Goal: Task Accomplishment & Management: Manage account settings

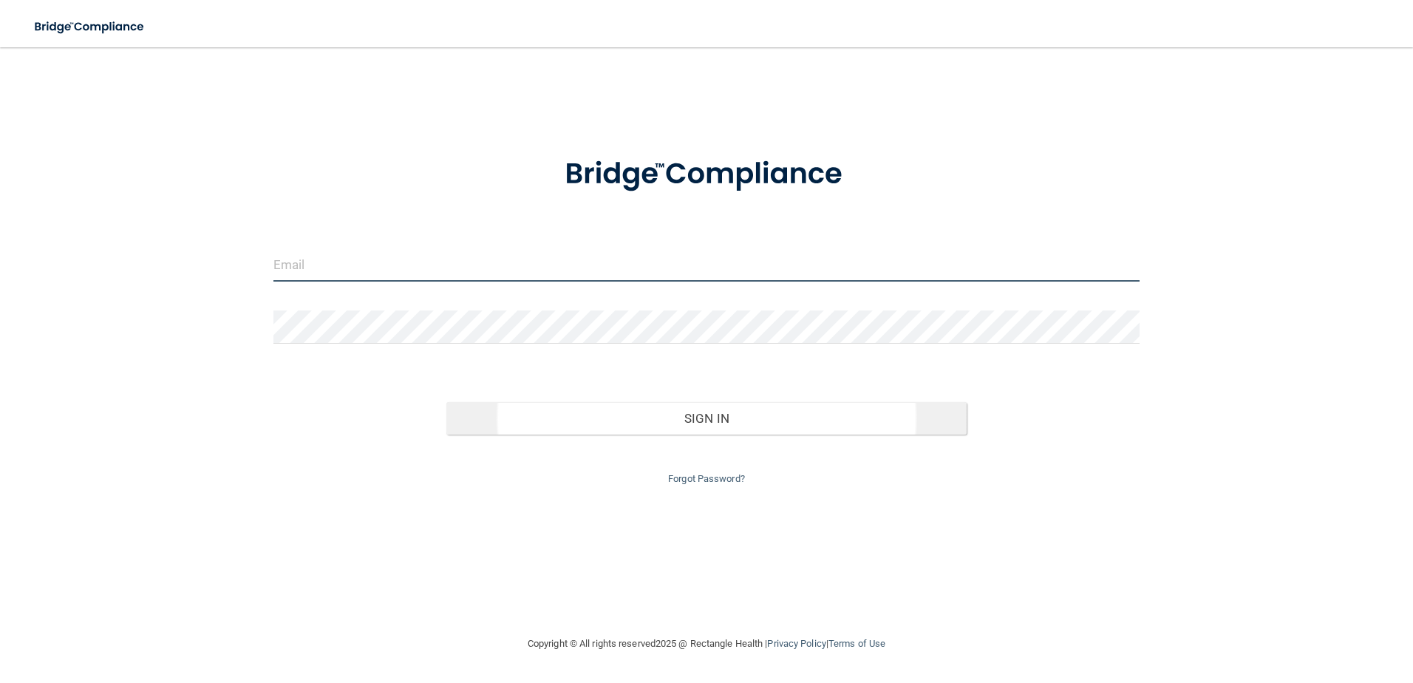
type input "[EMAIL_ADDRESS][DOMAIN_NAME]"
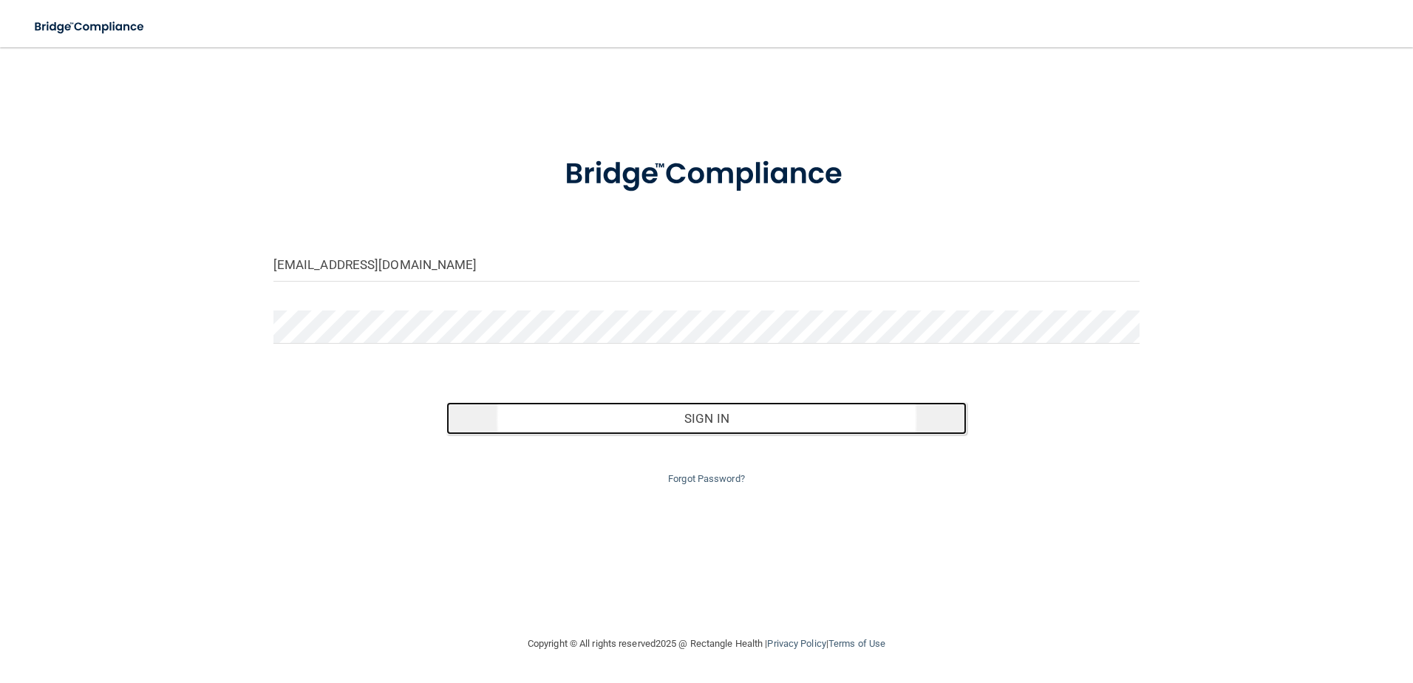
click at [677, 410] on button "Sign In" at bounding box center [706, 418] width 520 height 33
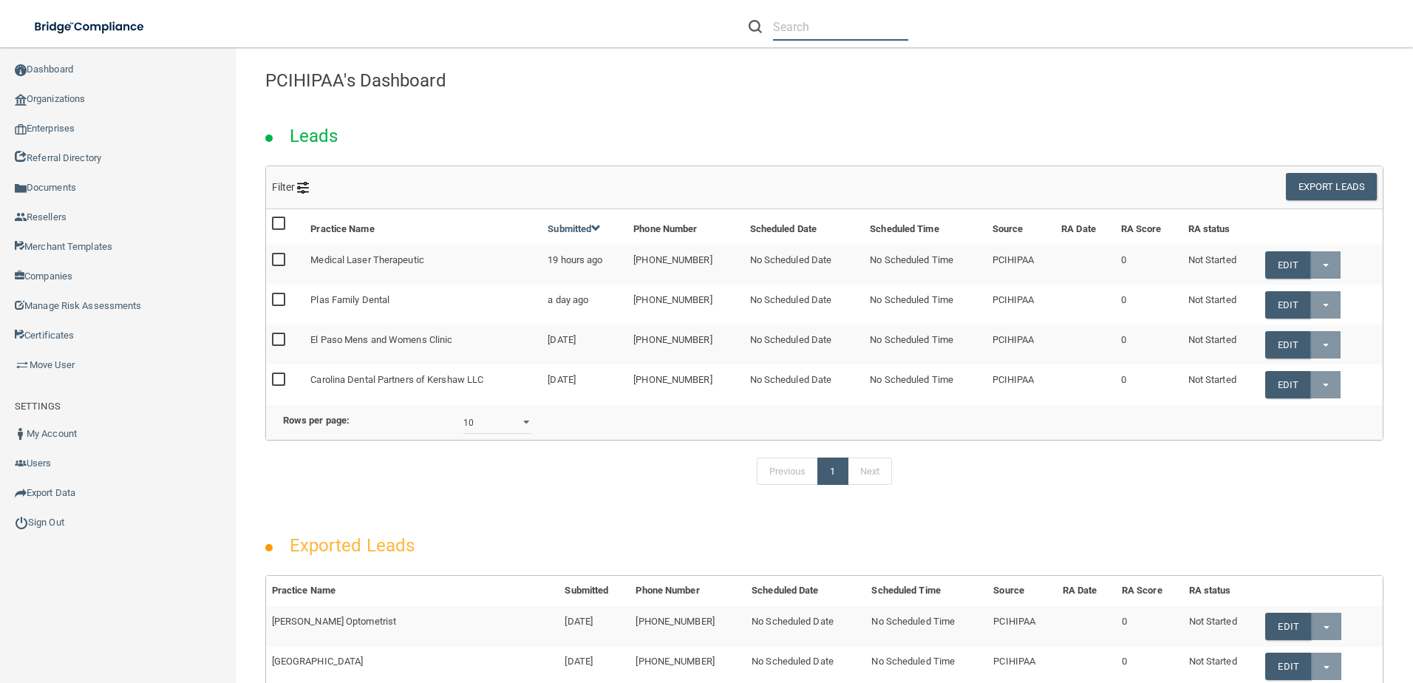
click at [806, 35] on input "text" at bounding box center [840, 26] width 135 height 27
paste input "Hunter Family Dental"
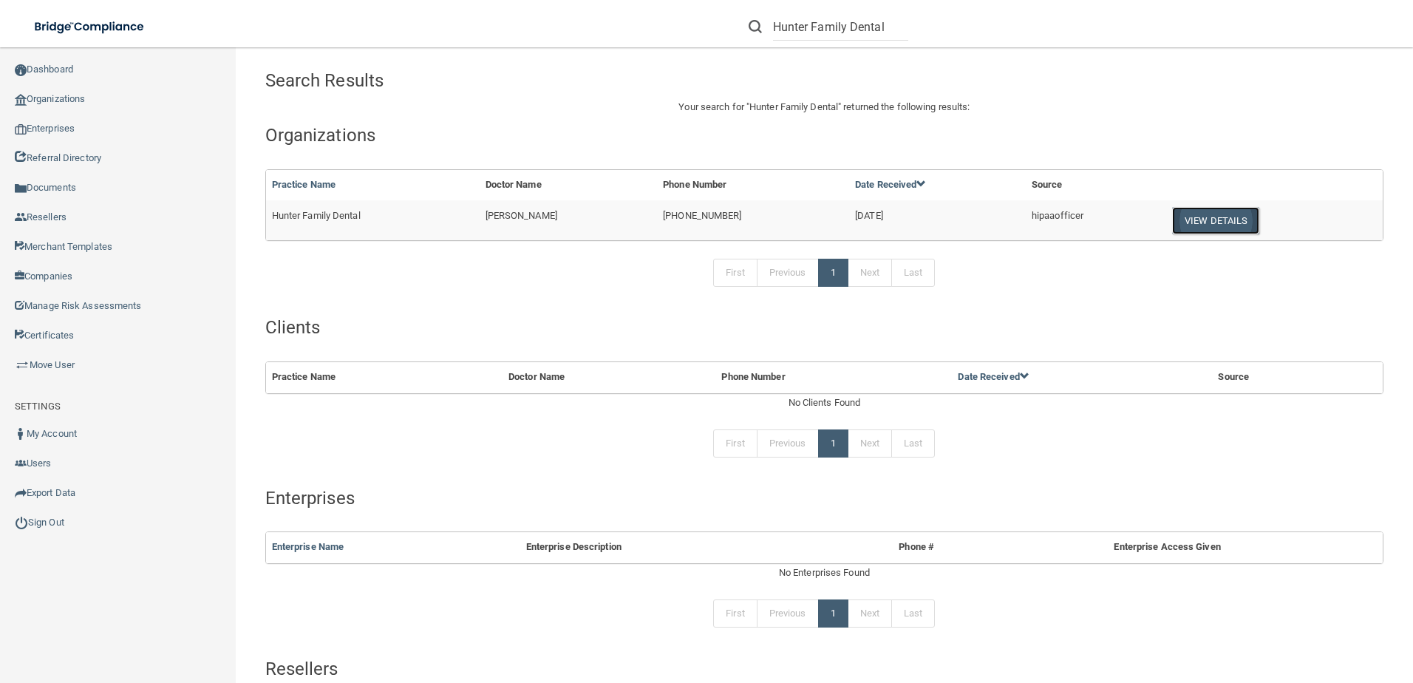
click at [1202, 219] on button "View Details" at bounding box center [1215, 220] width 87 height 27
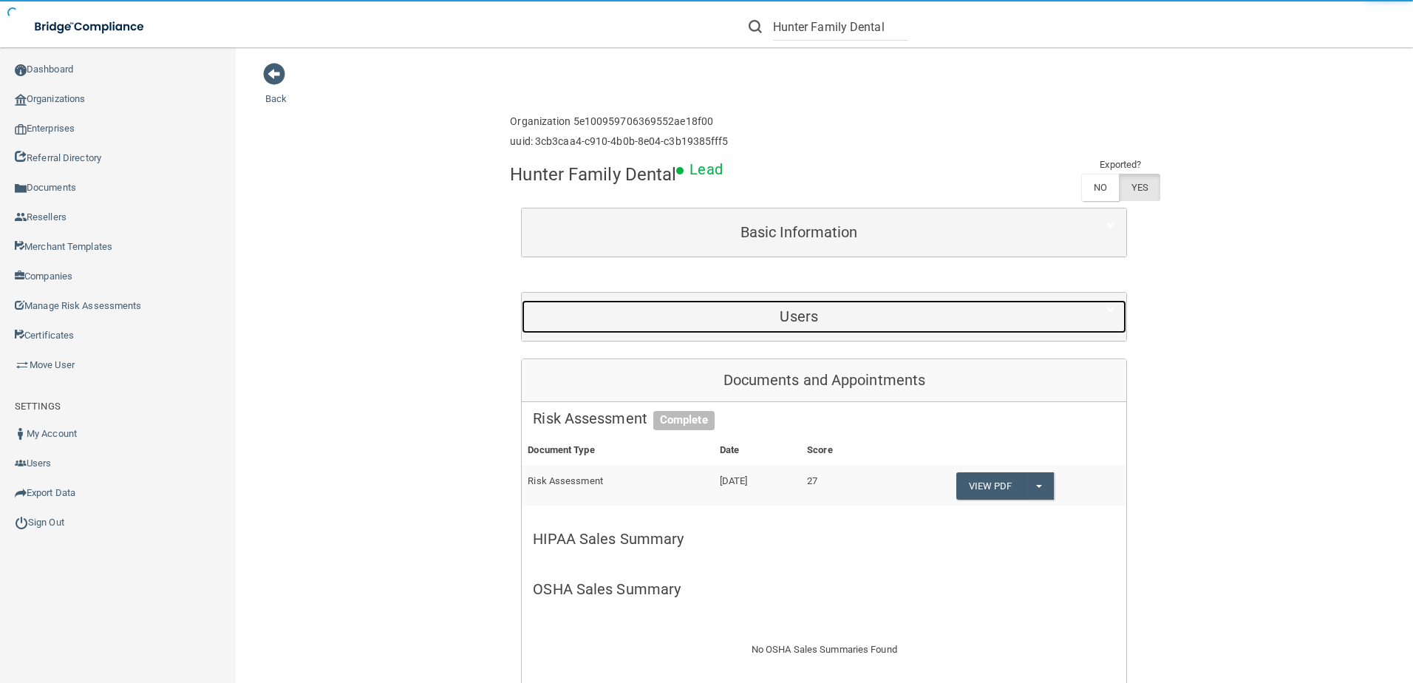
click at [919, 330] on div "Users" at bounding box center [799, 316] width 554 height 33
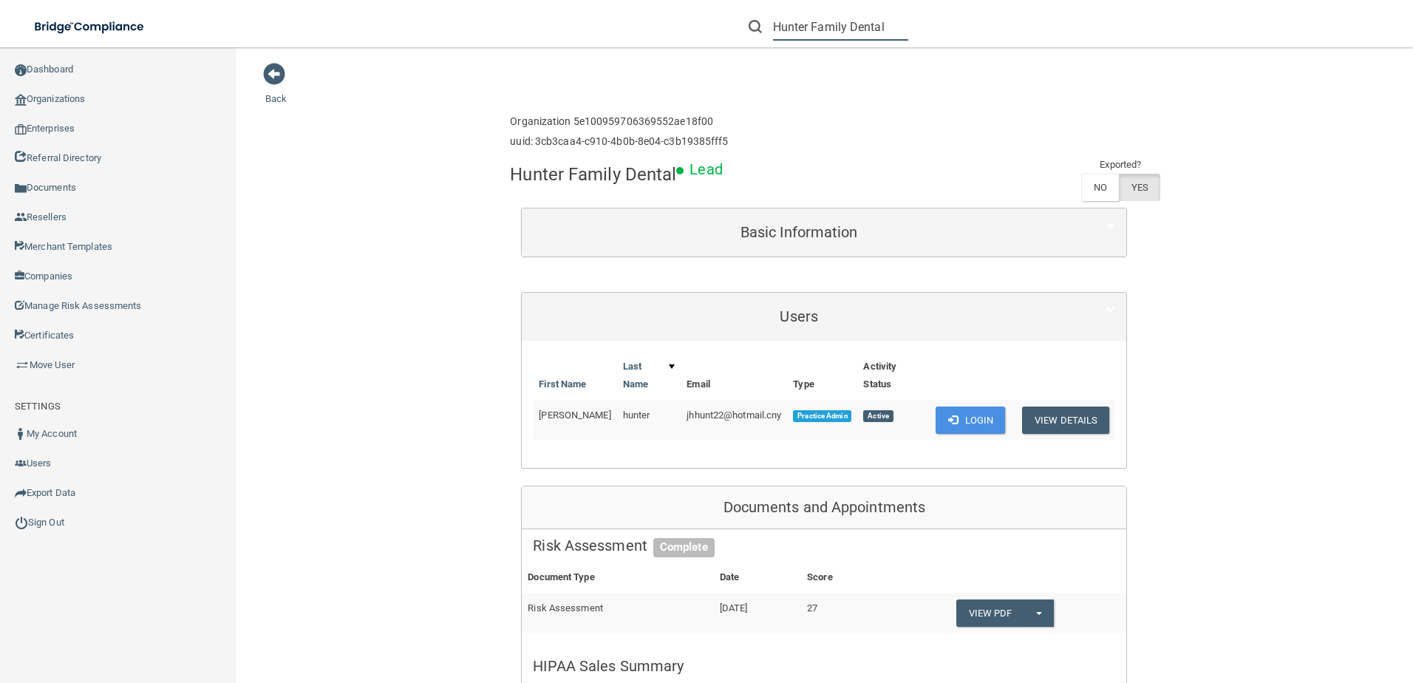
click at [797, 36] on input "Hunter Family Dental" at bounding box center [840, 26] width 135 height 27
click at [798, 35] on input "Hunter Family Dental" at bounding box center [840, 26] width 135 height 27
paste input "[EMAIL_ADDRESS][DOMAIN_NAME]"
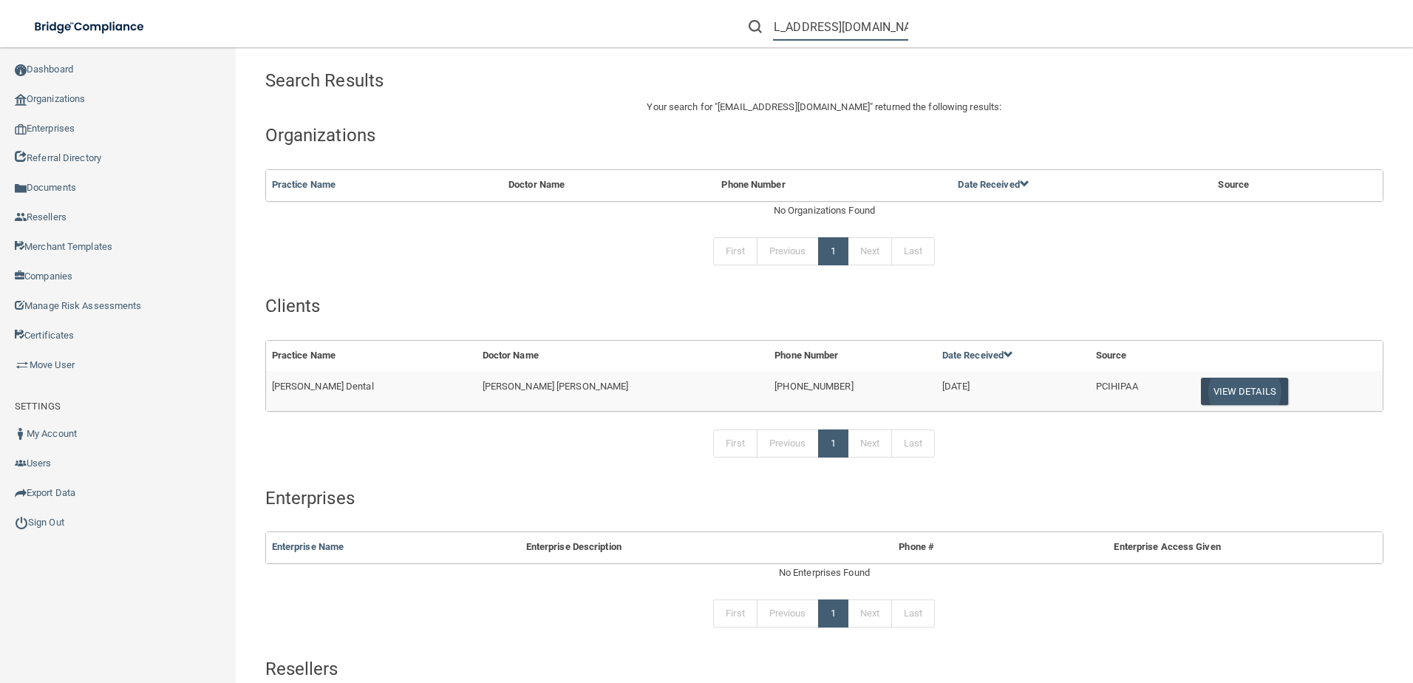
type input "[EMAIL_ADDRESS][DOMAIN_NAME]"
click at [1209, 399] on button "View Details" at bounding box center [1244, 391] width 87 height 27
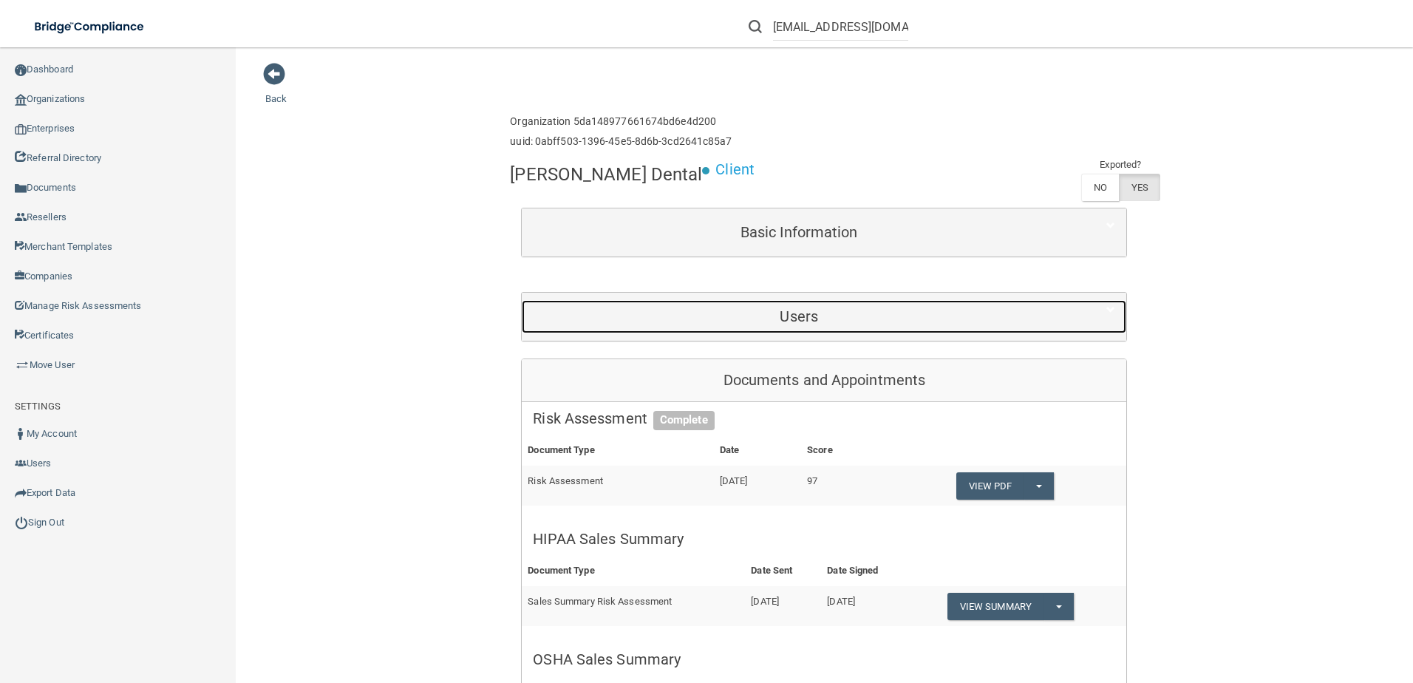
drag, startPoint x: 925, startPoint y: 310, endPoint x: 910, endPoint y: 306, distance: 15.2
click at [910, 306] on div "Users" at bounding box center [799, 316] width 554 height 33
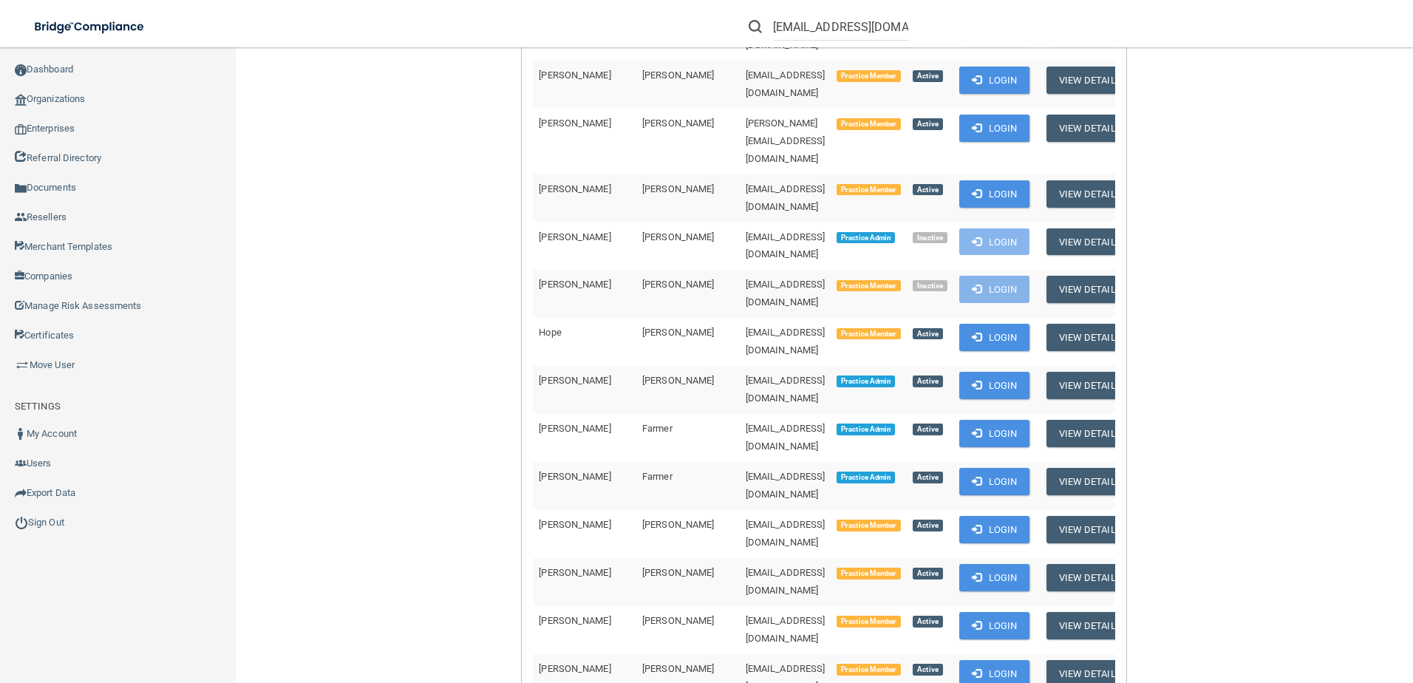
scroll to position [443, 0]
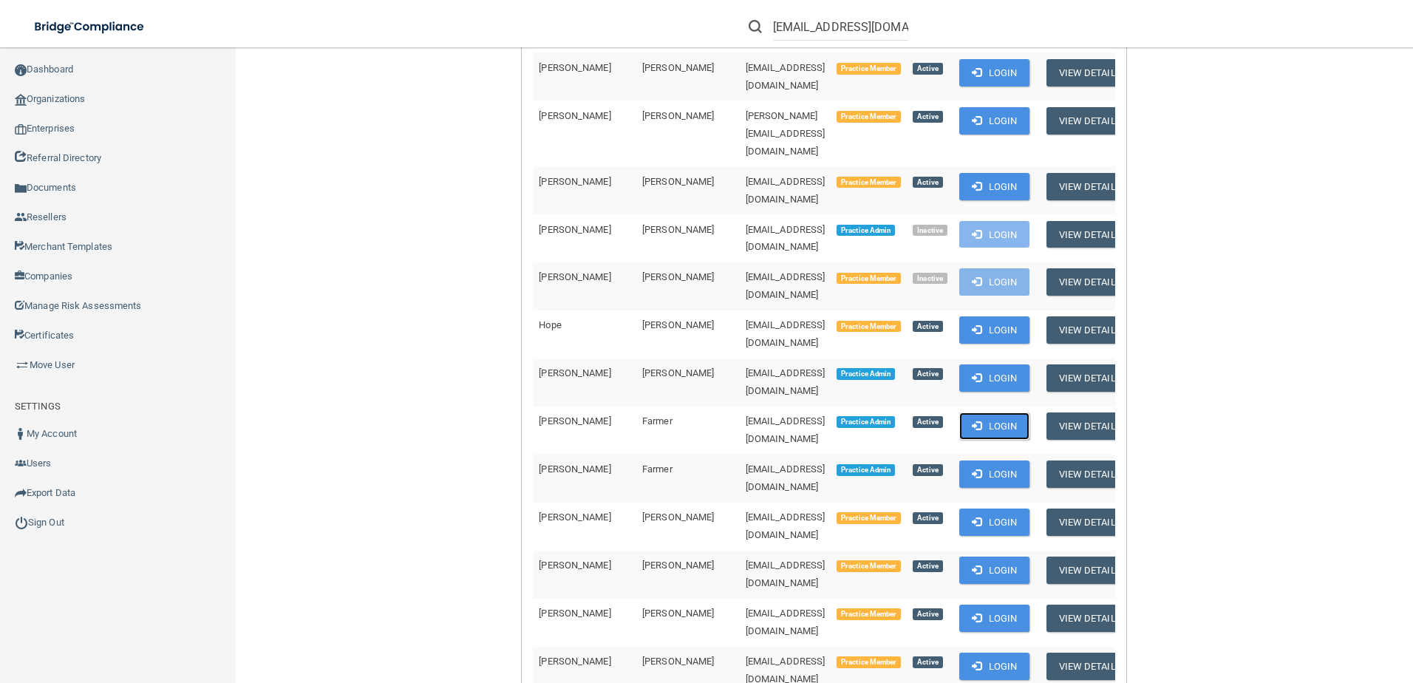
click at [964, 412] on button "Login" at bounding box center [994, 425] width 70 height 27
click at [971, 412] on button "Login" at bounding box center [994, 425] width 70 height 27
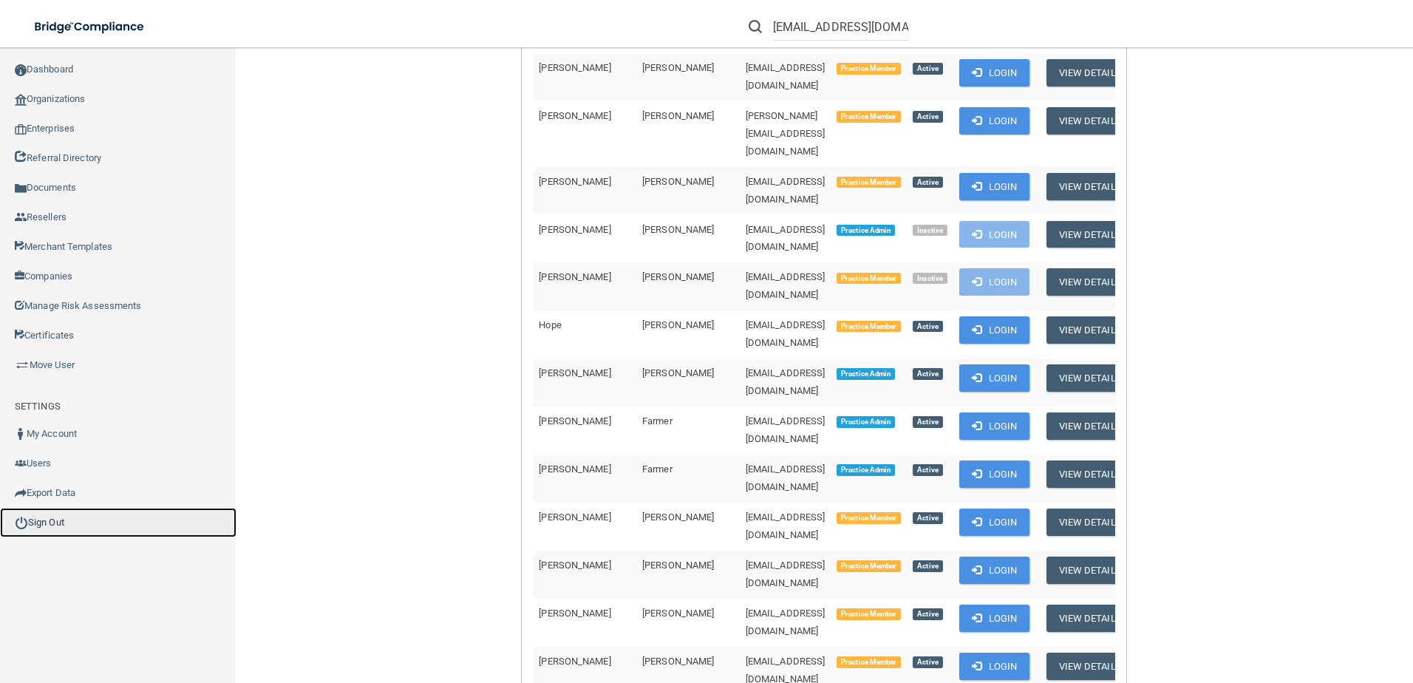
click at [96, 522] on link "Sign Out" at bounding box center [118, 523] width 236 height 30
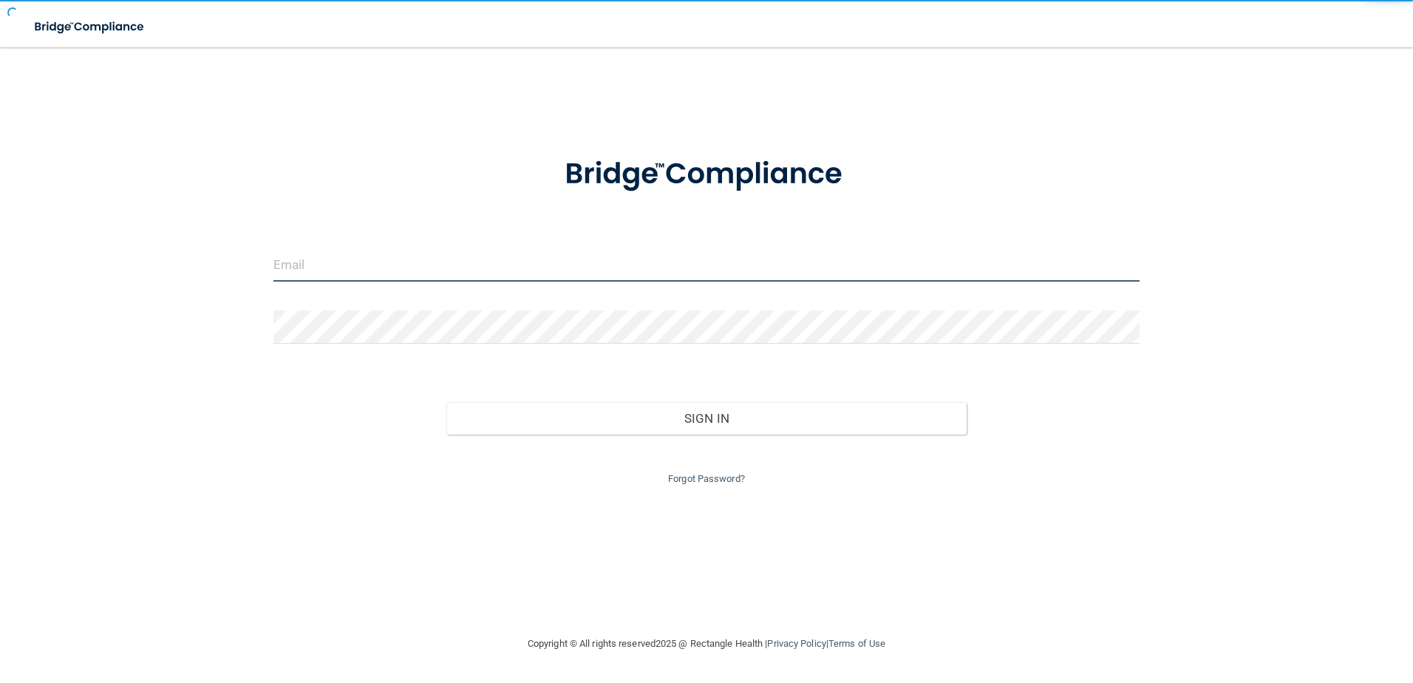
type input "storres@rectanglehealth.com"
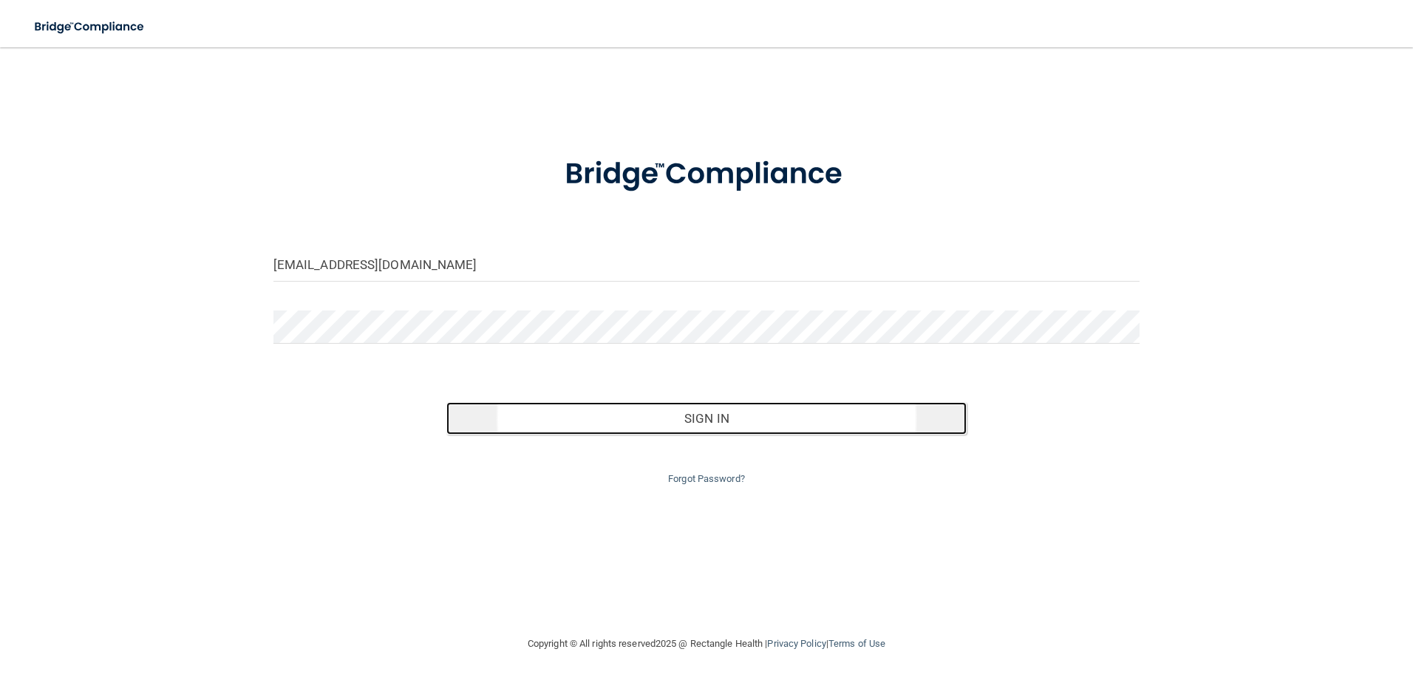
click at [721, 420] on button "Sign In" at bounding box center [706, 418] width 520 height 33
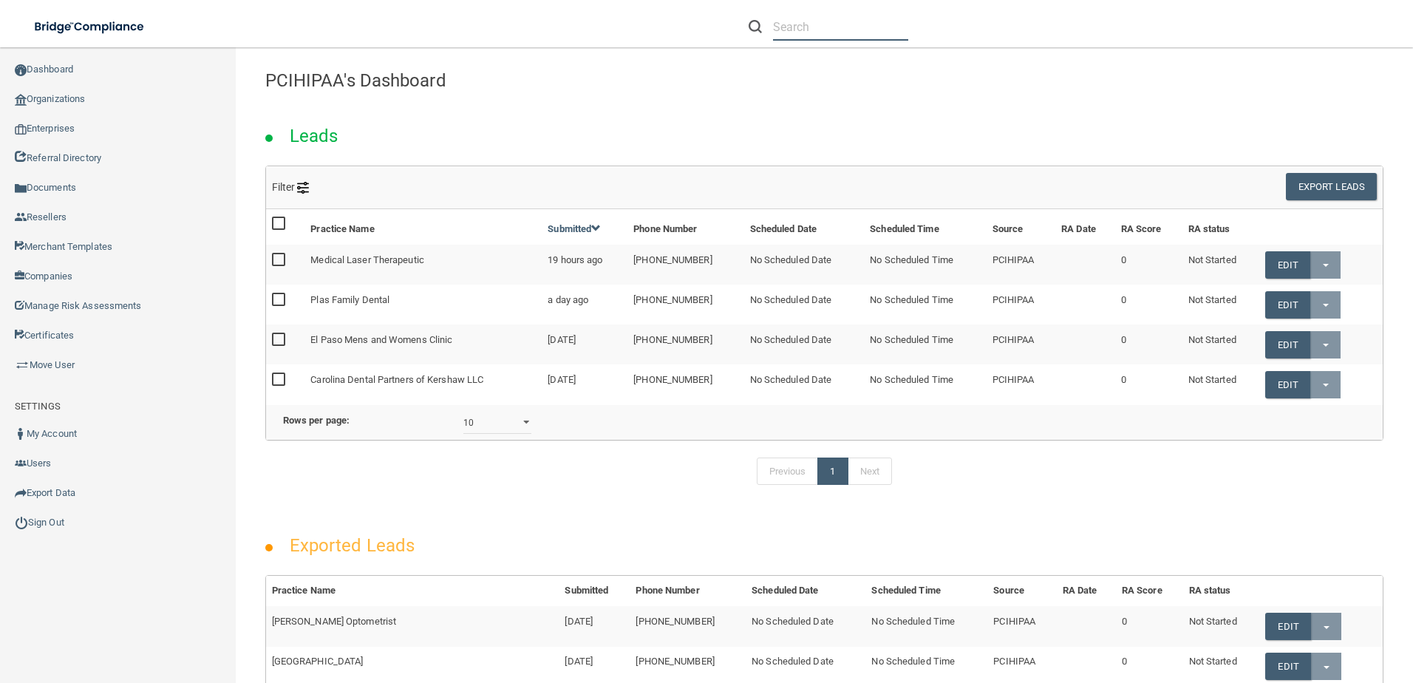
click at [794, 35] on input "text" at bounding box center [840, 26] width 135 height 27
paste input "[EMAIL_ADDRESS][DOMAIN_NAME]"
type input "[EMAIL_ADDRESS][DOMAIN_NAME]"
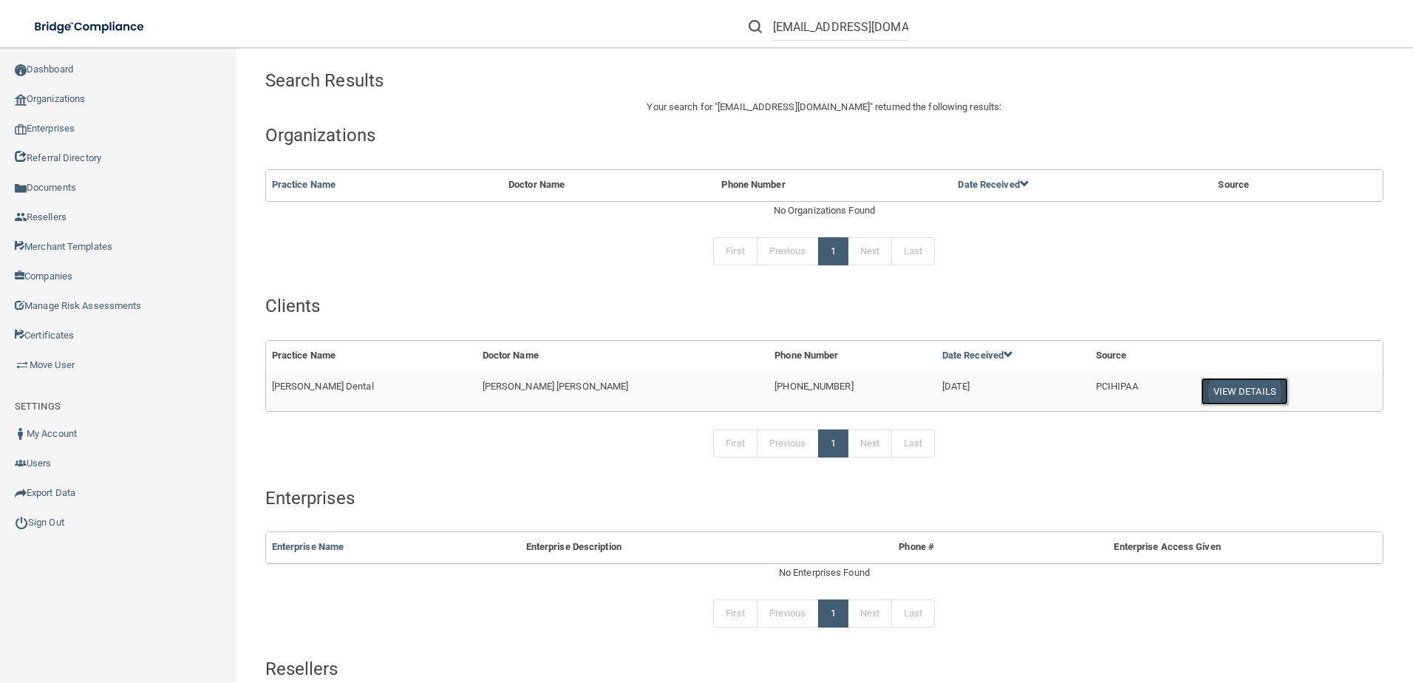
click at [1201, 391] on button "View Details" at bounding box center [1244, 391] width 87 height 27
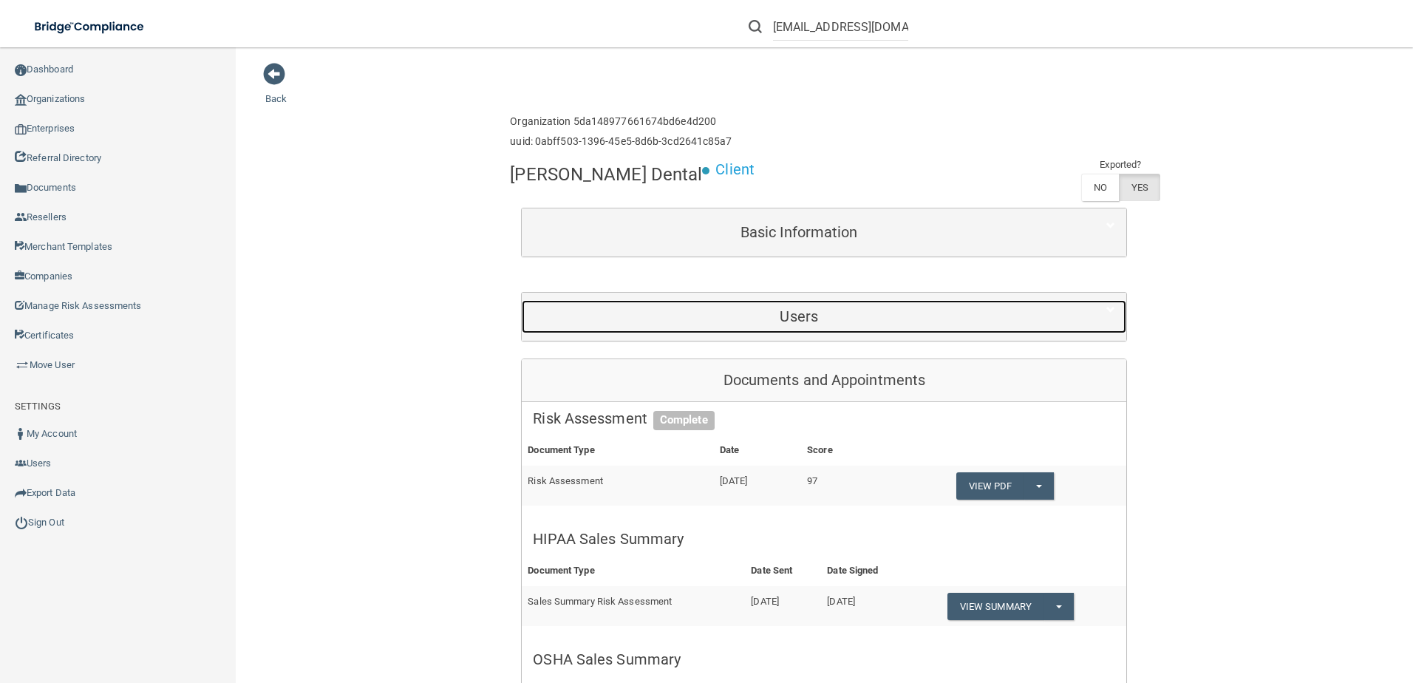
click at [896, 327] on div "Users" at bounding box center [799, 316] width 554 height 33
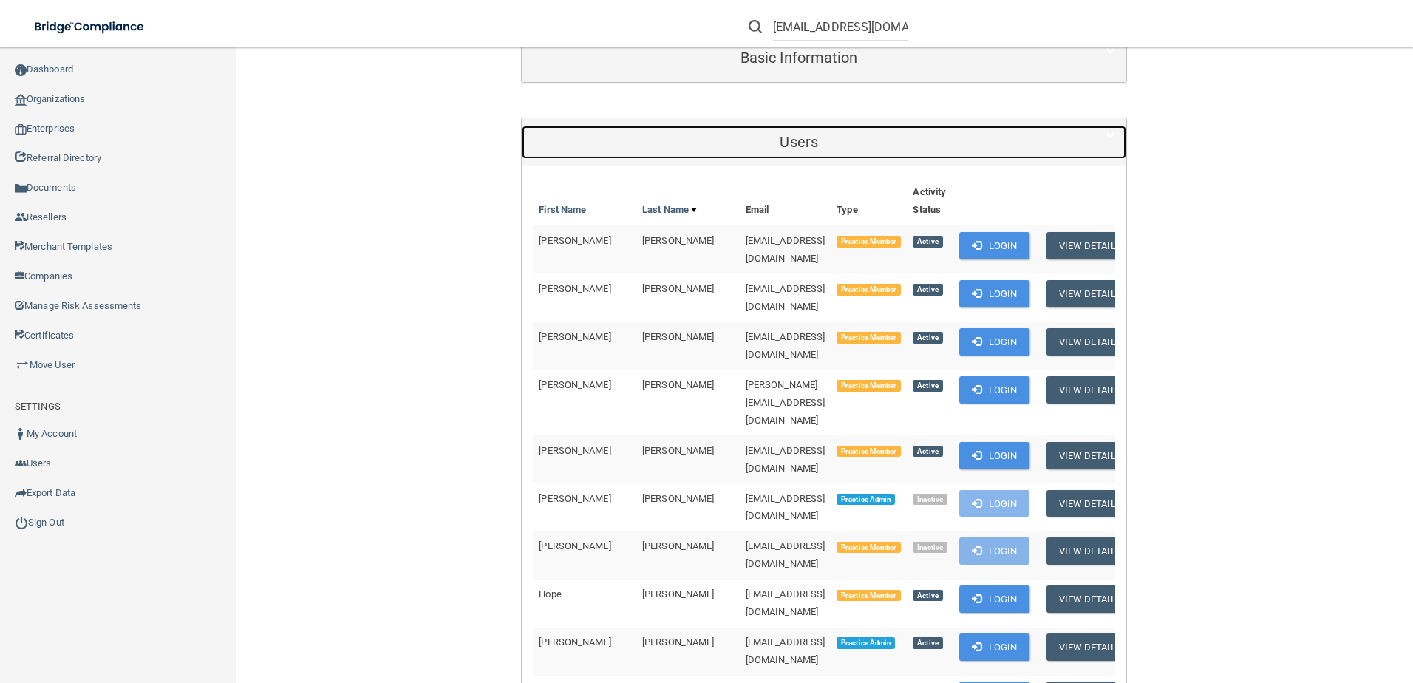
scroll to position [443, 0]
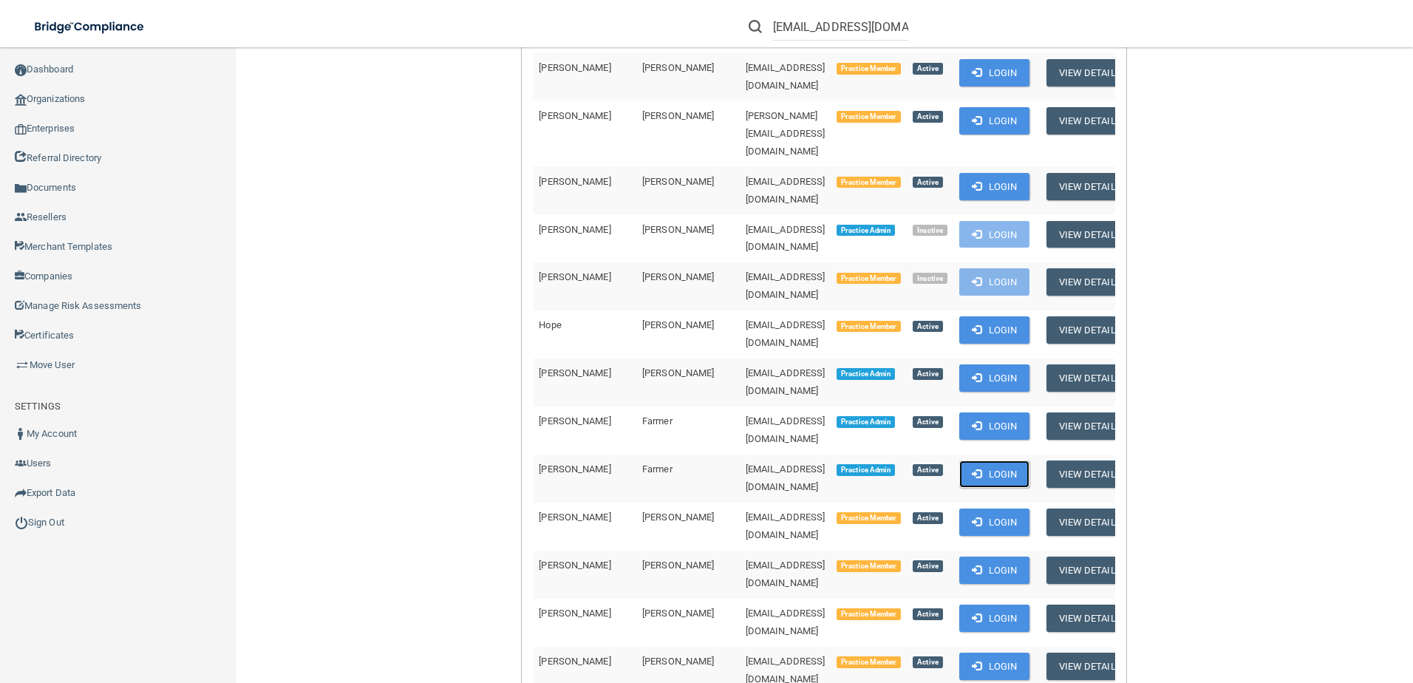
click at [961, 460] on button "Login" at bounding box center [994, 473] width 70 height 27
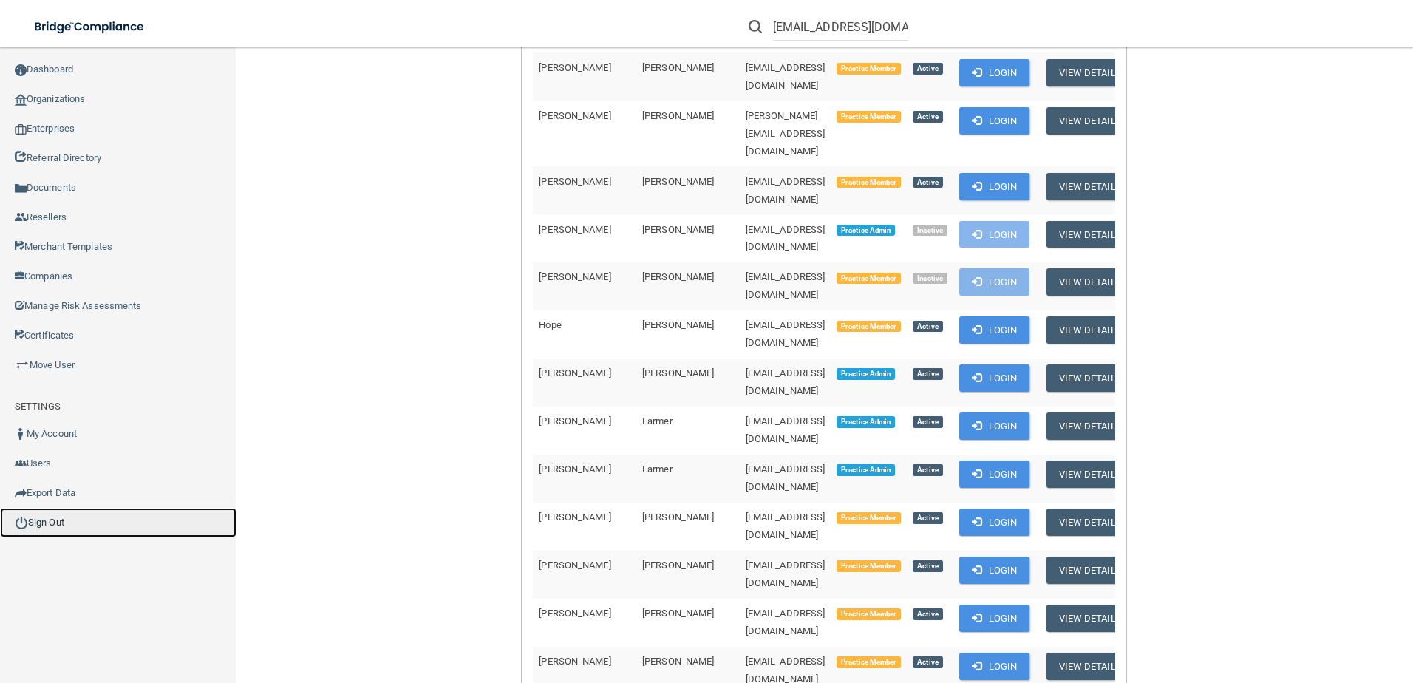
click at [51, 534] on link "Sign Out" at bounding box center [118, 523] width 236 height 30
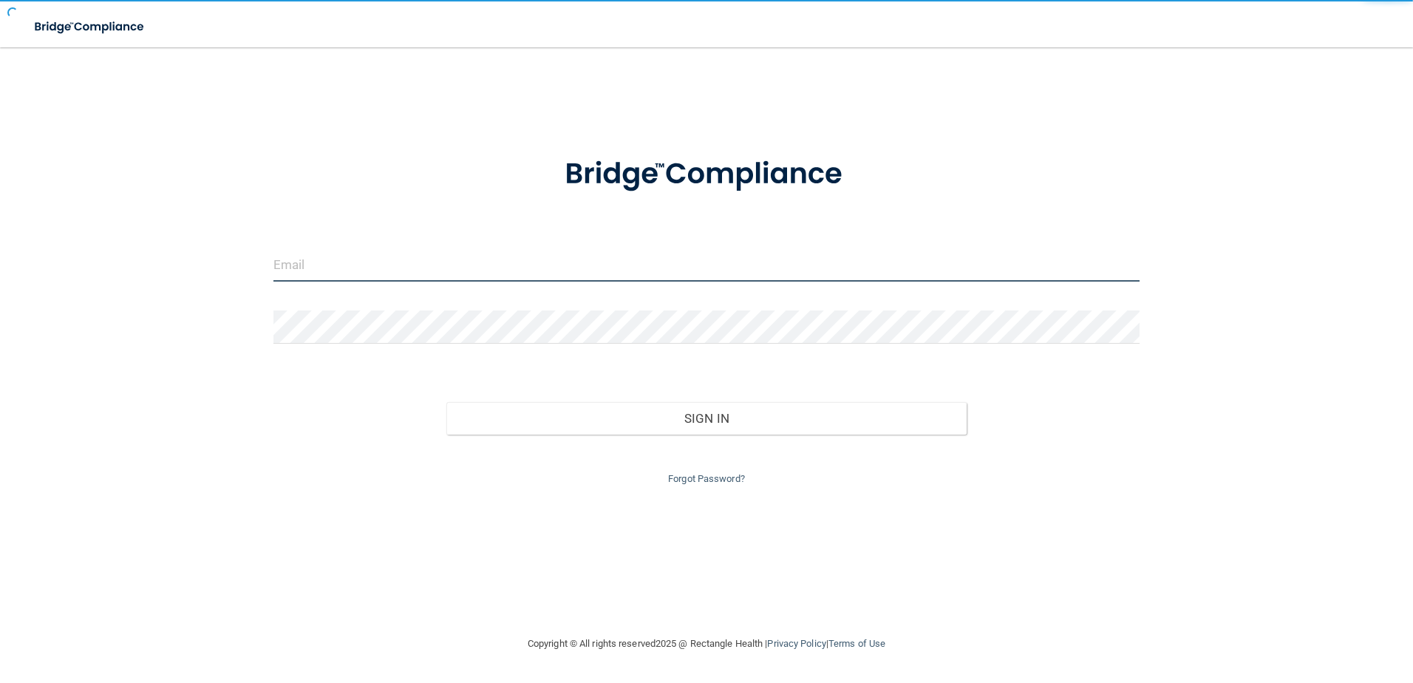
type input "storres@rectanglehealth.com"
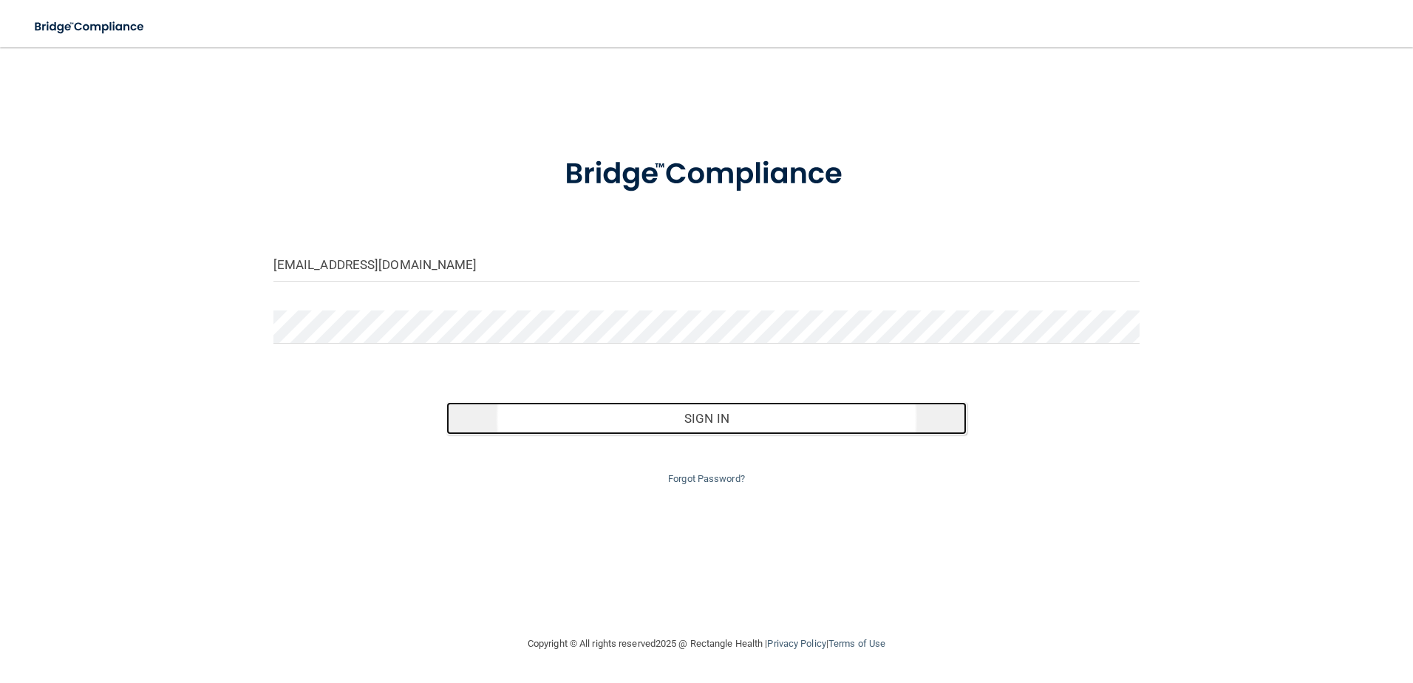
click at [801, 426] on button "Sign In" at bounding box center [706, 418] width 520 height 33
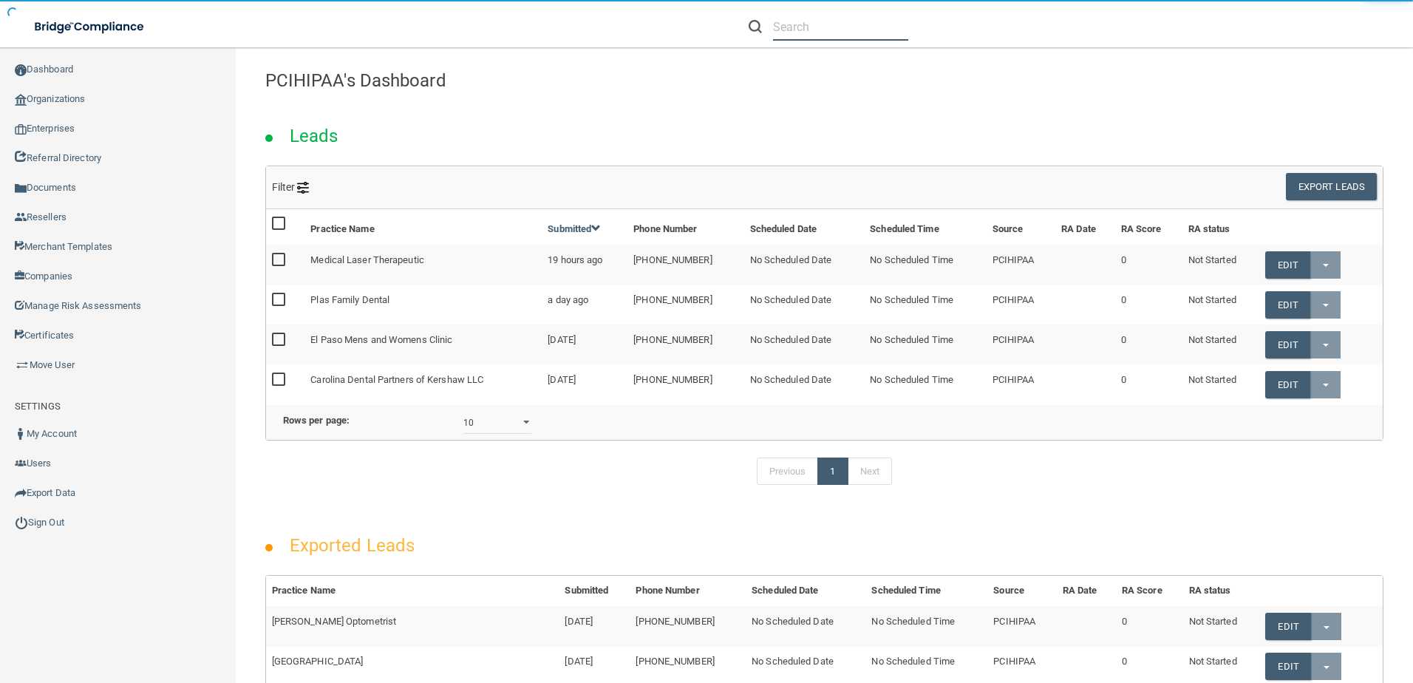
click at [802, 22] on input "text" at bounding box center [840, 26] width 135 height 27
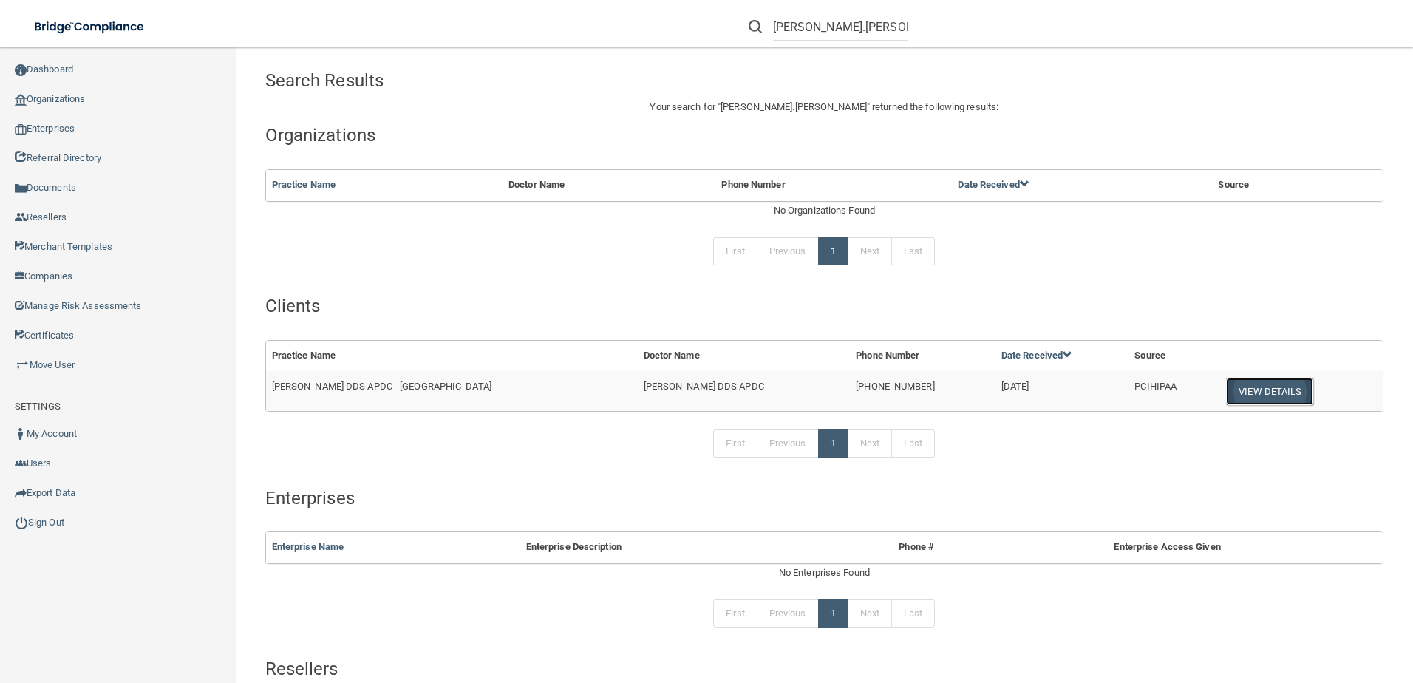
click at [1255, 399] on button "View Details" at bounding box center [1269, 391] width 87 height 27
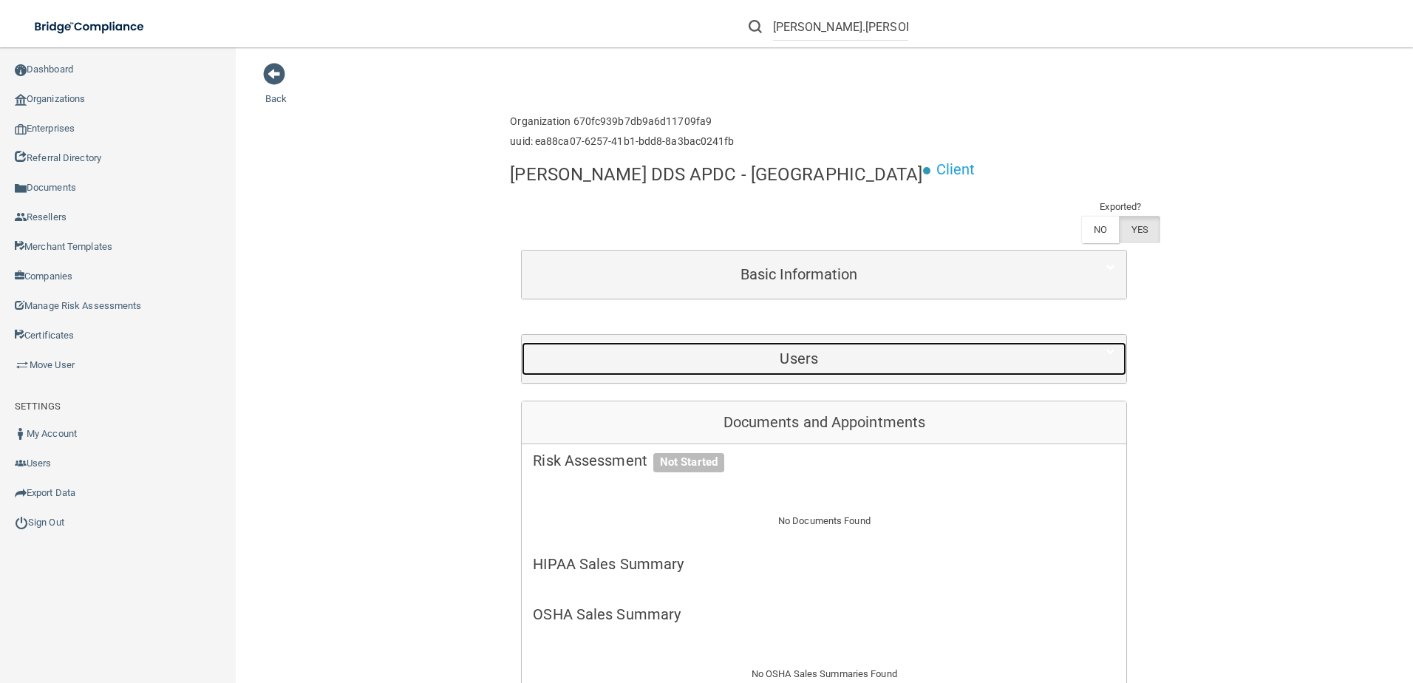
click at [654, 358] on h5 "Users" at bounding box center [799, 358] width 532 height 16
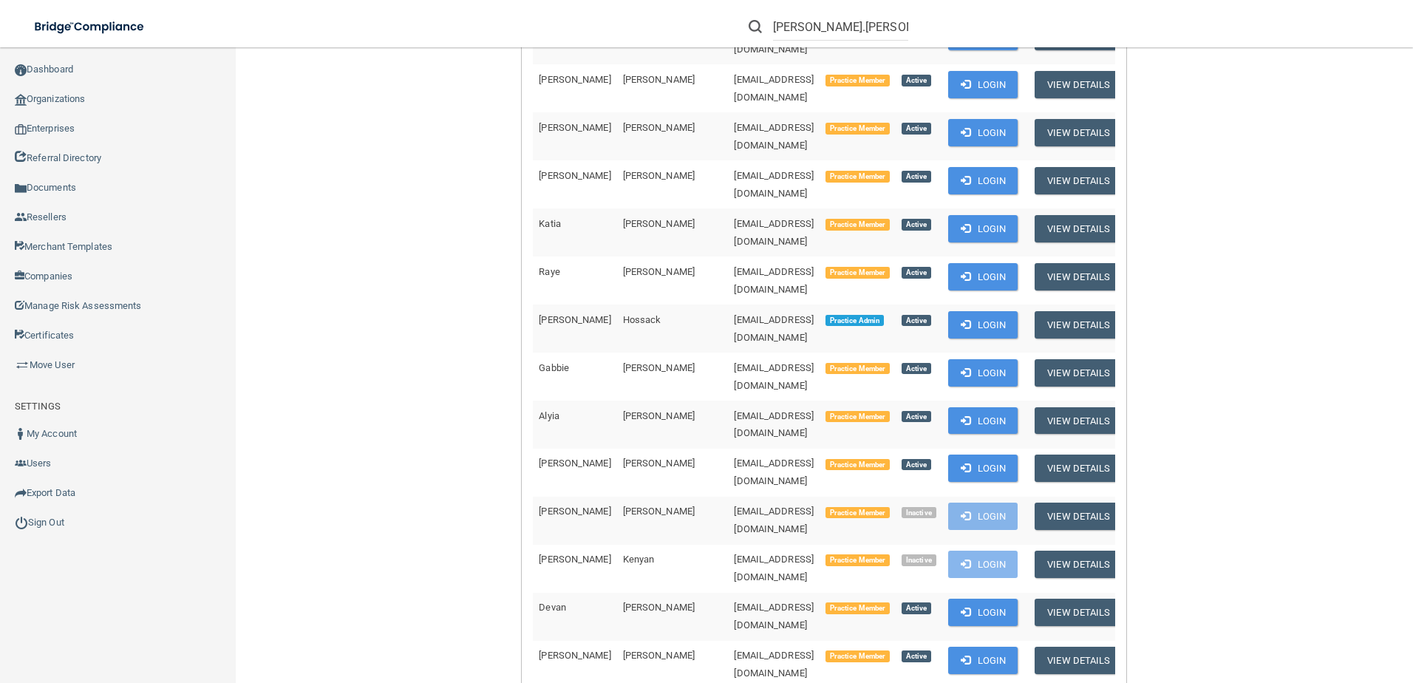
scroll to position [1921, 0]
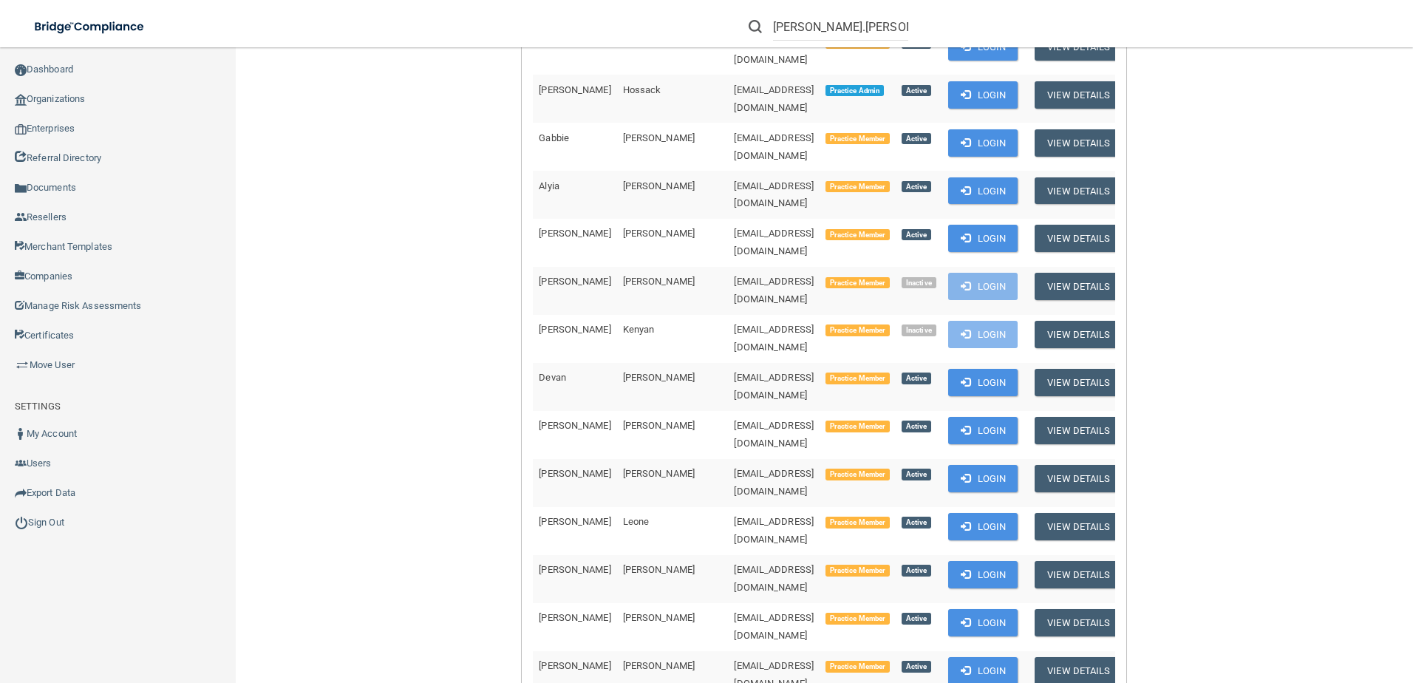
click at [869, 30] on input "stephanie.d.thomas" at bounding box center [840, 26] width 135 height 27
paste input "[PERSON_NAME][EMAIL_ADDRESS][DOMAIN_NAME]"
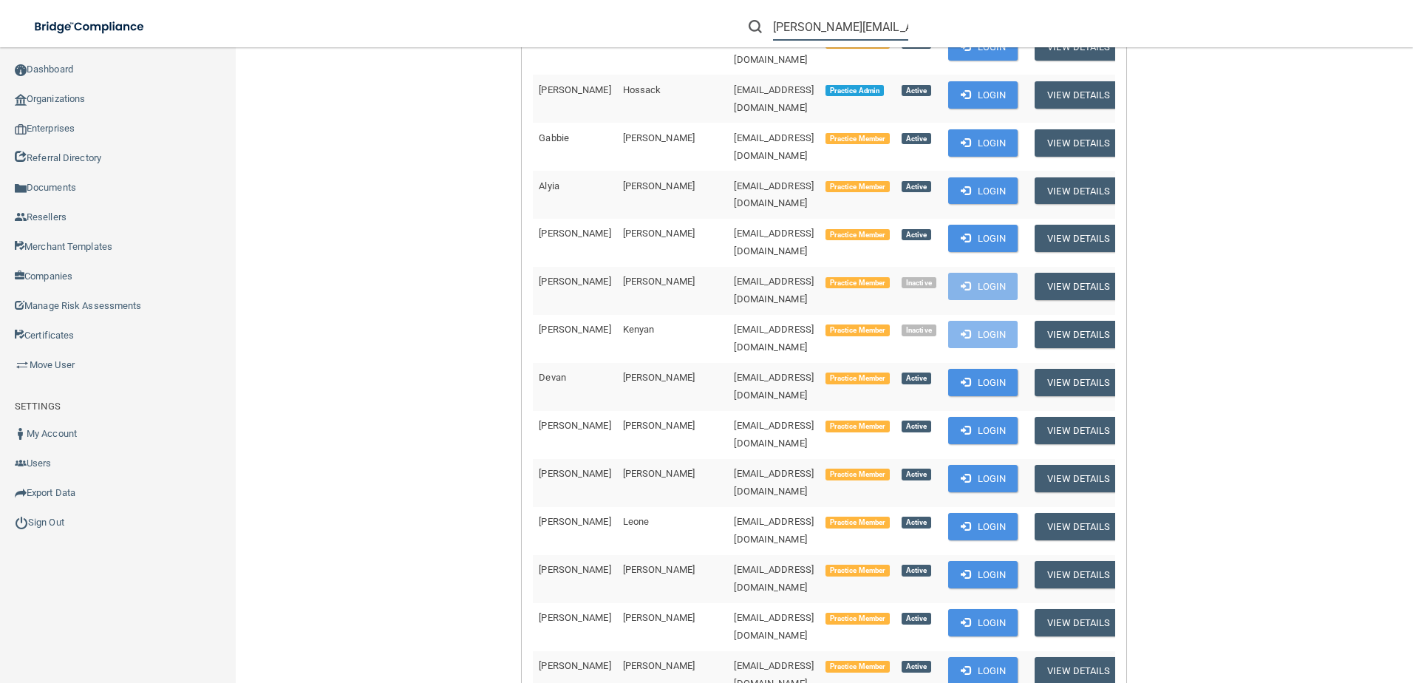
scroll to position [0, 73]
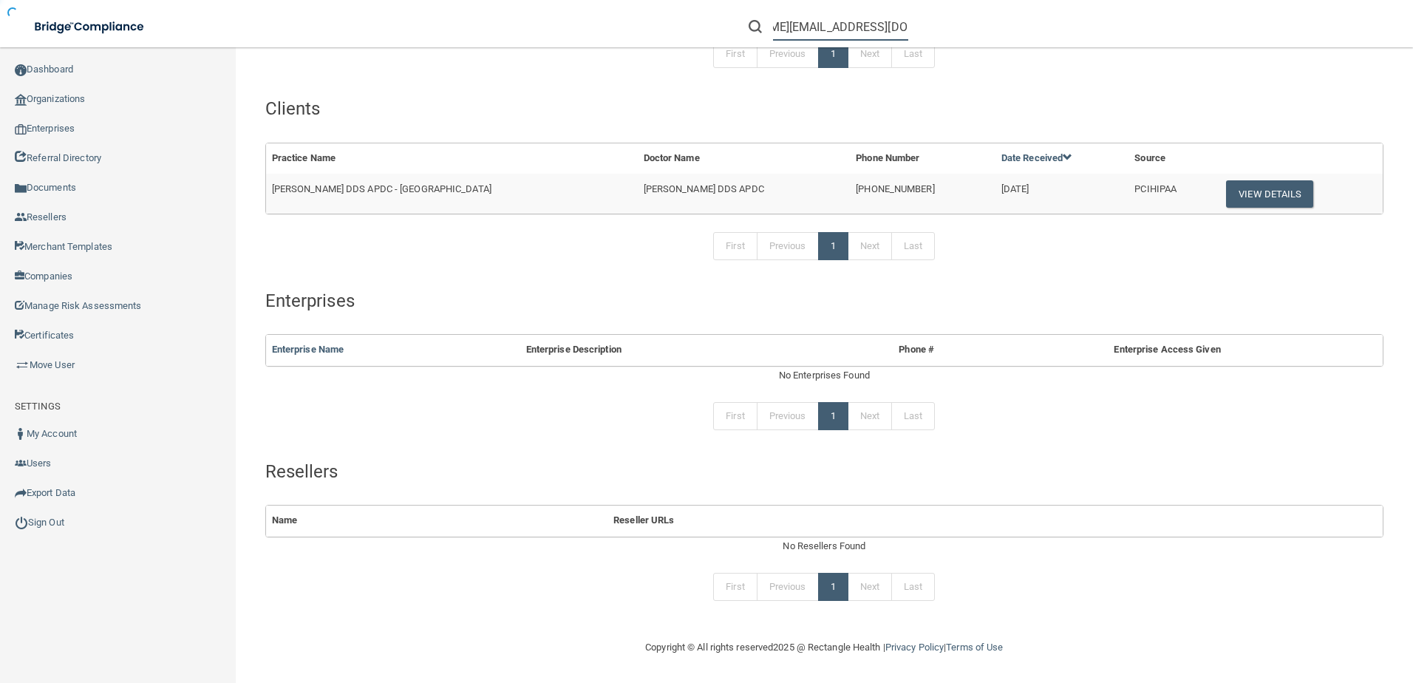
scroll to position [197, 0]
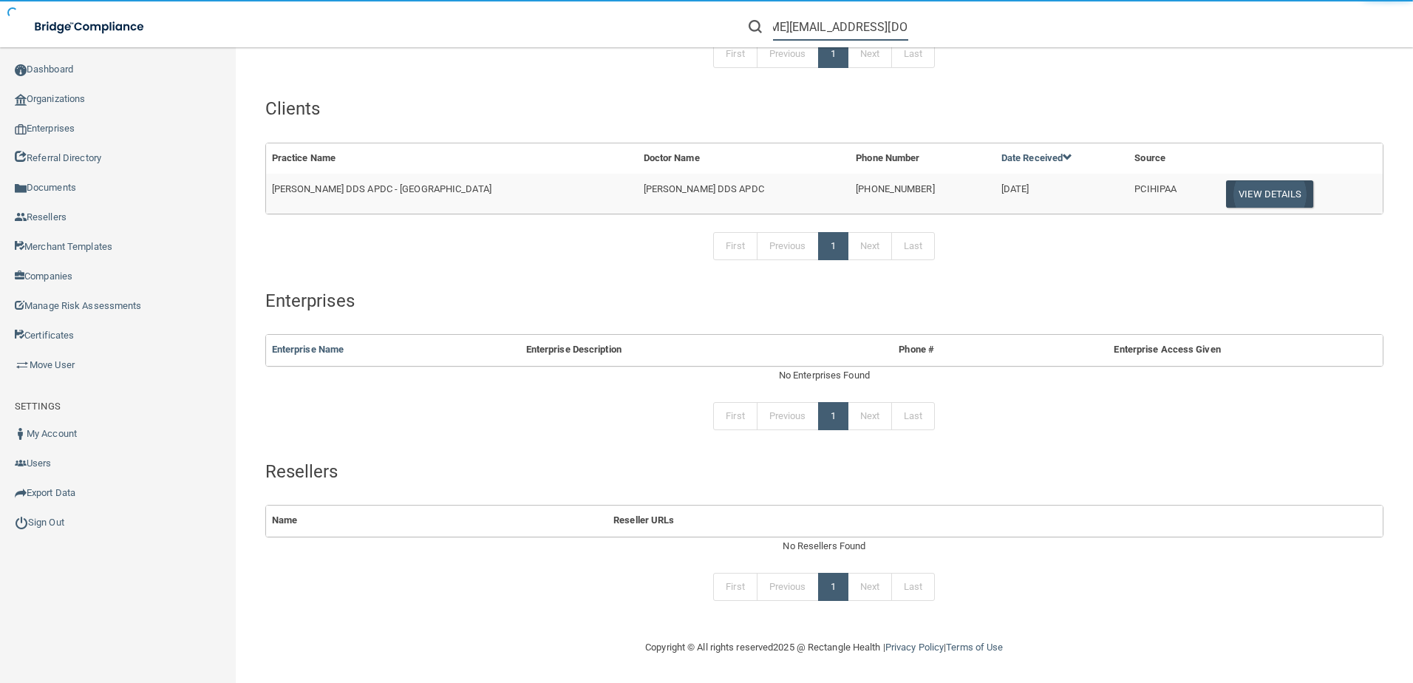
type input "[PERSON_NAME][EMAIL_ADDRESS][DOMAIN_NAME]"
click at [1253, 194] on button "View Details" at bounding box center [1269, 193] width 87 height 27
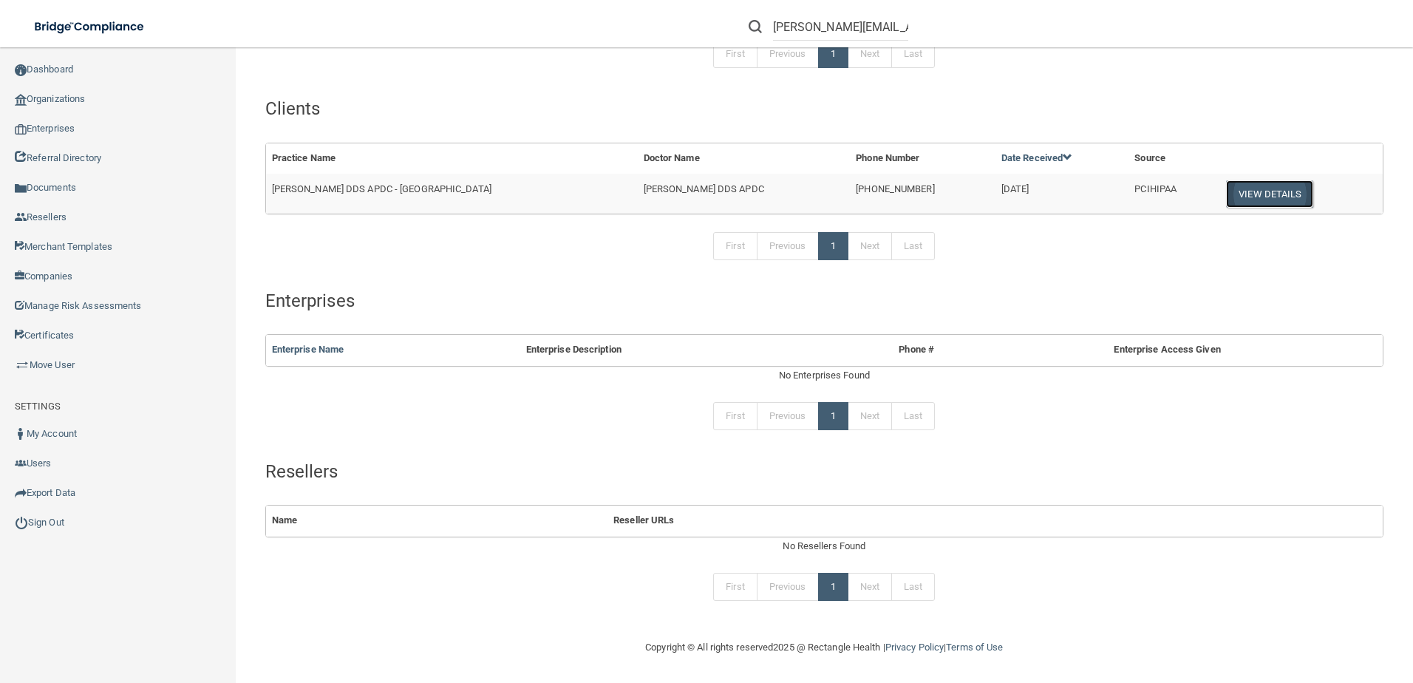
click at [1243, 191] on button "View Details" at bounding box center [1269, 193] width 87 height 27
click at [106, 519] on link "Sign Out" at bounding box center [118, 523] width 236 height 30
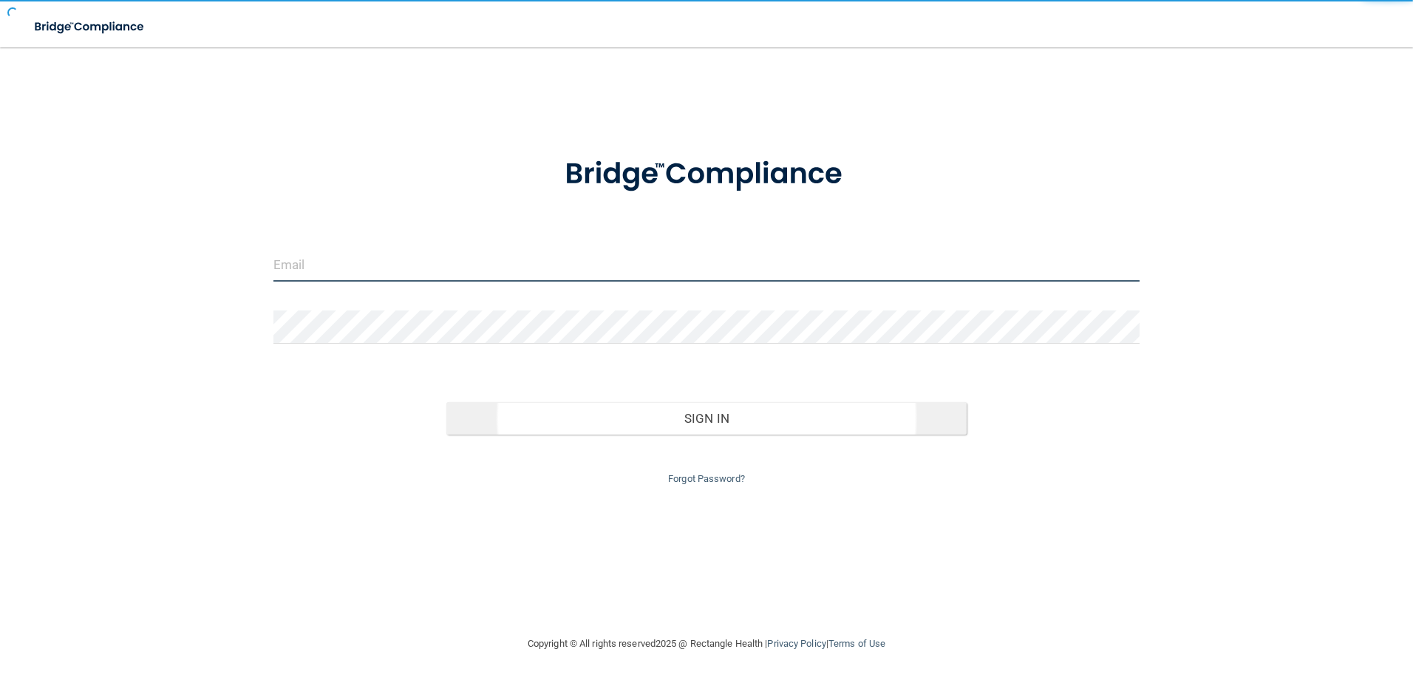
type input "storres@rectanglehealth.com"
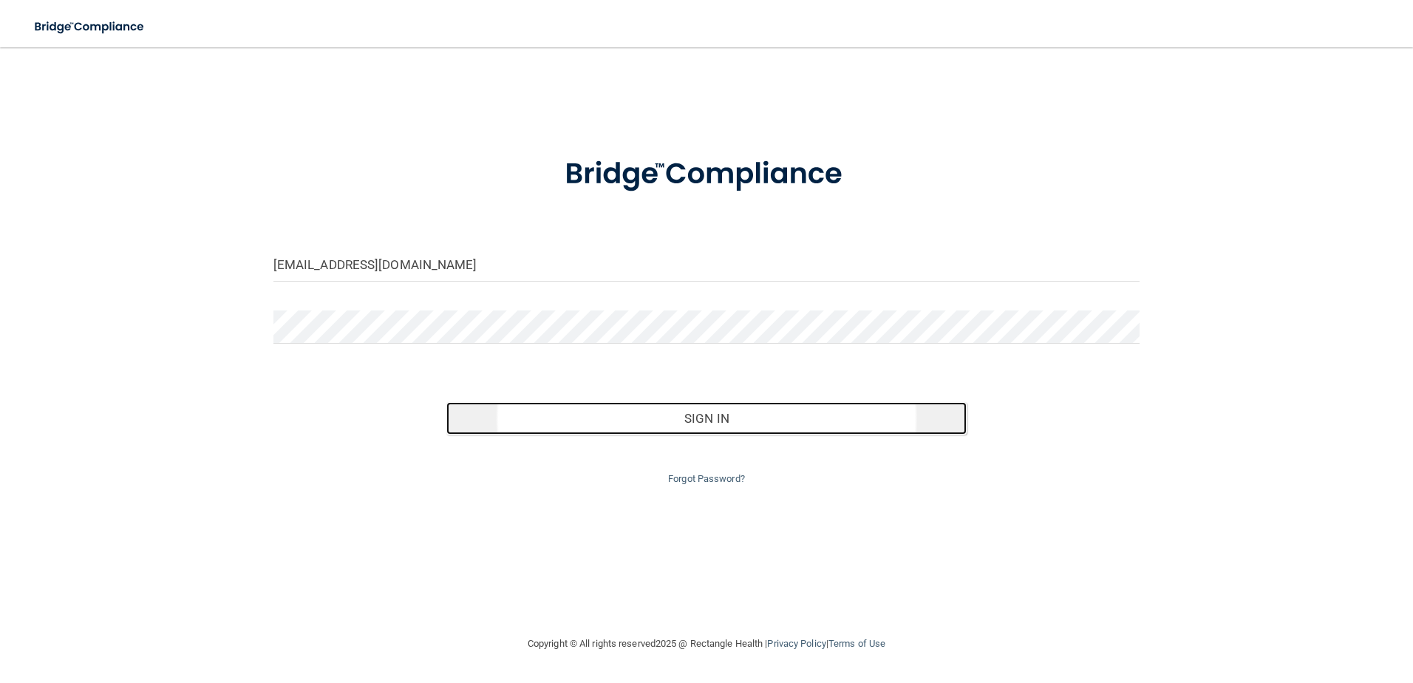
click at [640, 415] on button "Sign In" at bounding box center [706, 418] width 520 height 33
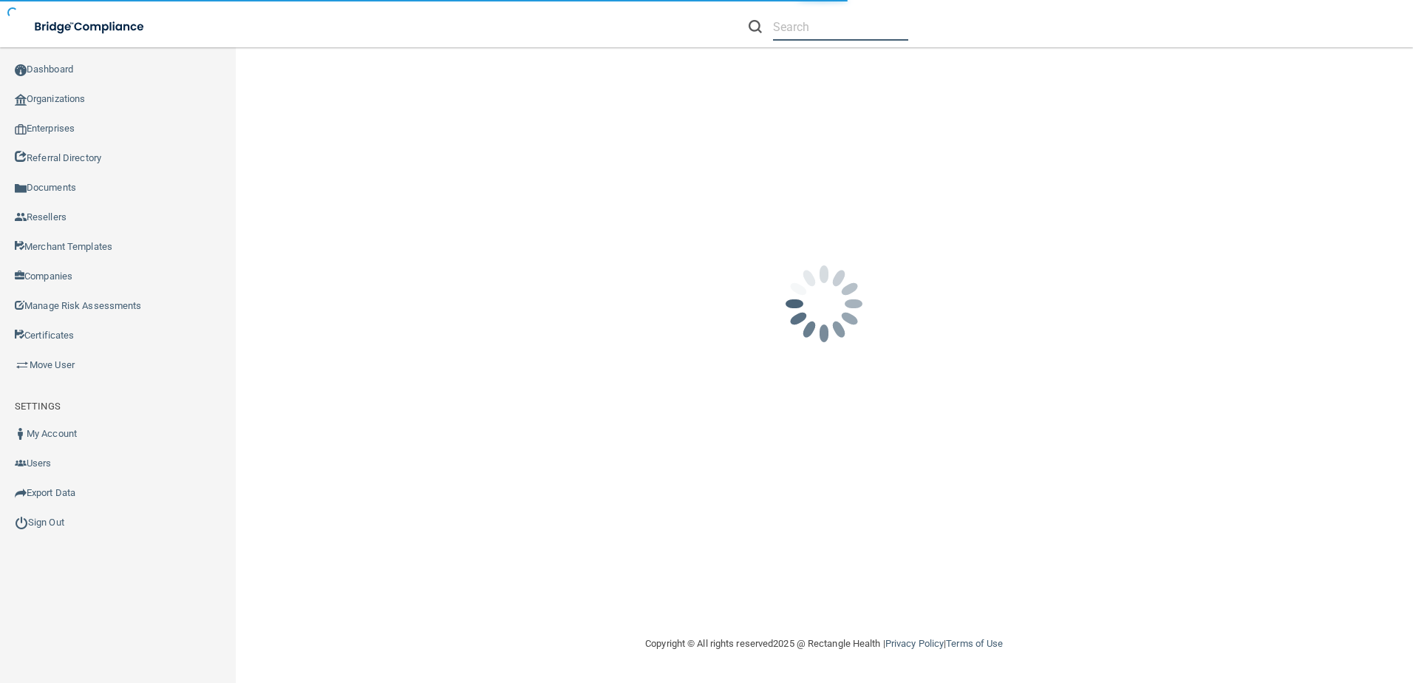
click at [845, 33] on input "text" at bounding box center [840, 26] width 135 height 27
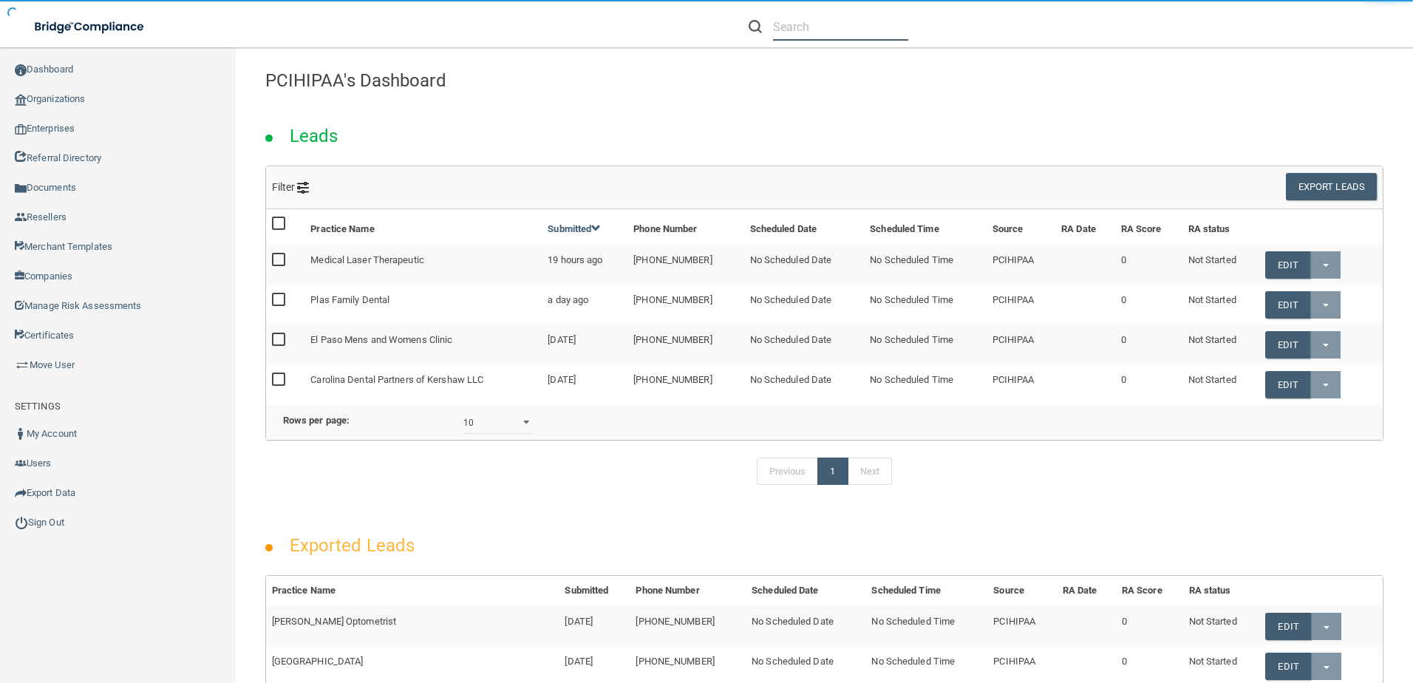
paste input "[PERSON_NAME][EMAIL_ADDRESS][DOMAIN_NAME]"
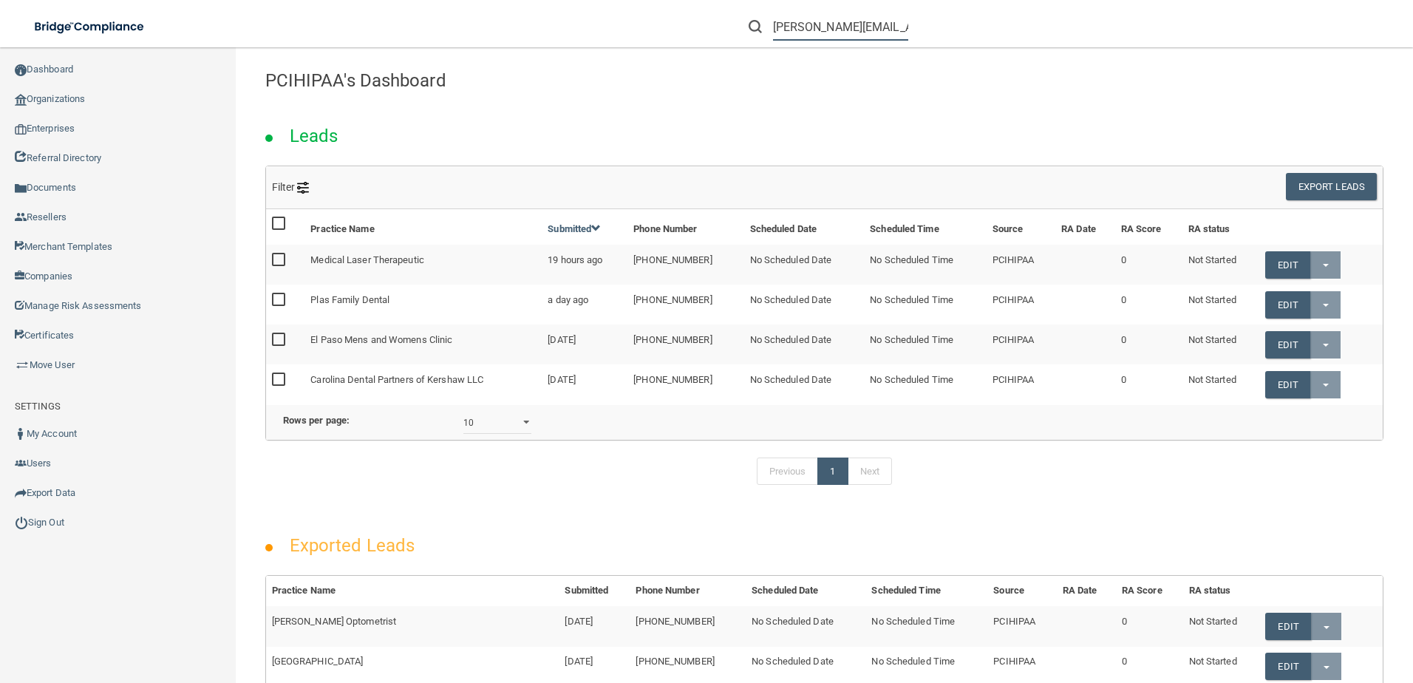
scroll to position [0, 73]
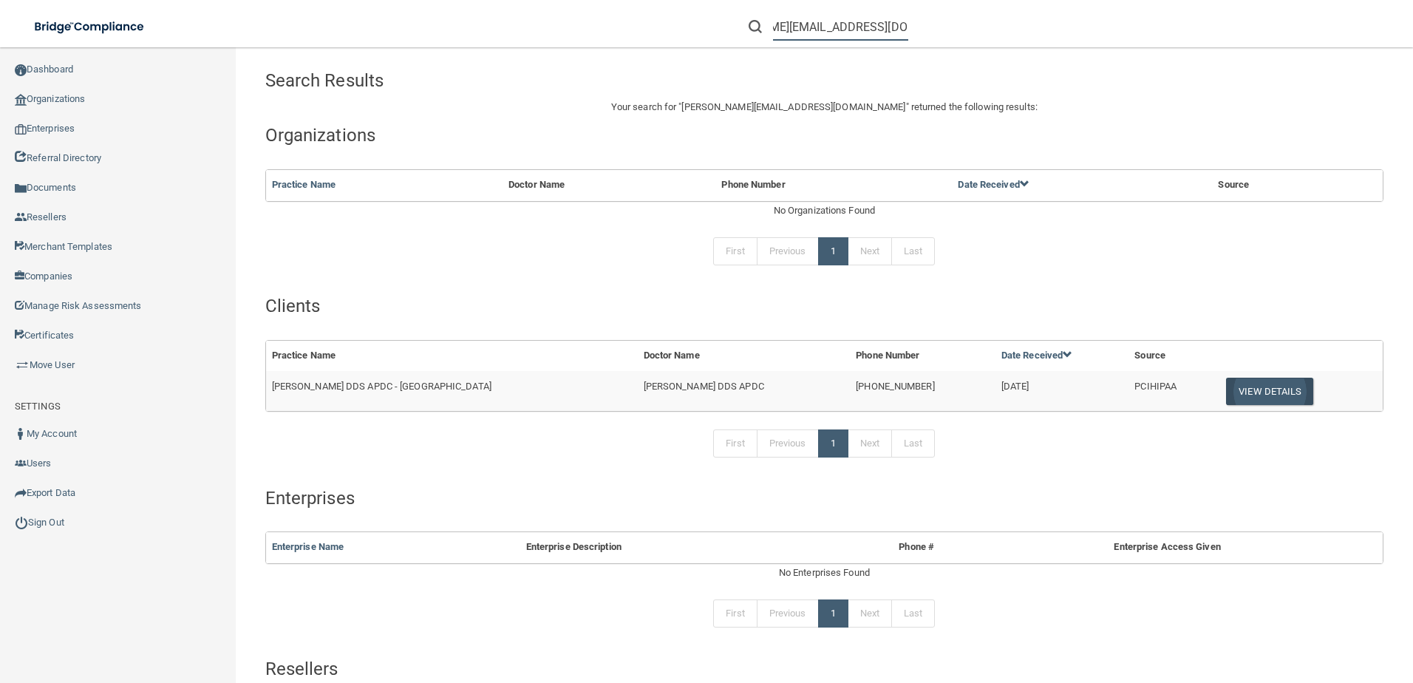
type input "[PERSON_NAME][EMAIL_ADDRESS][DOMAIN_NAME]"
click at [1226, 380] on button "View Details" at bounding box center [1269, 391] width 87 height 27
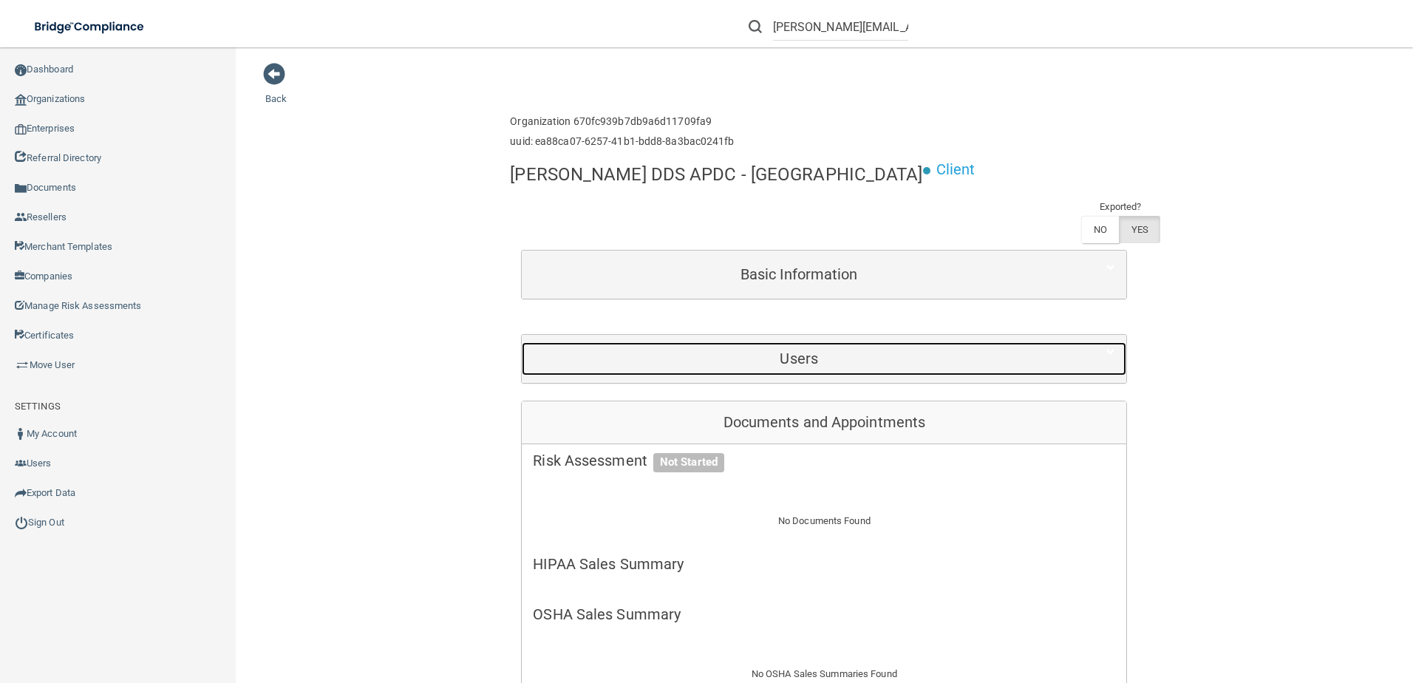
click at [943, 365] on h5 "Users" at bounding box center [799, 358] width 532 height 16
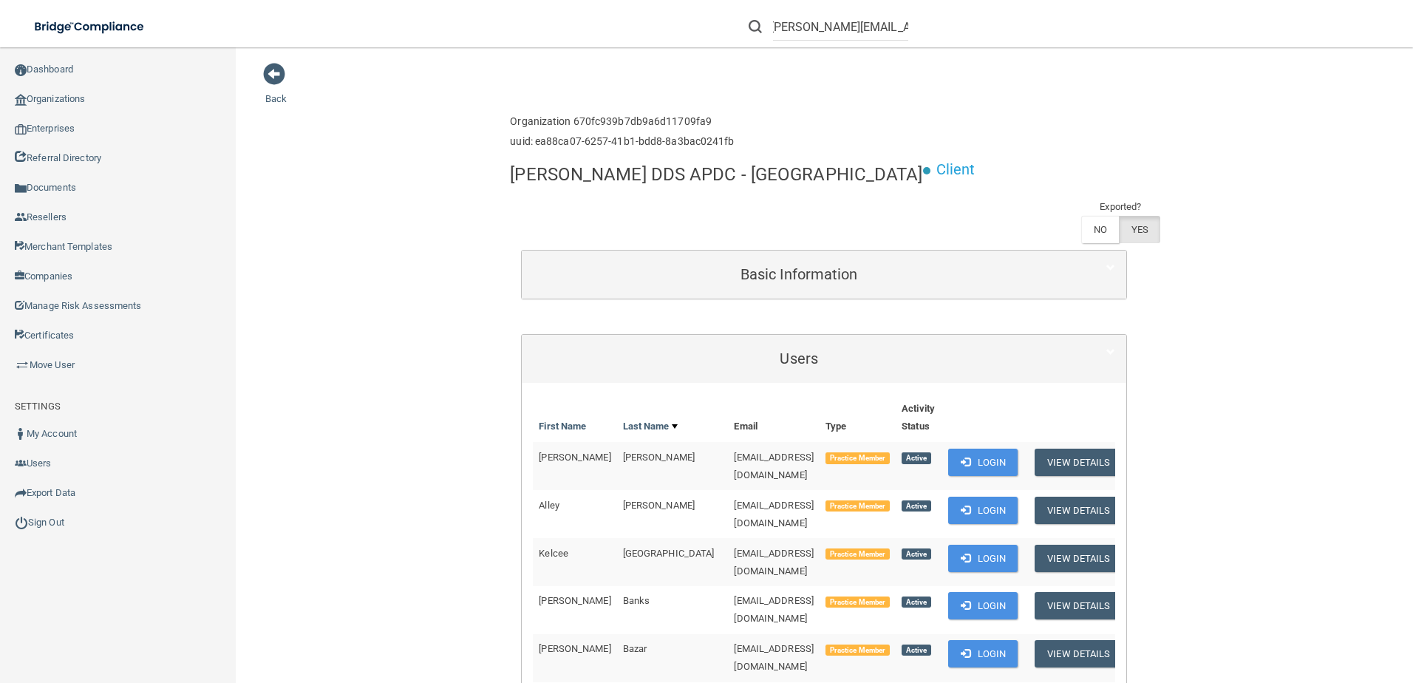
scroll to position [3243, 0]
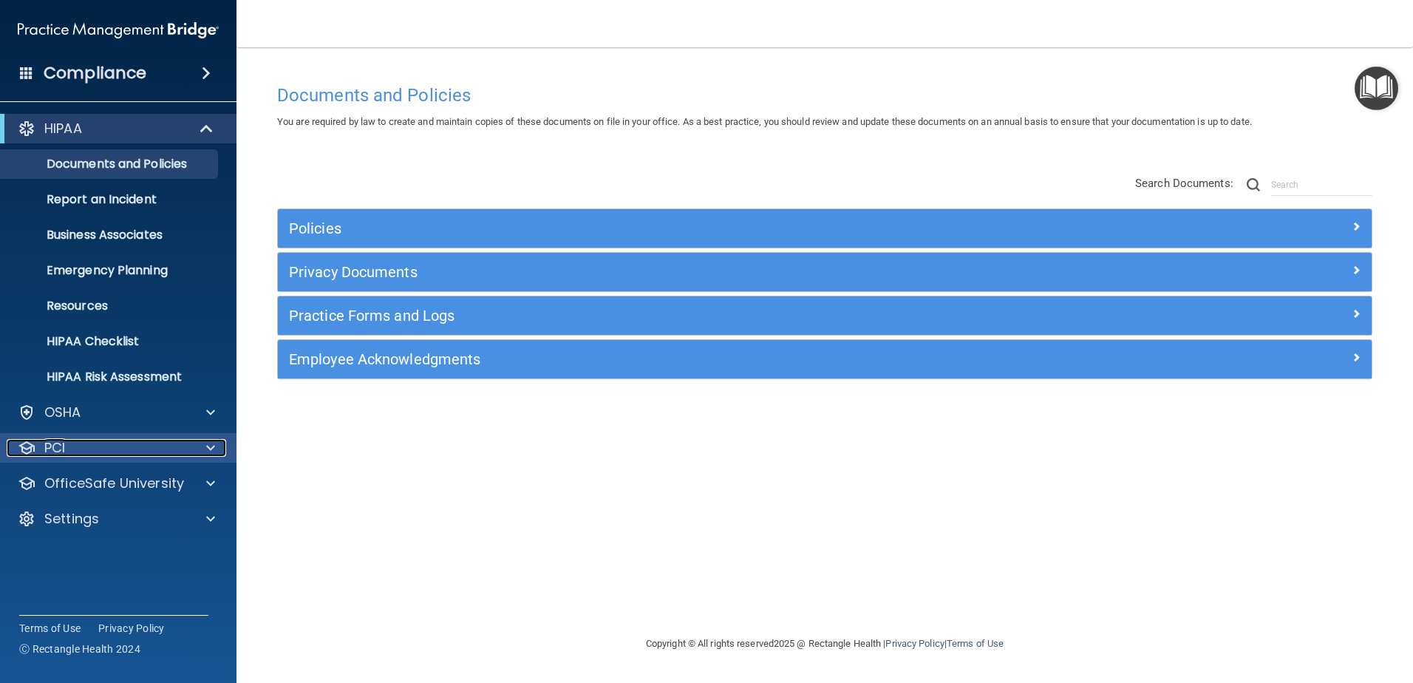
click at [154, 445] on div "PCI" at bounding box center [98, 448] width 183 height 18
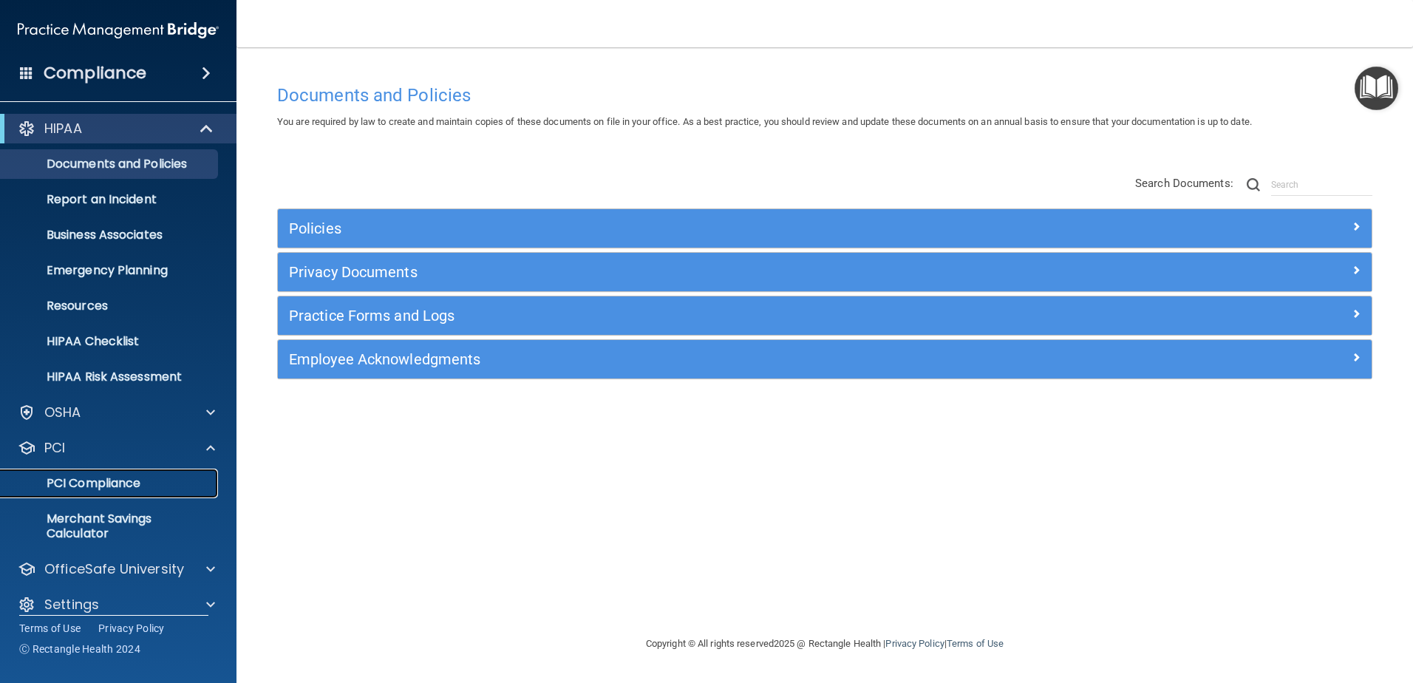
click at [183, 489] on p "PCI Compliance" at bounding box center [111, 483] width 202 height 15
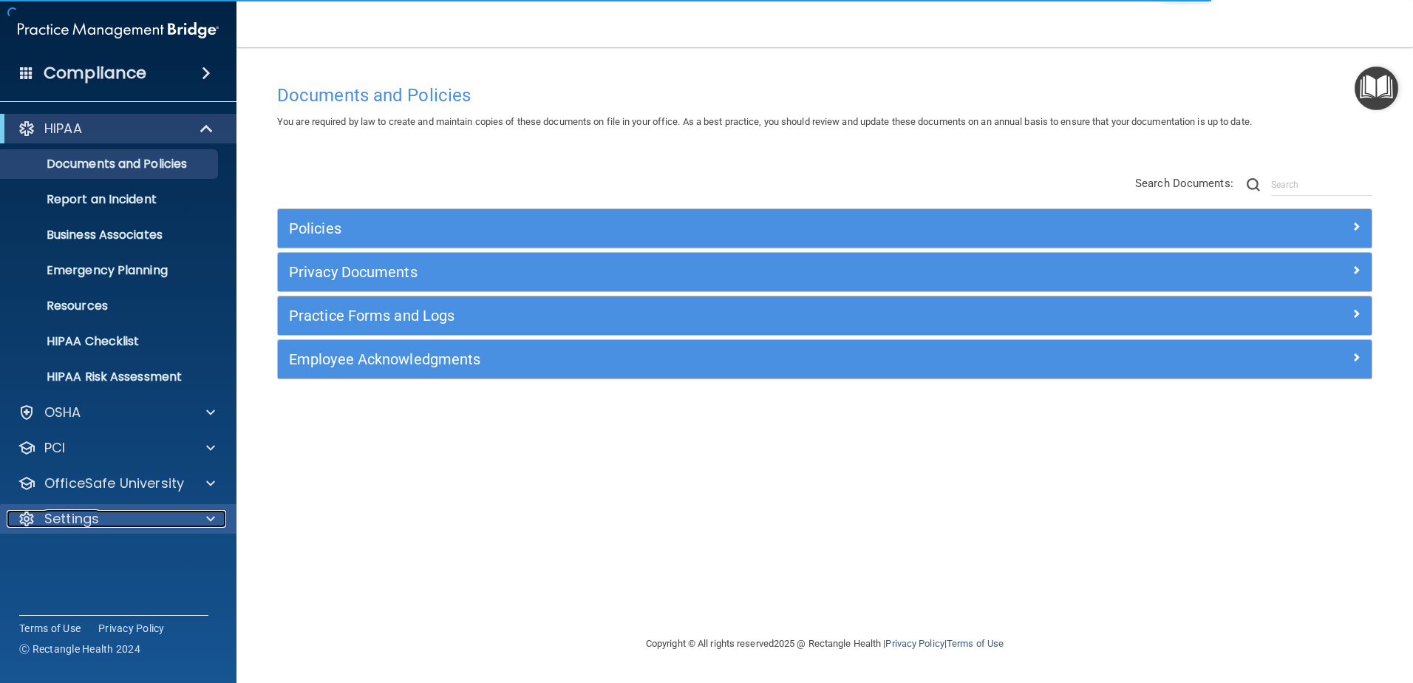
click at [134, 524] on div "Settings" at bounding box center [98, 519] width 183 height 18
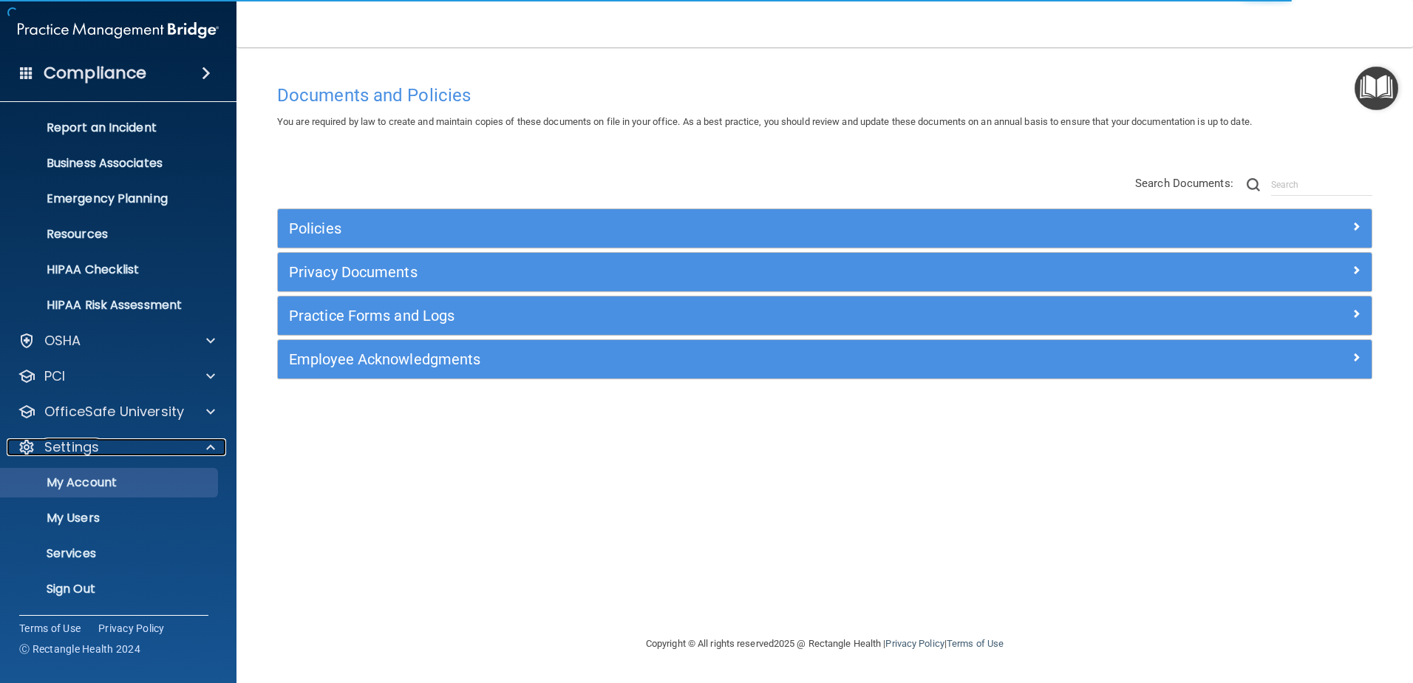
scroll to position [72, 0]
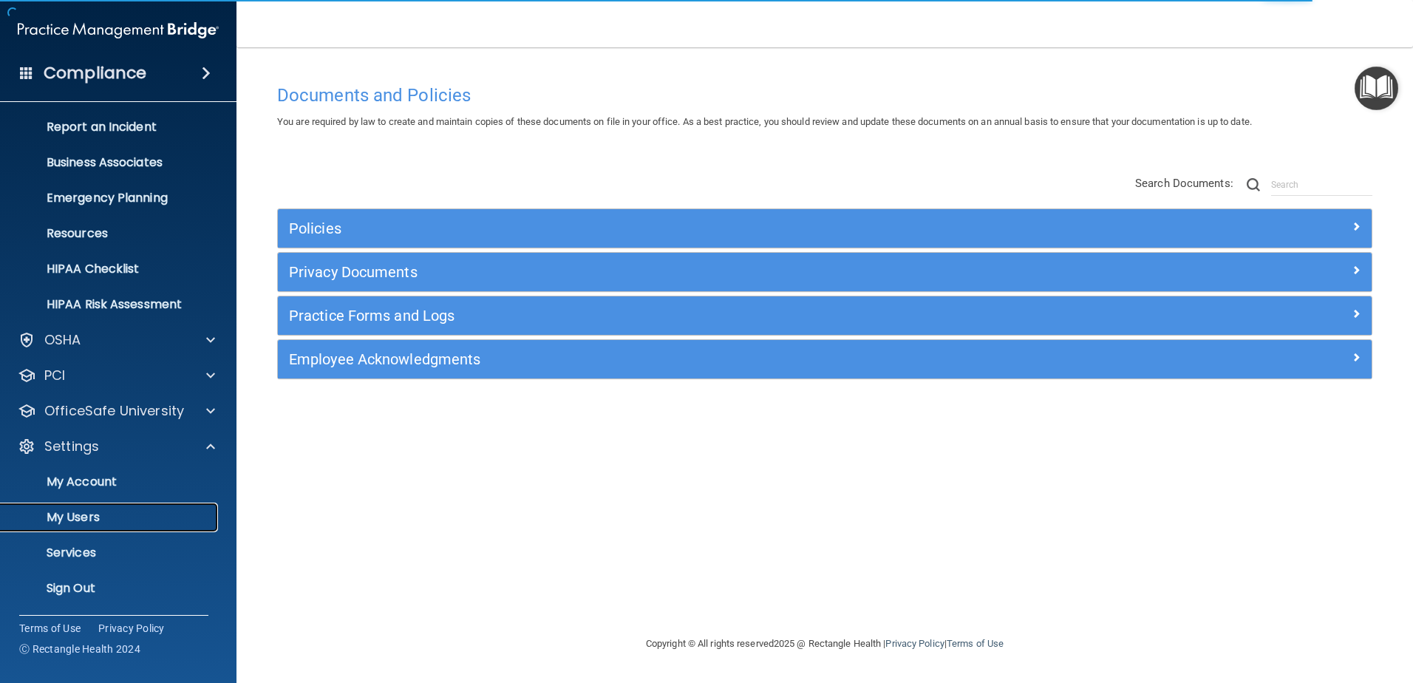
click at [145, 528] on link "My Users" at bounding box center [101, 517] width 233 height 30
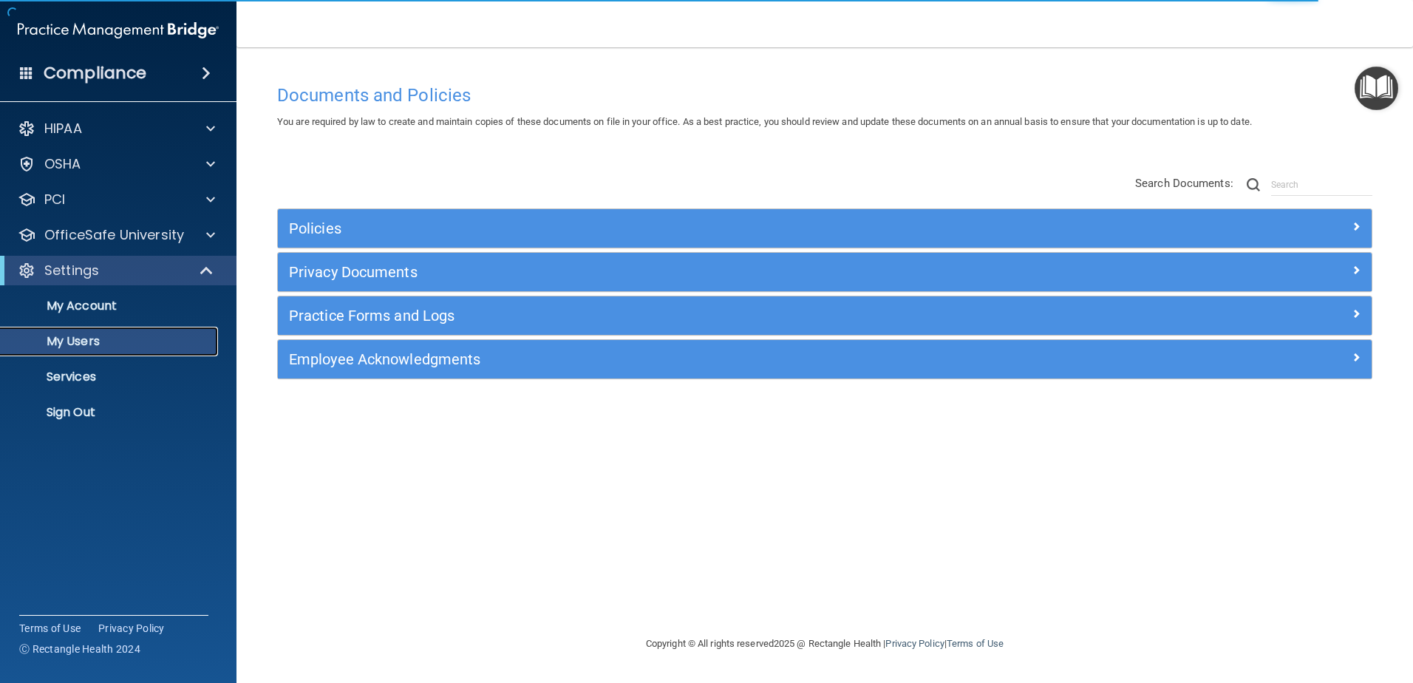
select select "20"
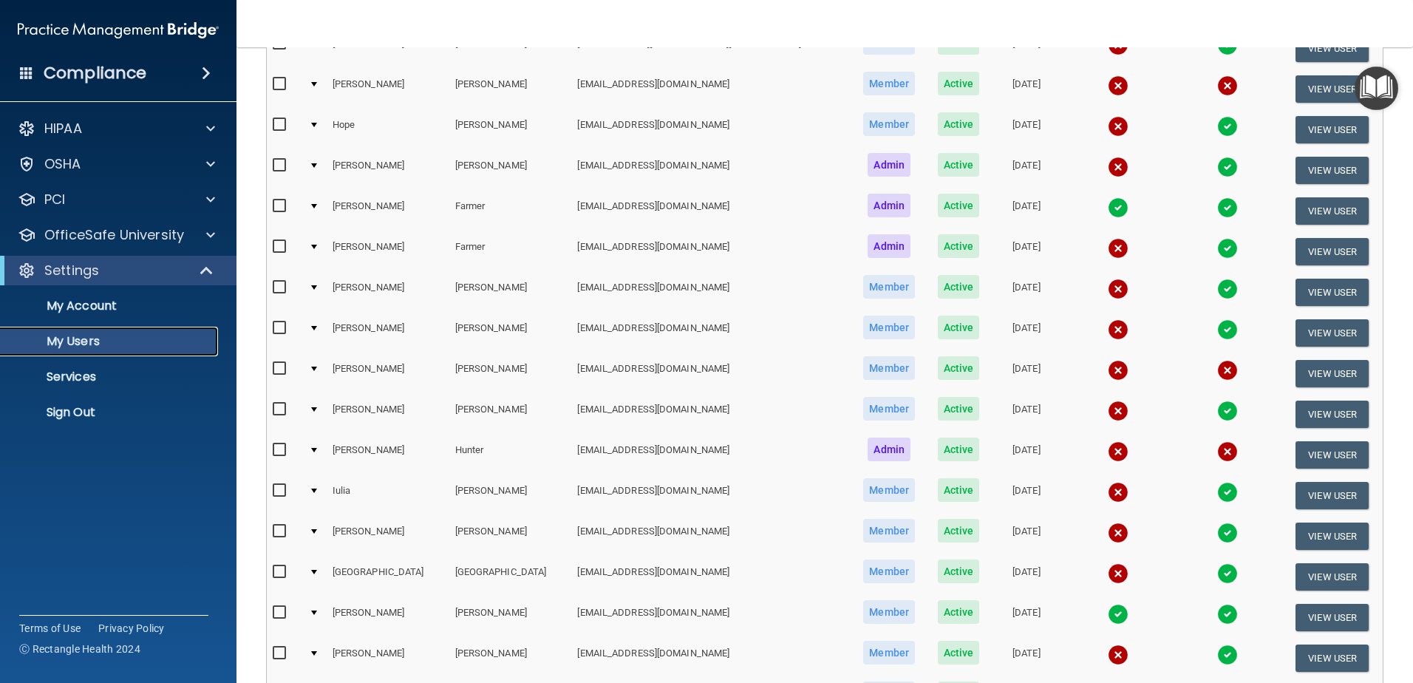
scroll to position [318, 0]
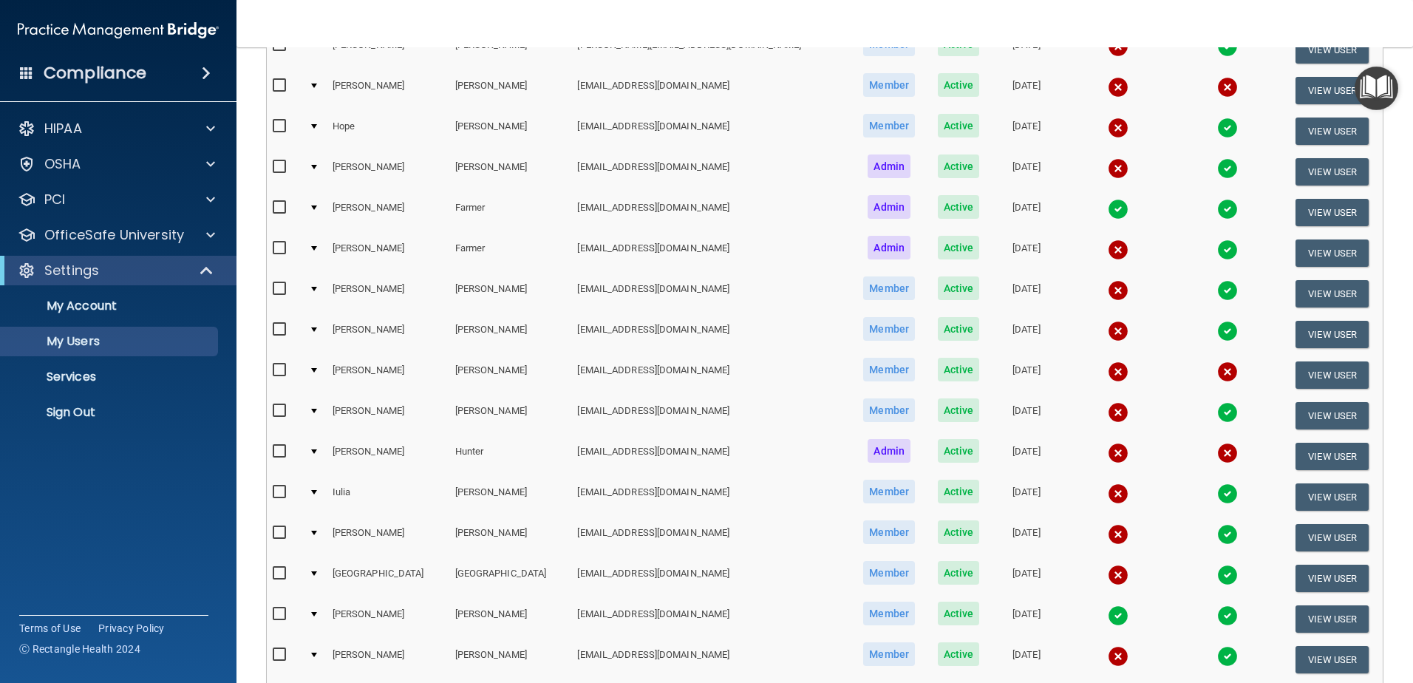
click at [1063, 208] on td at bounding box center [1118, 212] width 111 height 41
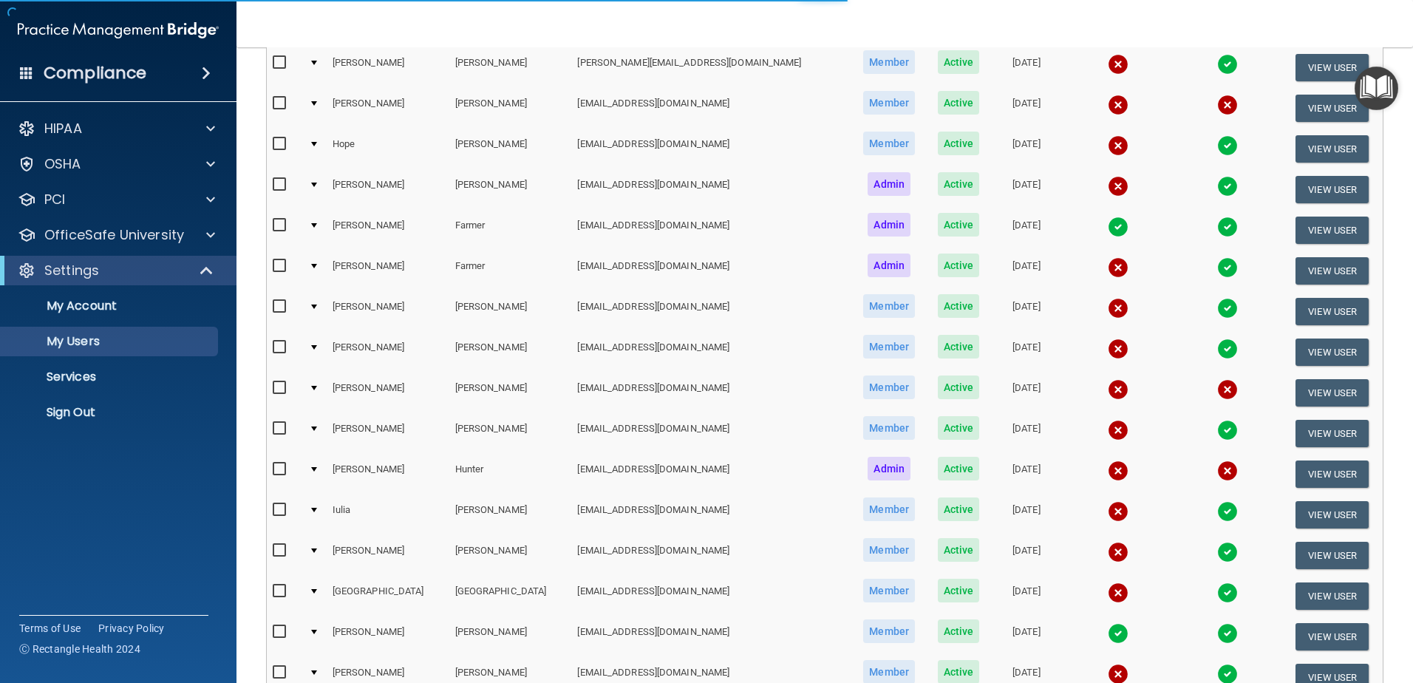
click at [1108, 221] on img at bounding box center [1118, 227] width 21 height 21
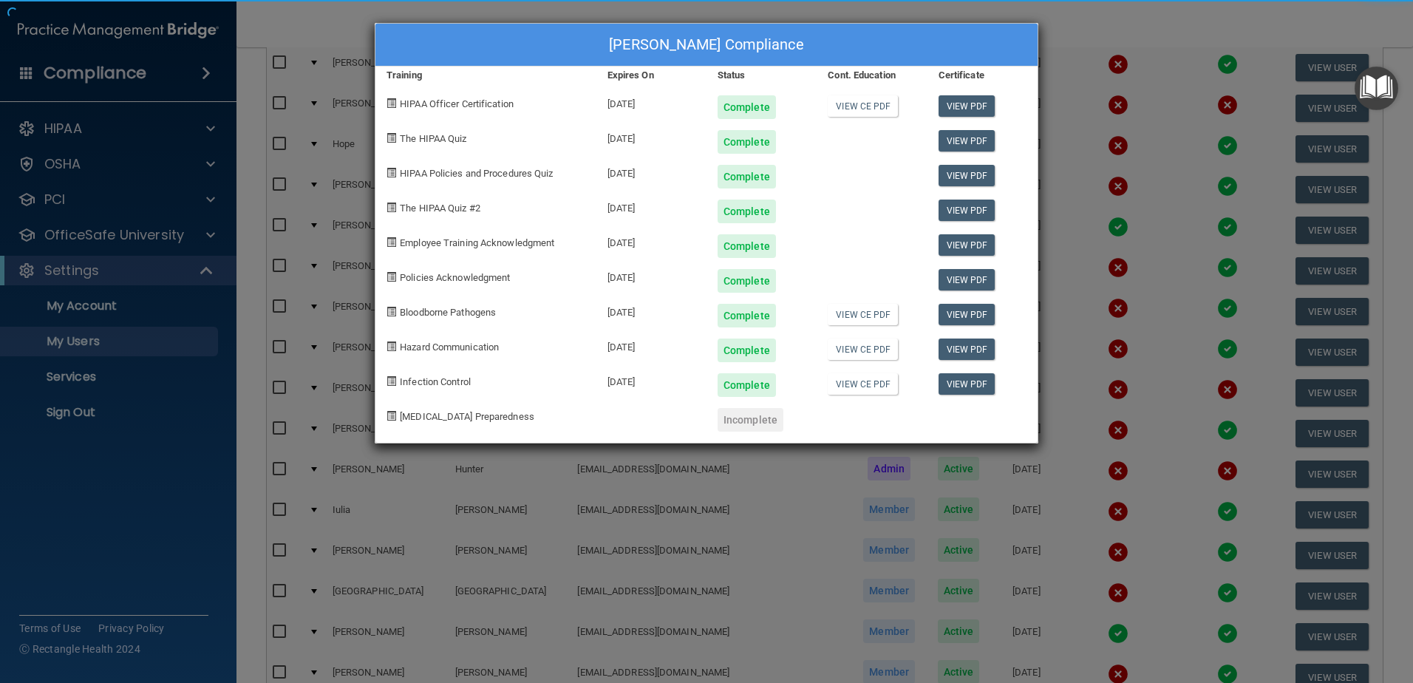
click at [1166, 307] on div "Merri Ann Farmer's Compliance Training Expires On Status Cont. Education Certif…" at bounding box center [706, 341] width 1413 height 683
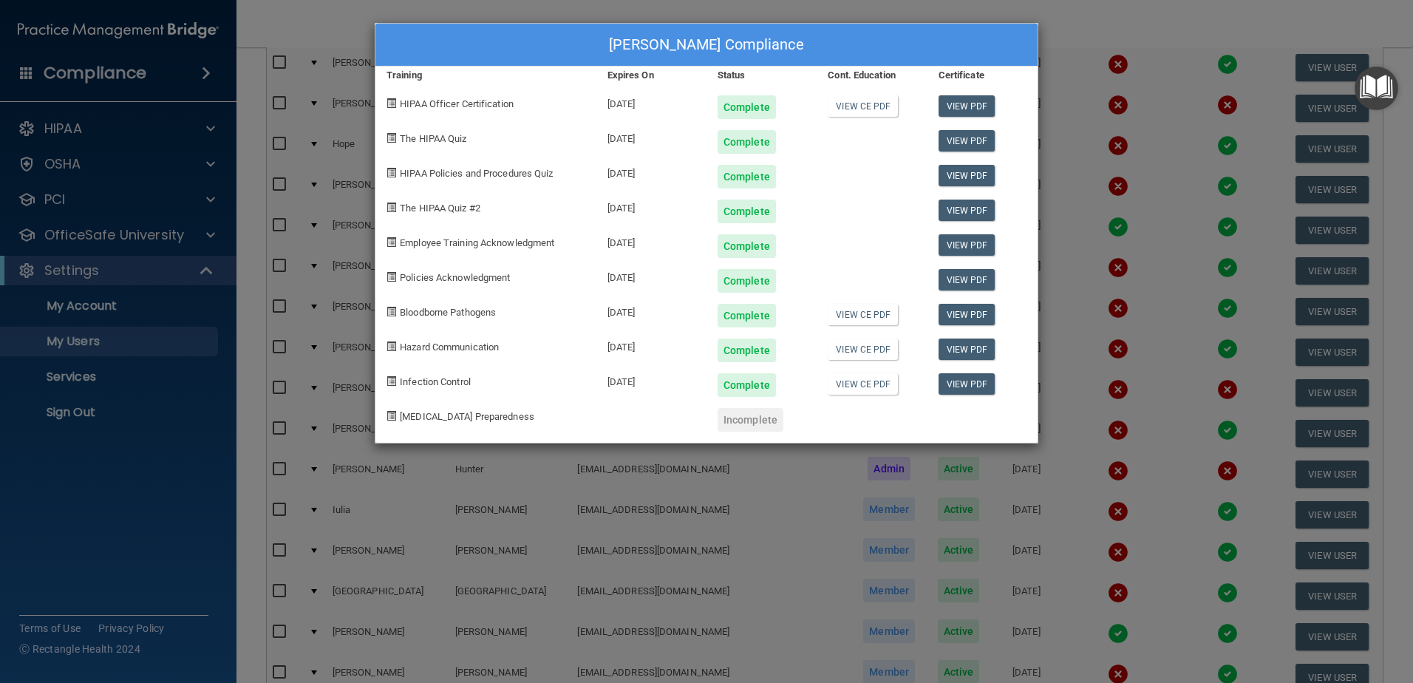
click at [1103, 314] on div "Merri Ann Farmer's Compliance Training Expires On Status Cont. Education Certif…" at bounding box center [706, 341] width 1413 height 683
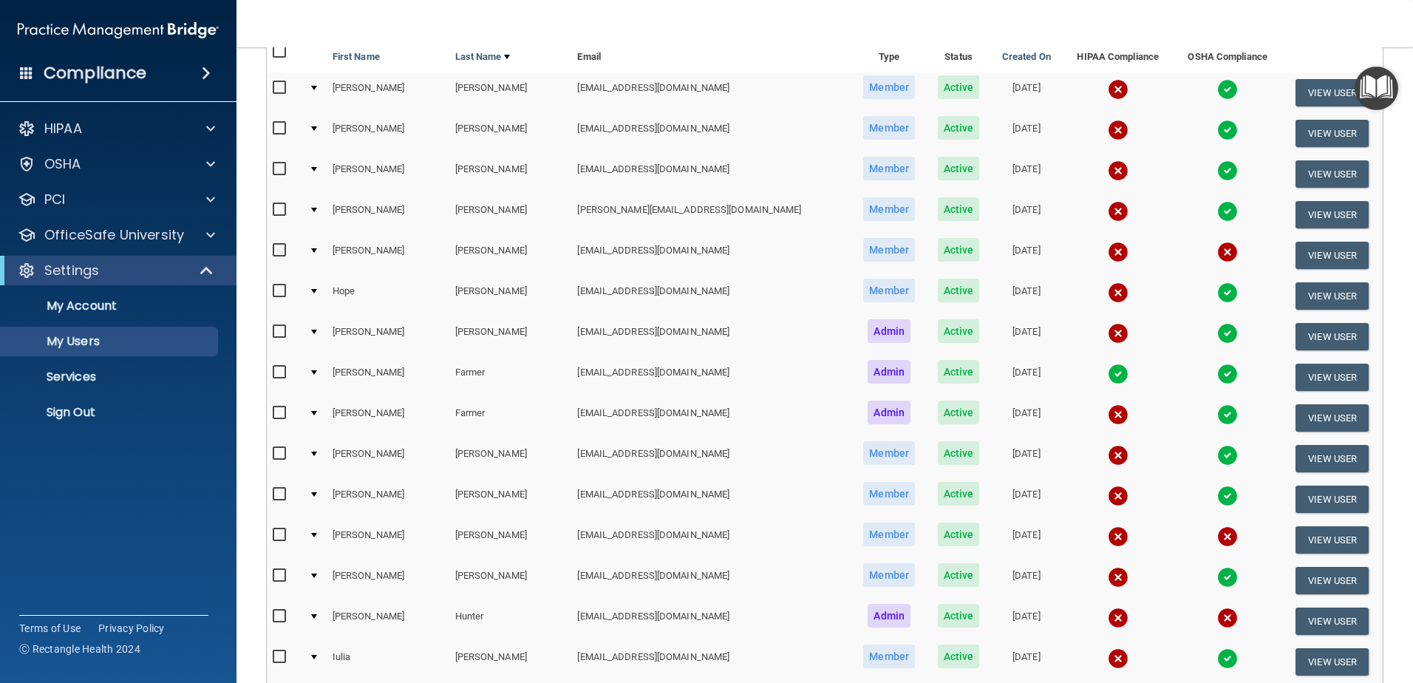
scroll to position [171, 0]
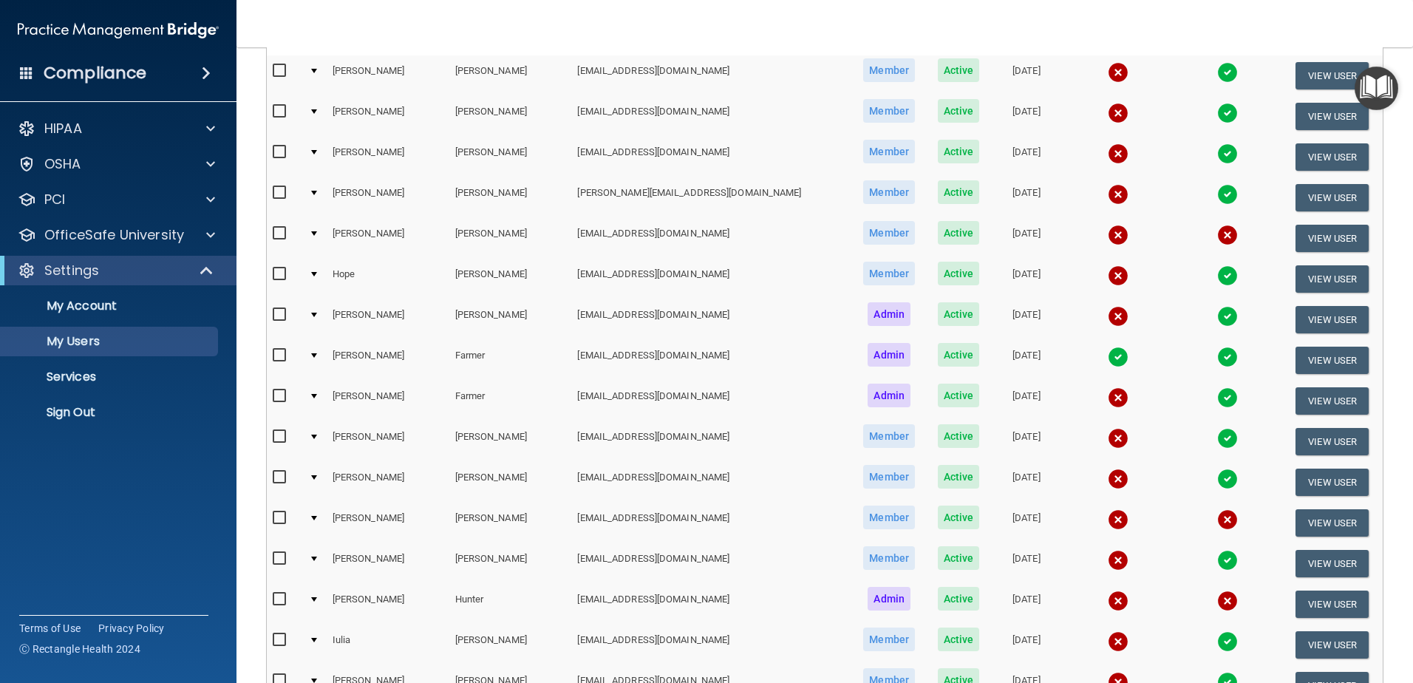
click at [1108, 355] on img at bounding box center [1118, 357] width 21 height 21
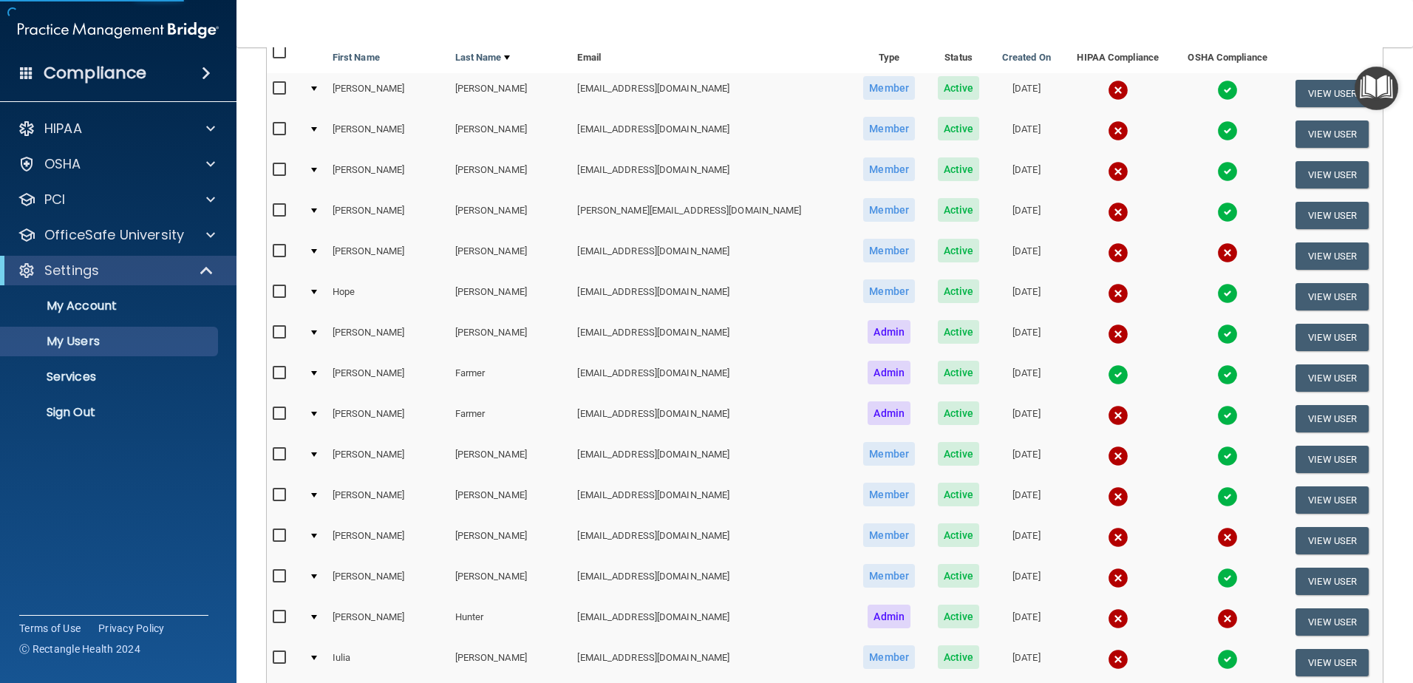
click at [1108, 370] on img at bounding box center [1118, 374] width 21 height 21
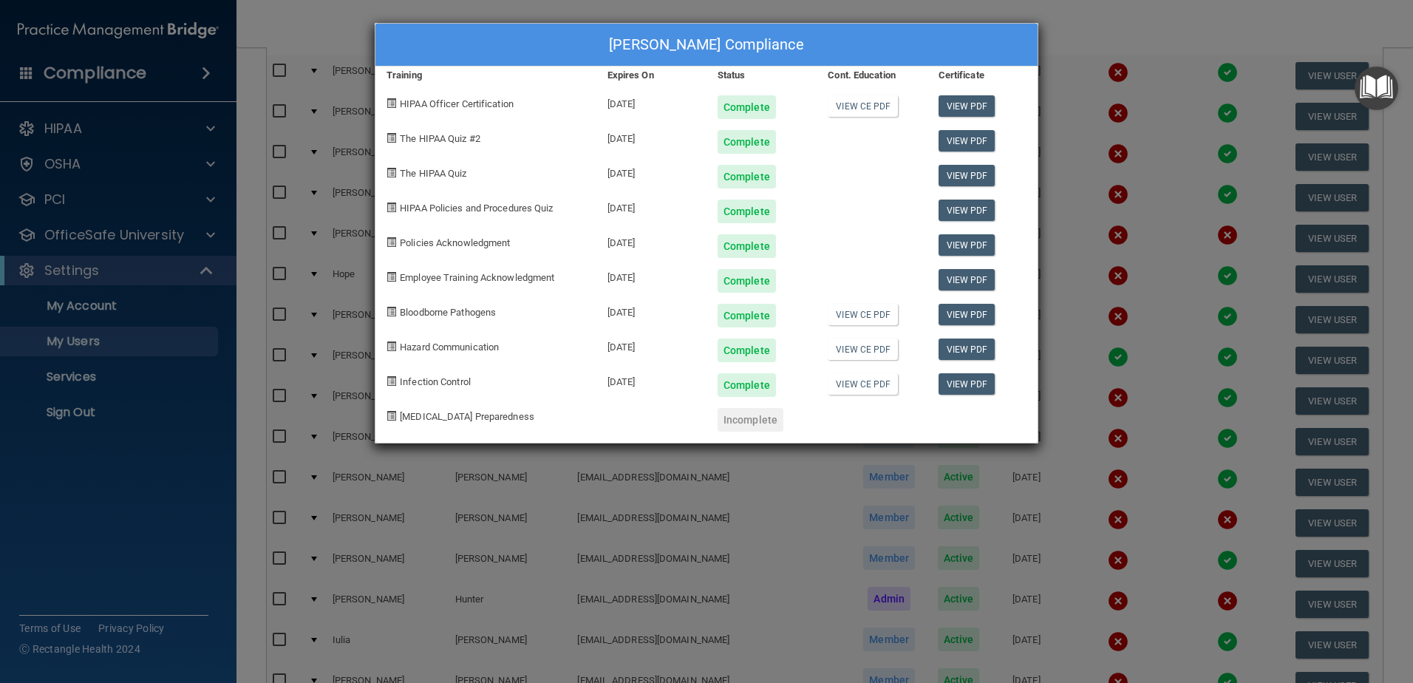
click at [473, 522] on div "Merri Ann Farmer's Compliance Training Expires On Status Cont. Education Certif…" at bounding box center [706, 341] width 1413 height 683
click at [667, 538] on div "Merri Ann Farmer's Compliance Training Expires On Status Cont. Education Certif…" at bounding box center [706, 341] width 1413 height 683
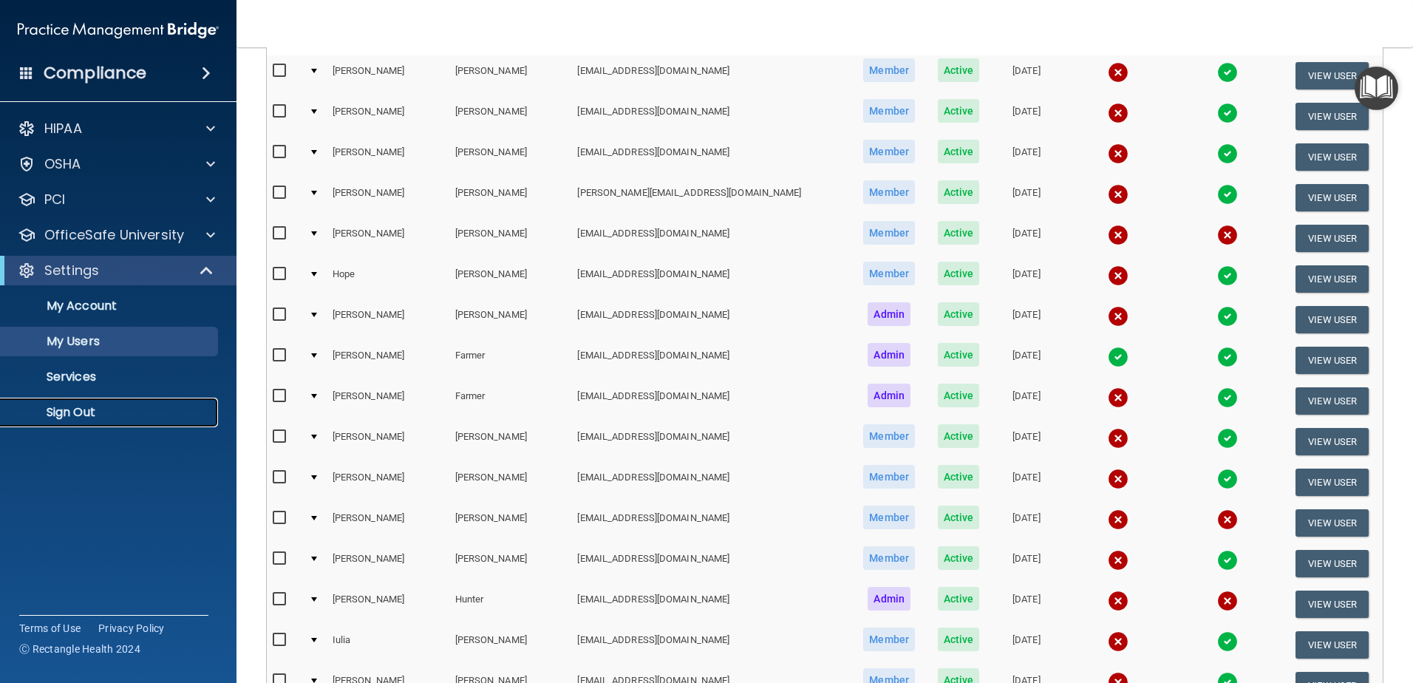
click at [129, 417] on p "Sign Out" at bounding box center [111, 412] width 202 height 15
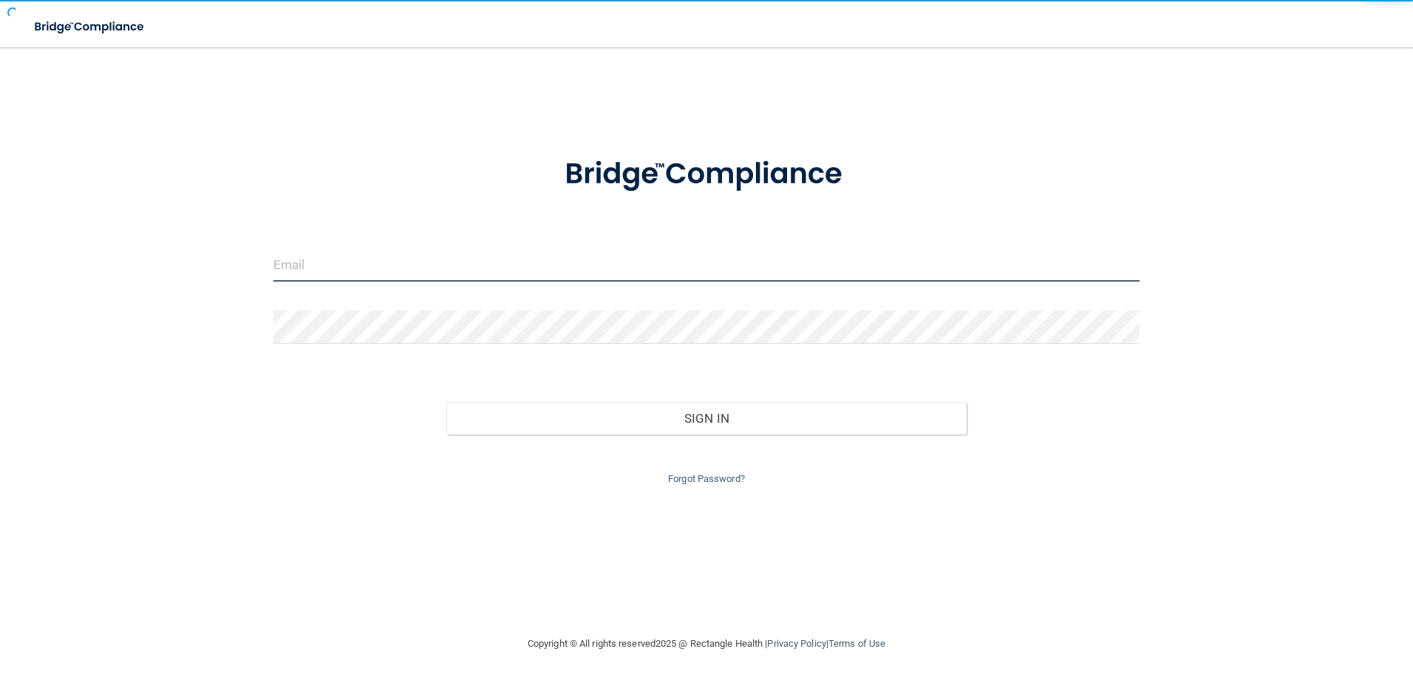
type input "storres@rectanglehealth.com"
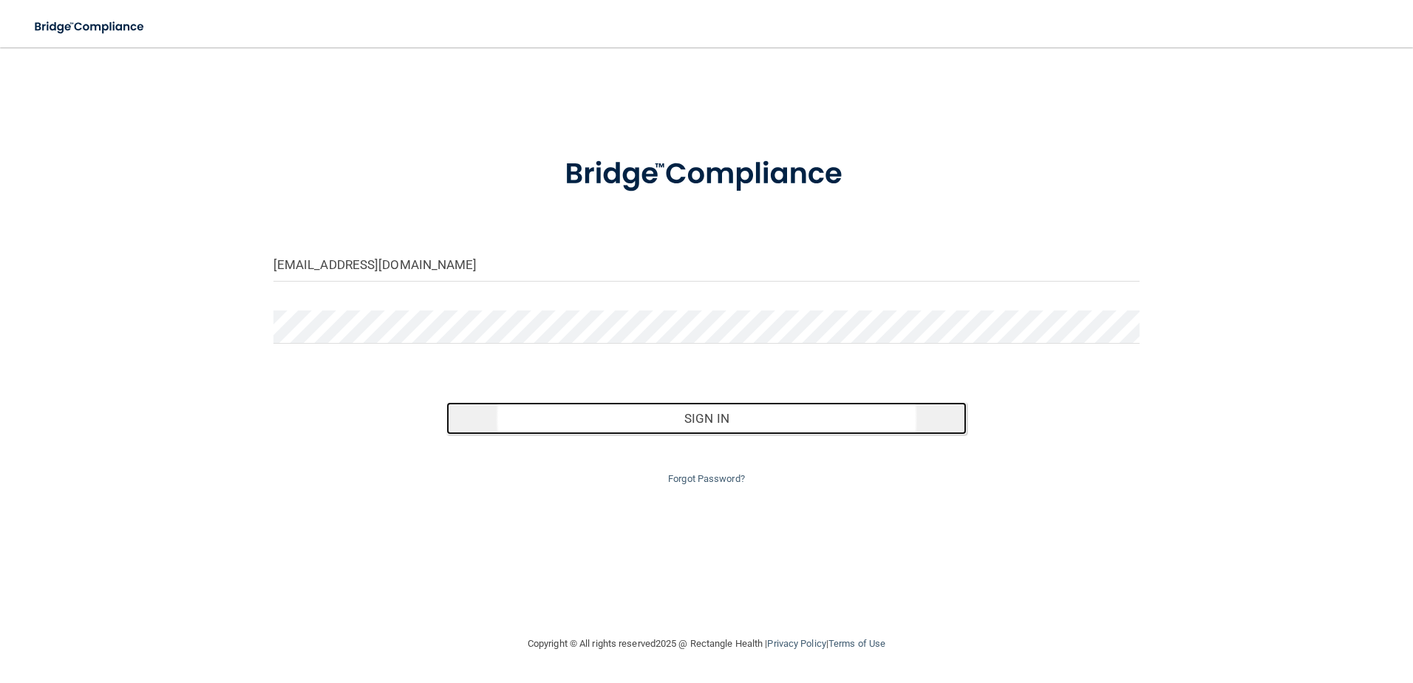
click at [546, 423] on button "Sign In" at bounding box center [706, 418] width 520 height 33
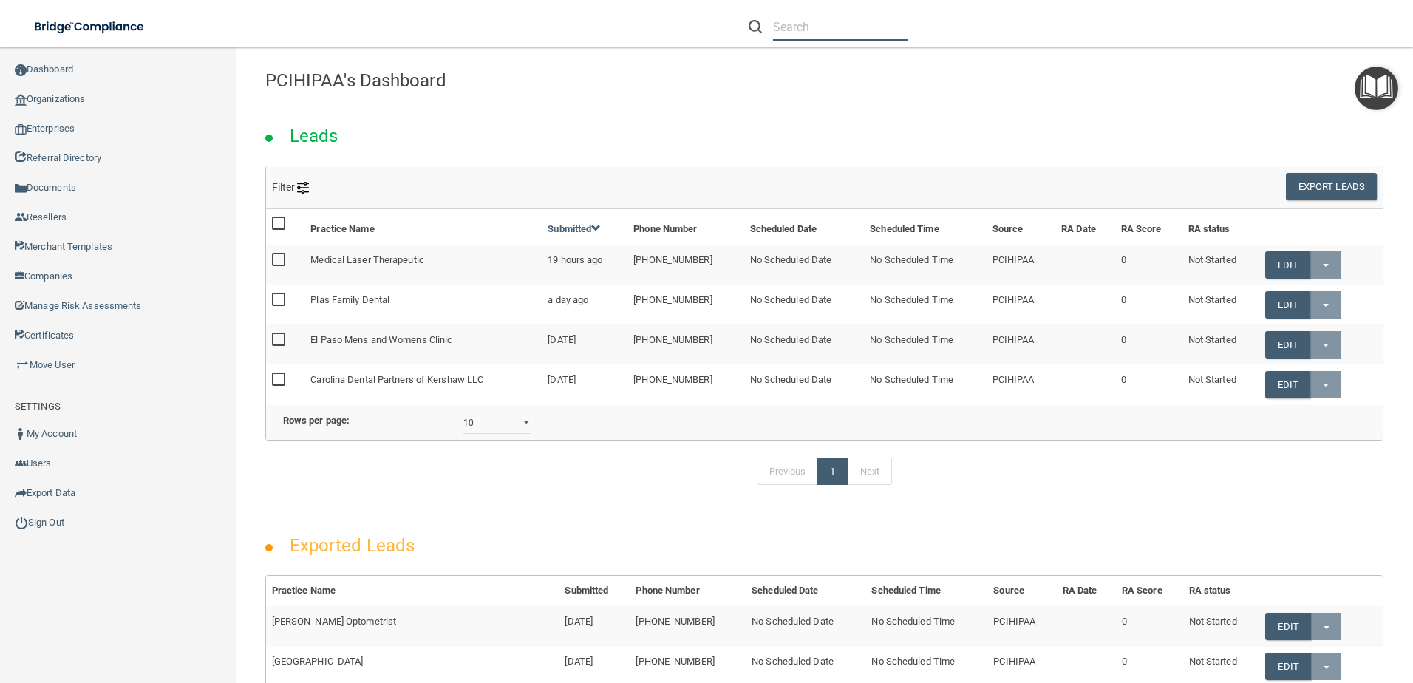
click at [802, 30] on input "text" at bounding box center [840, 26] width 135 height 27
paste input "[EMAIL_ADDRESS][DOMAIN_NAME]"
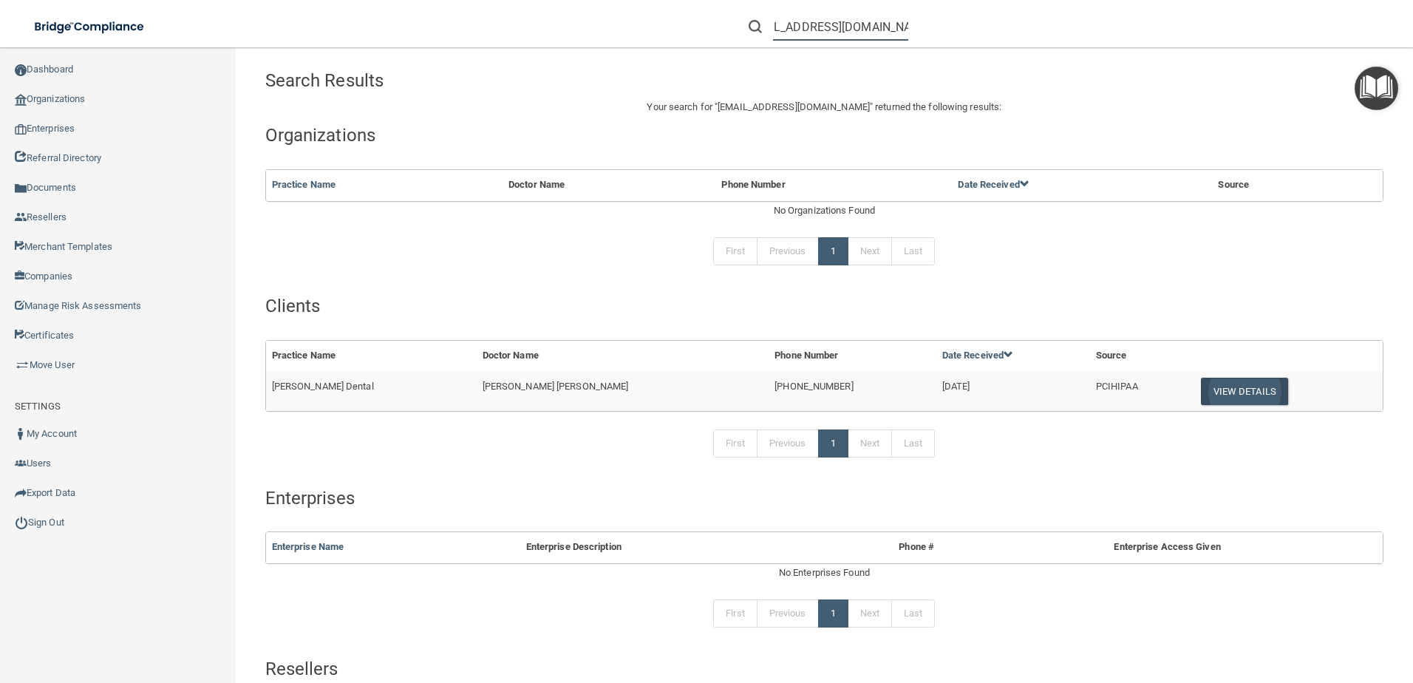
type input "[EMAIL_ADDRESS][DOMAIN_NAME]"
click at [1217, 387] on button "View Details" at bounding box center [1244, 391] width 87 height 27
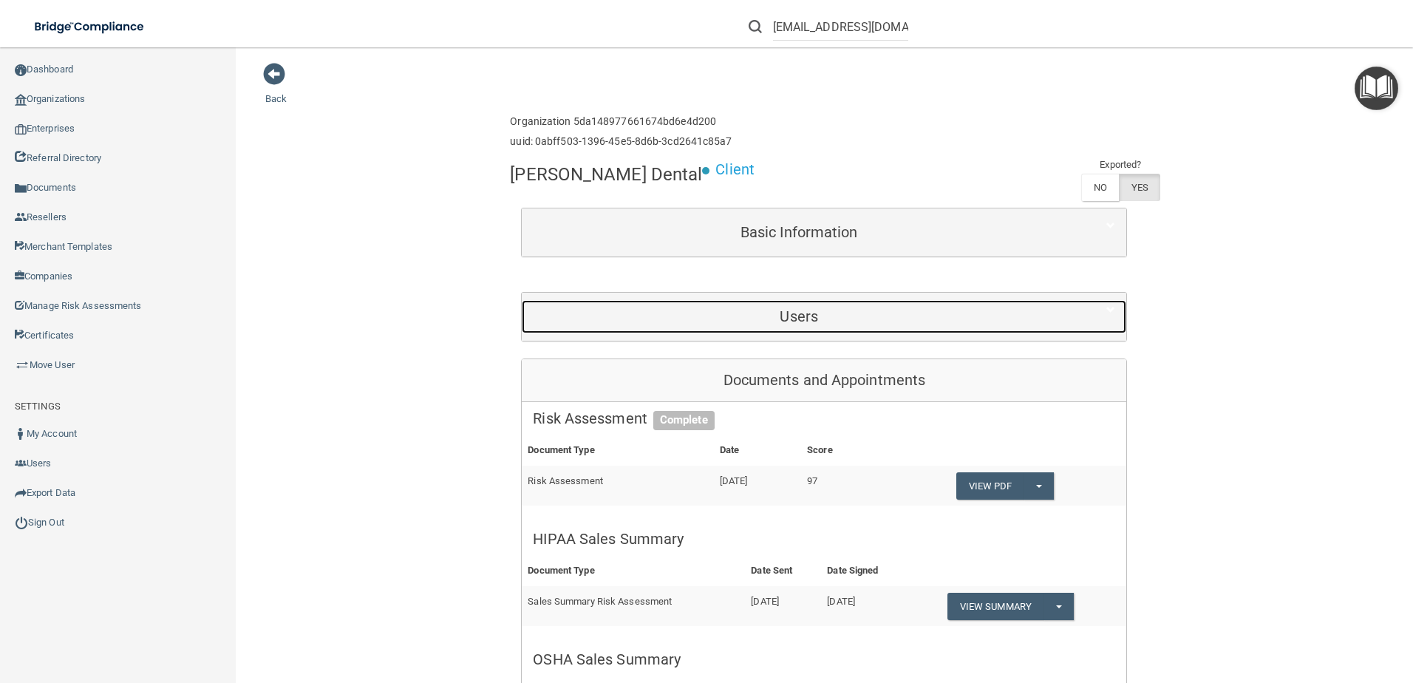
click at [858, 330] on div "Users" at bounding box center [799, 316] width 554 height 33
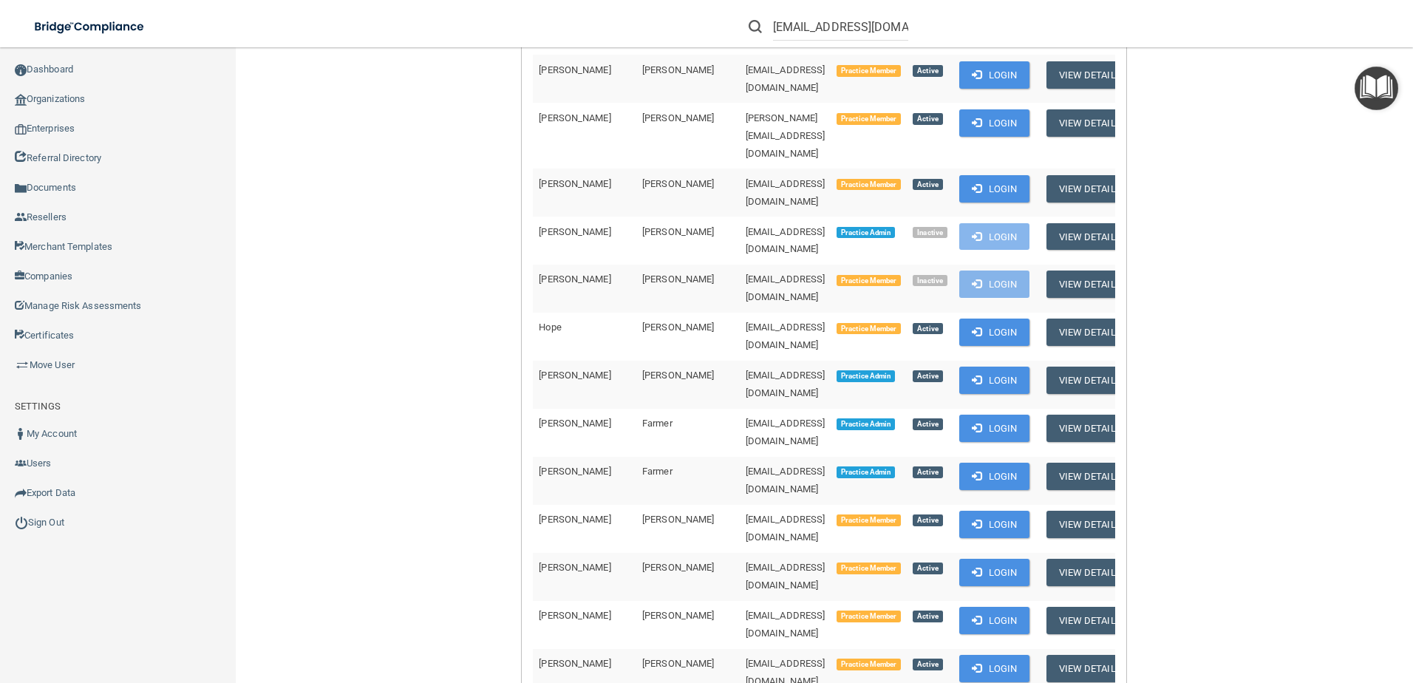
scroll to position [443, 0]
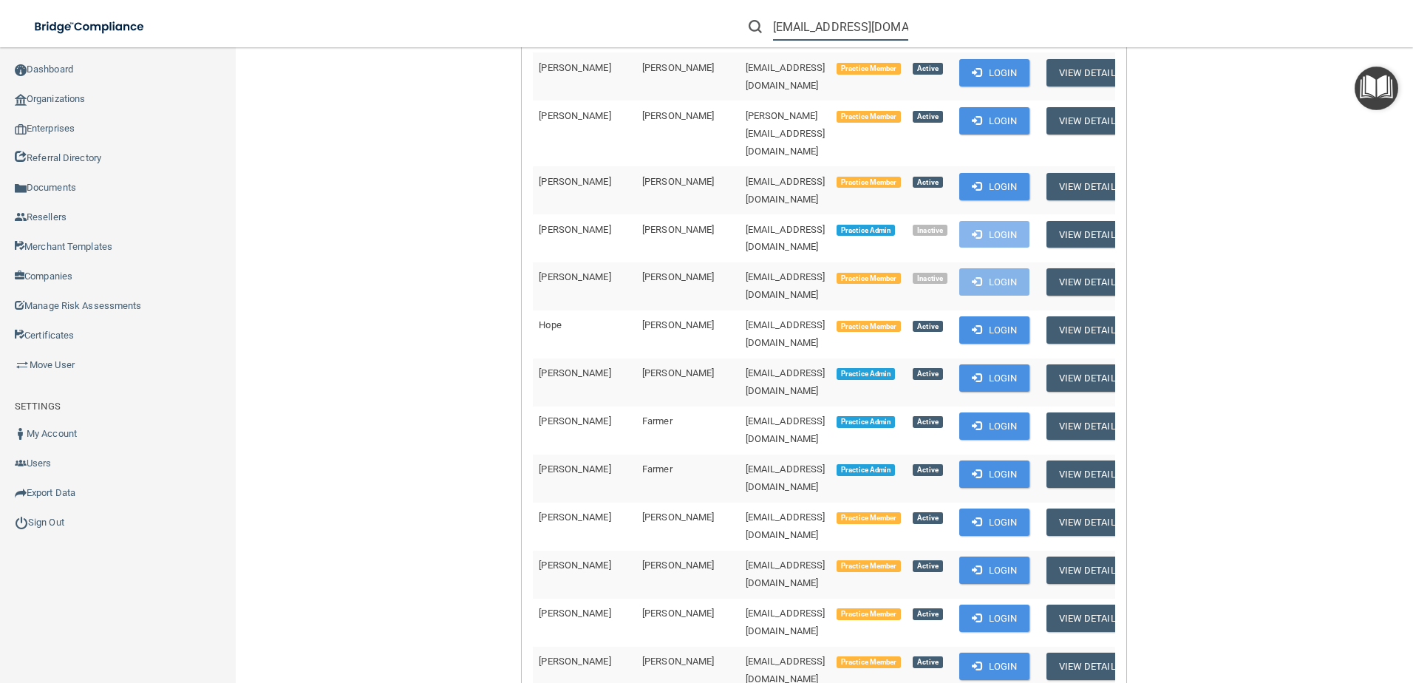
click at [865, 25] on input "[EMAIL_ADDRESS][DOMAIN_NAME]" at bounding box center [840, 26] width 135 height 27
click at [868, 25] on input "[EMAIL_ADDRESS][DOMAIN_NAME]" at bounding box center [840, 26] width 135 height 27
click at [869, 24] on input "[EMAIL_ADDRESS][DOMAIN_NAME]" at bounding box center [840, 26] width 135 height 27
click at [869, 21] on input "[EMAIL_ADDRESS][DOMAIN_NAME]" at bounding box center [840, 26] width 135 height 27
click at [862, 16] on input "[EMAIL_ADDRESS][DOMAIN_NAME]" at bounding box center [840, 26] width 135 height 27
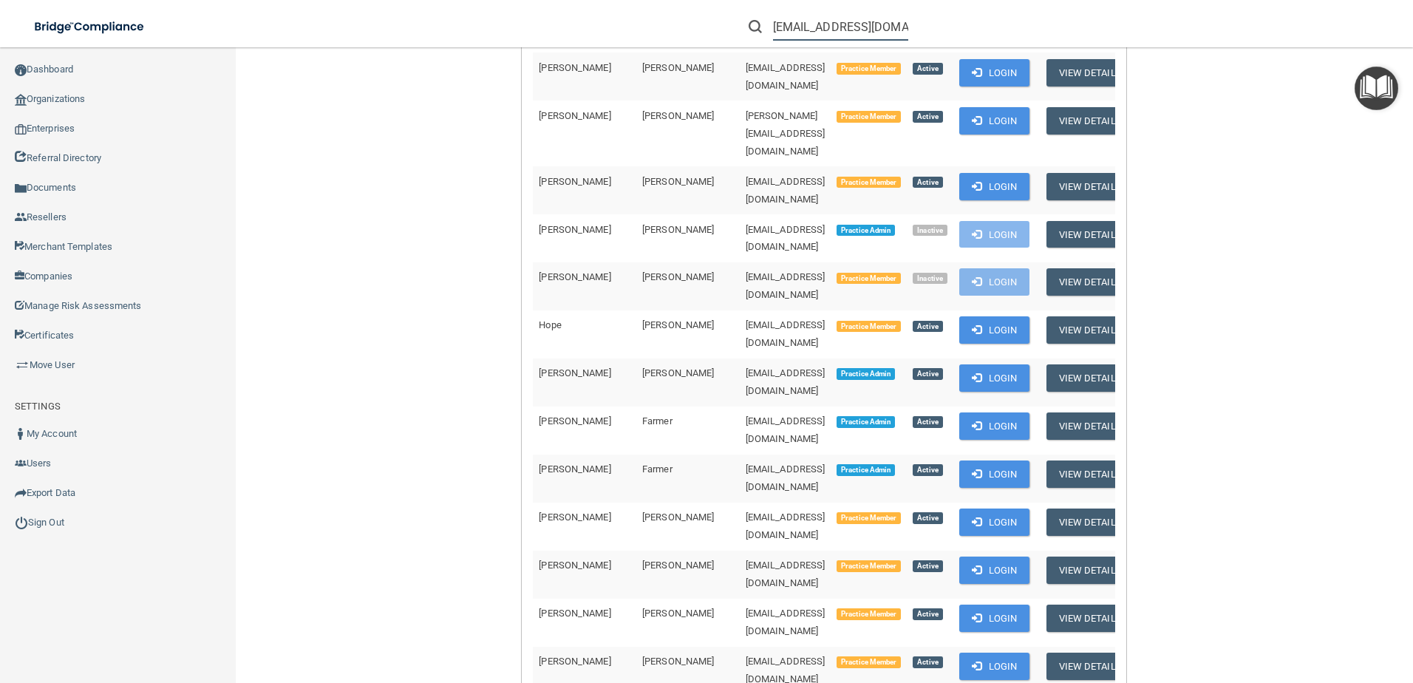
click at [862, 16] on input "[EMAIL_ADDRESS][DOMAIN_NAME]" at bounding box center [840, 26] width 135 height 27
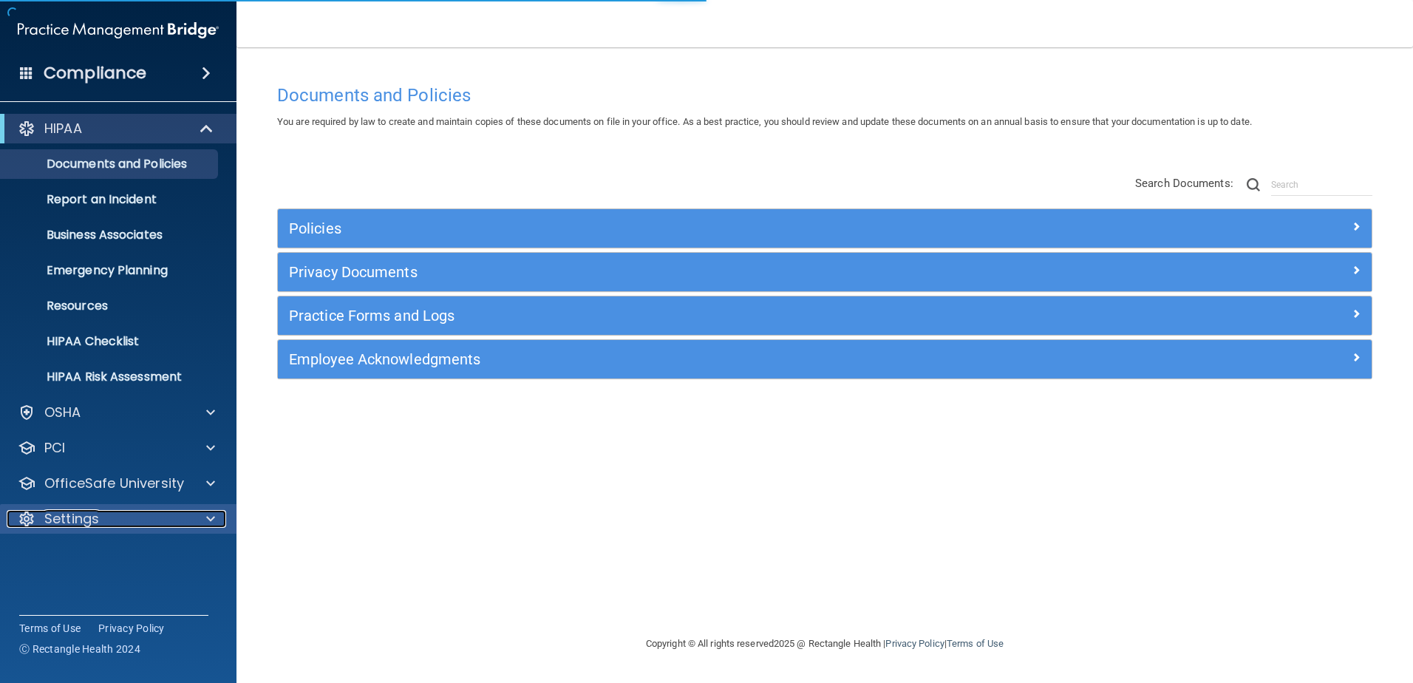
click at [136, 512] on div "Settings" at bounding box center [98, 519] width 183 height 18
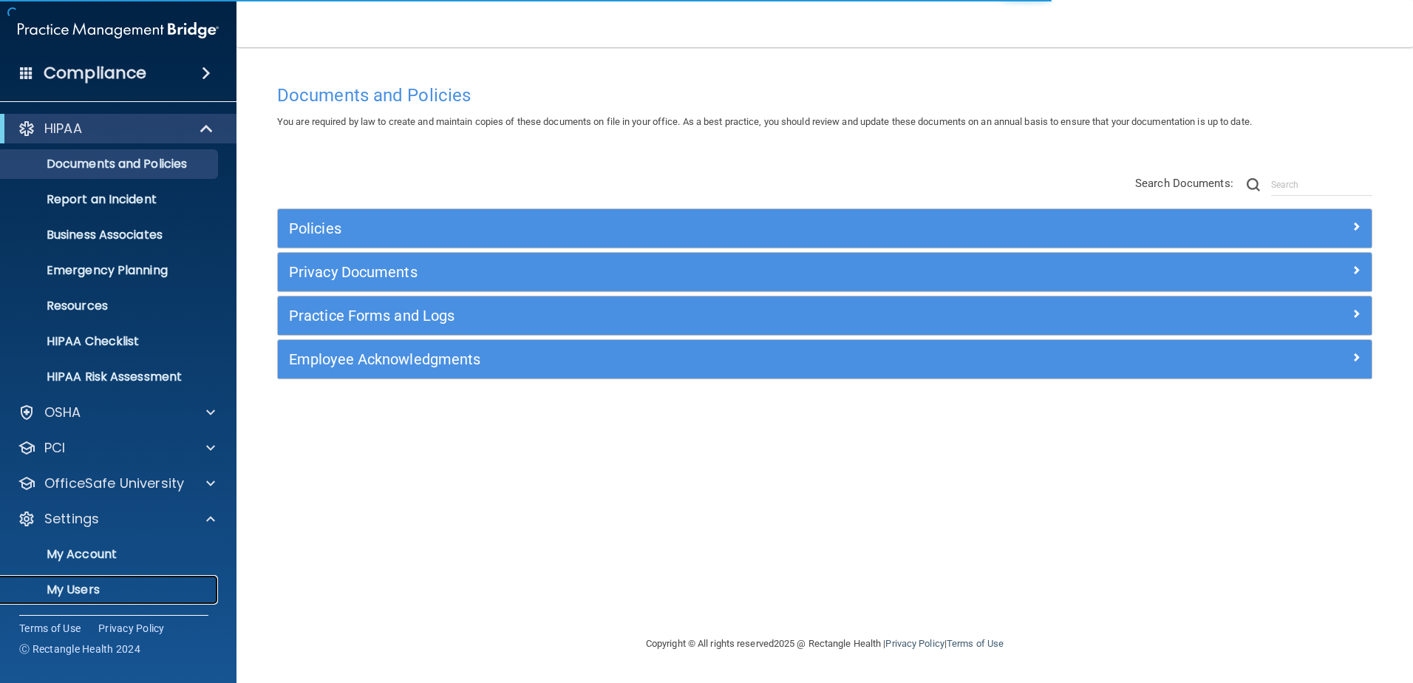
click at [145, 585] on p "My Users" at bounding box center [111, 589] width 202 height 15
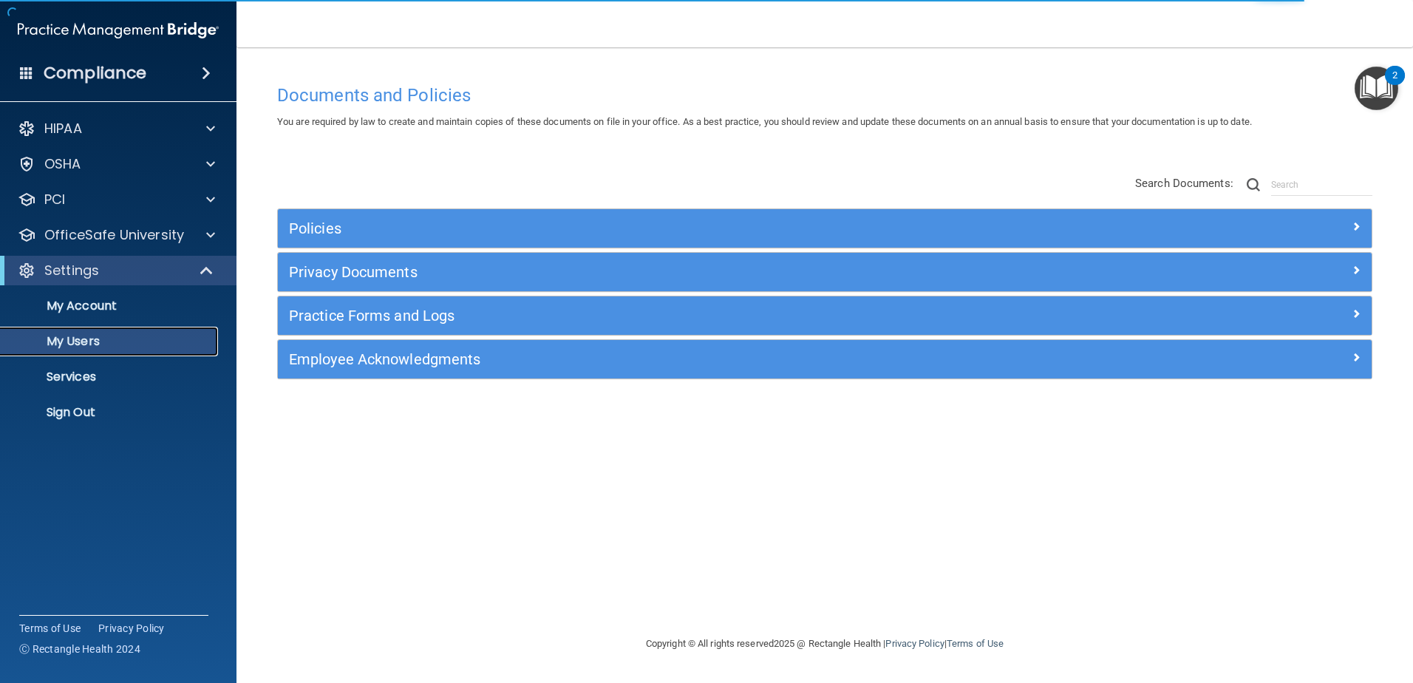
select select "20"
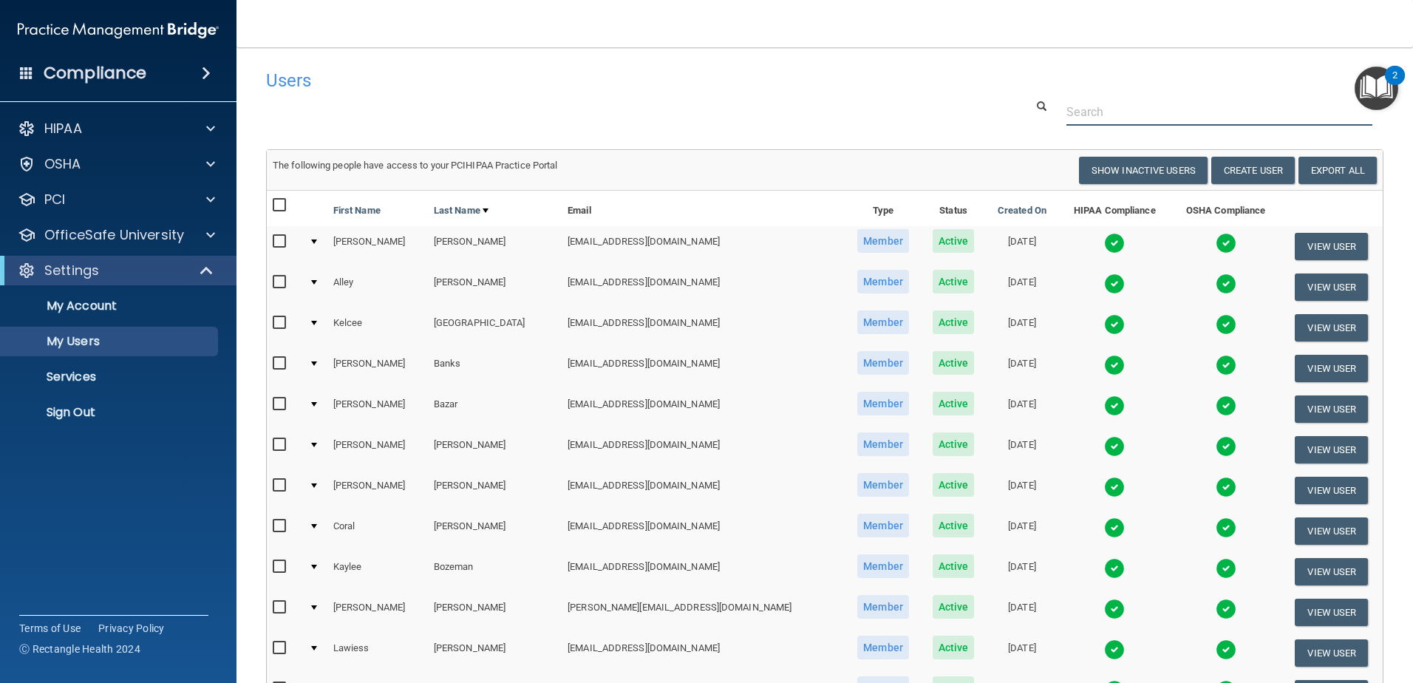
click at [1115, 115] on input "text" at bounding box center [1219, 111] width 306 height 27
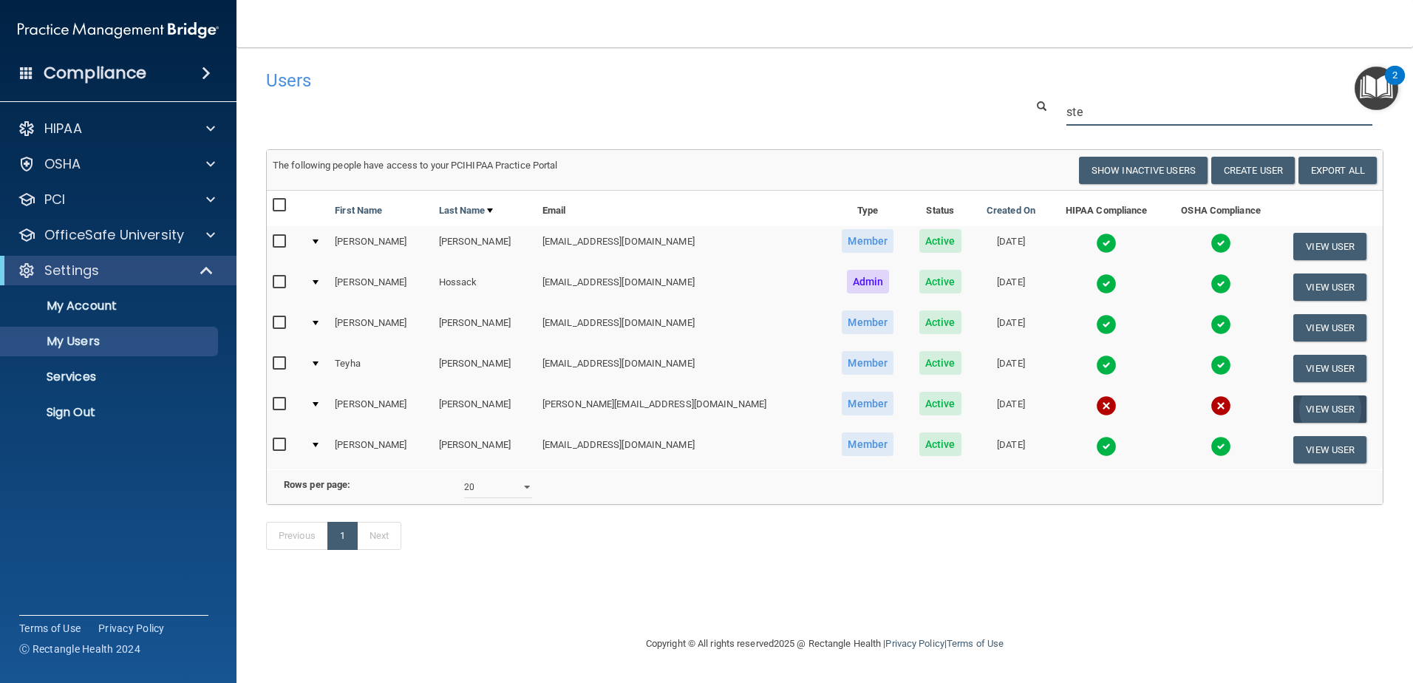
type input "ste"
click at [1312, 409] on button "View User" at bounding box center [1329, 408] width 73 height 27
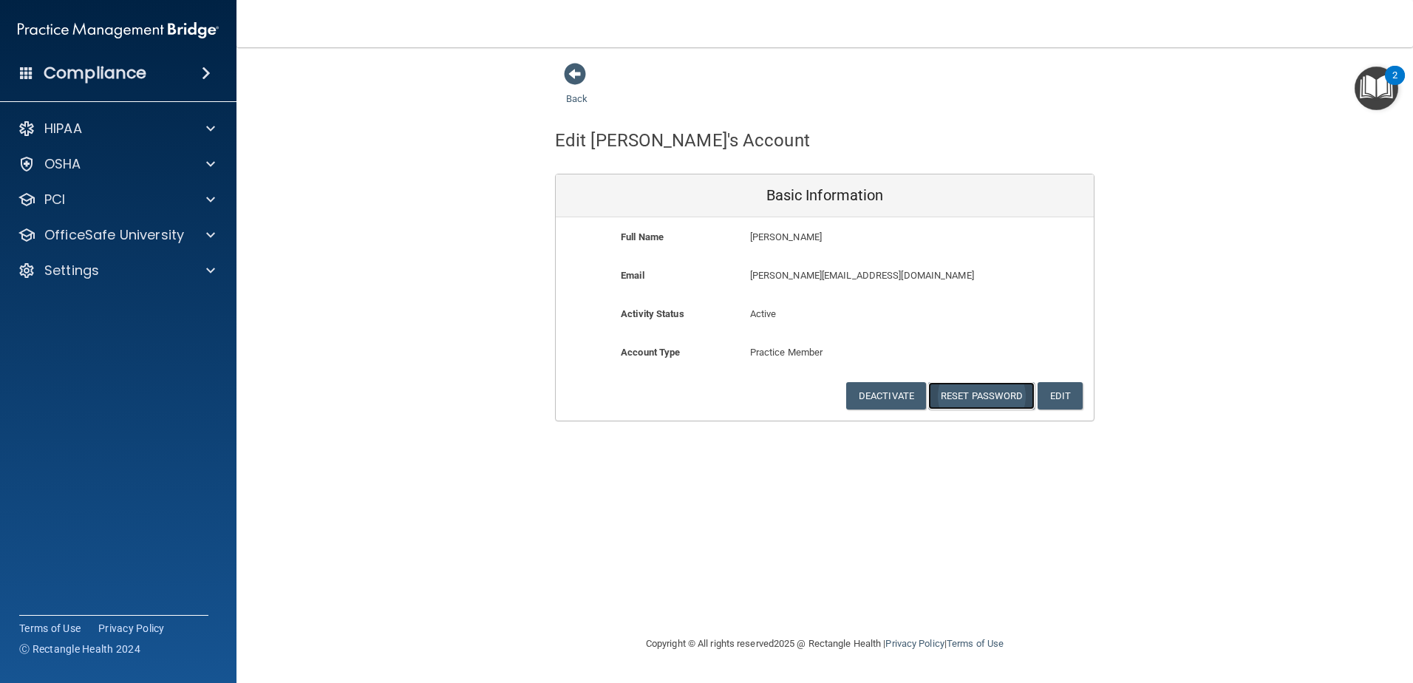
click at [1013, 398] on button "Reset Password" at bounding box center [981, 395] width 106 height 27
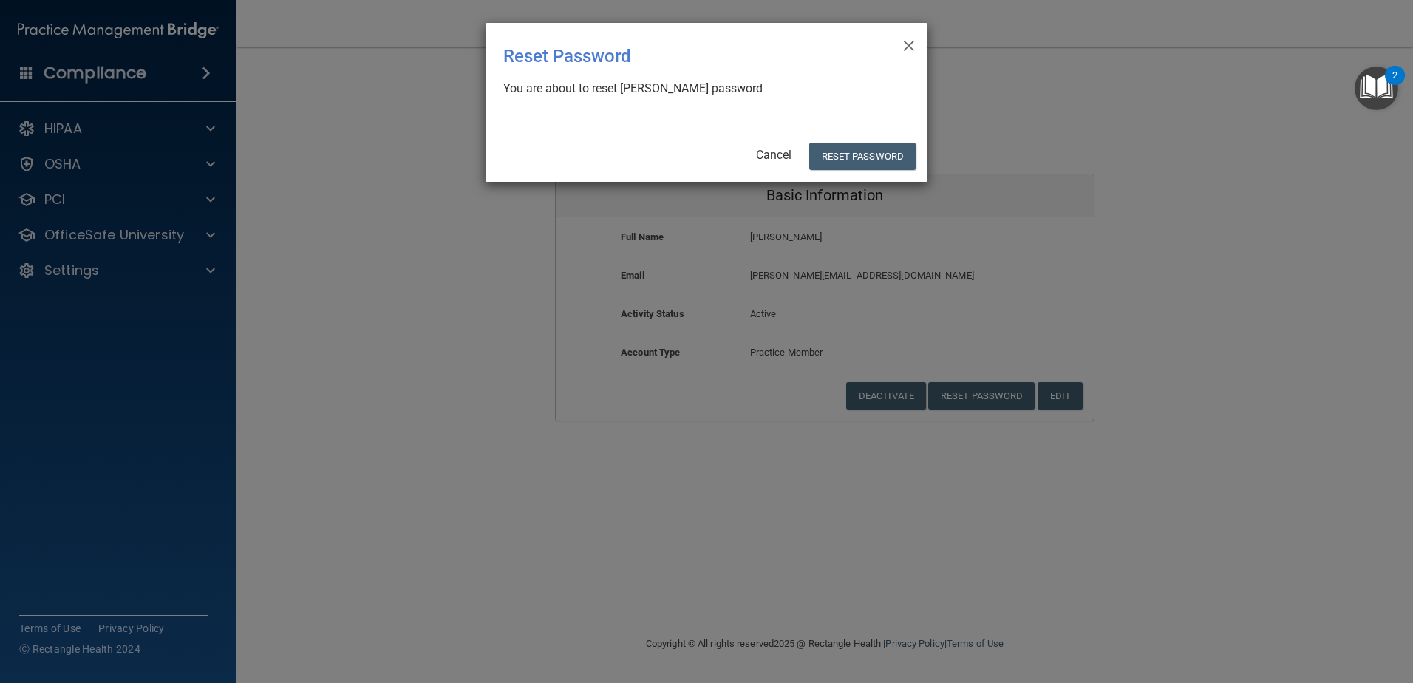
click at [788, 155] on link "Cancel" at bounding box center [773, 155] width 35 height 14
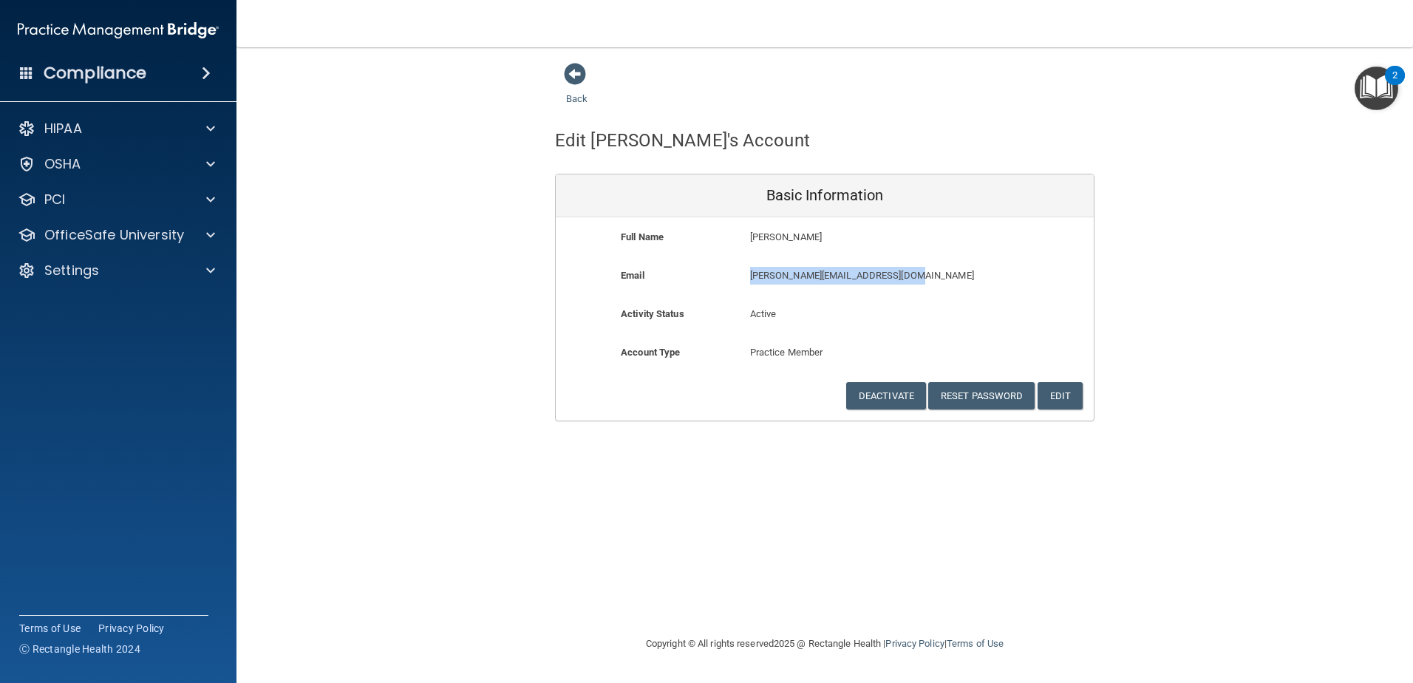
drag, startPoint x: 924, startPoint y: 272, endPoint x: 729, endPoint y: 267, distance: 194.4
click at [729, 267] on div "Email stephanie.d.thomas2190@gmail.com stephanie.d.thomas2190@gmail.com" at bounding box center [825, 280] width 538 height 27
copy div "stephanie.d.thomas2190@gmail.com"
click at [171, 262] on div "Settings" at bounding box center [98, 271] width 183 height 18
click at [570, 83] on span at bounding box center [575, 74] width 22 height 22
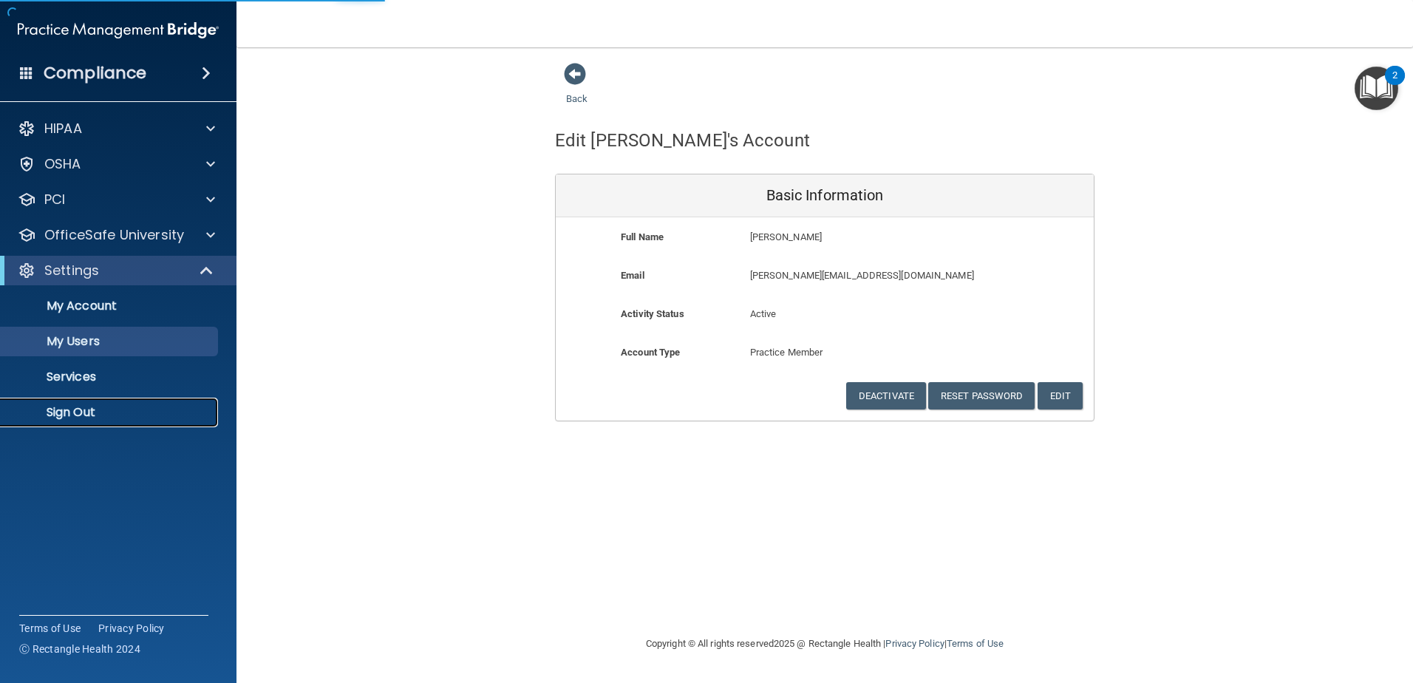
select select "20"
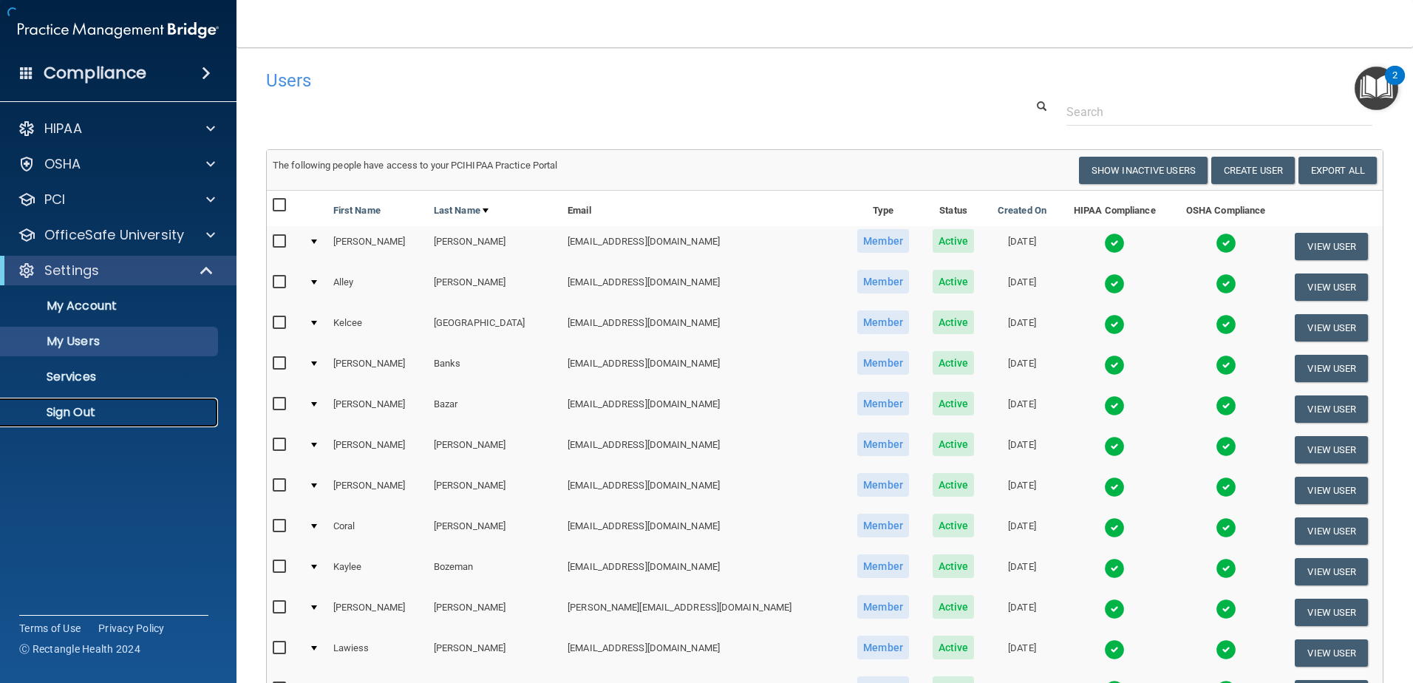
click at [104, 415] on p "Sign Out" at bounding box center [111, 412] width 202 height 15
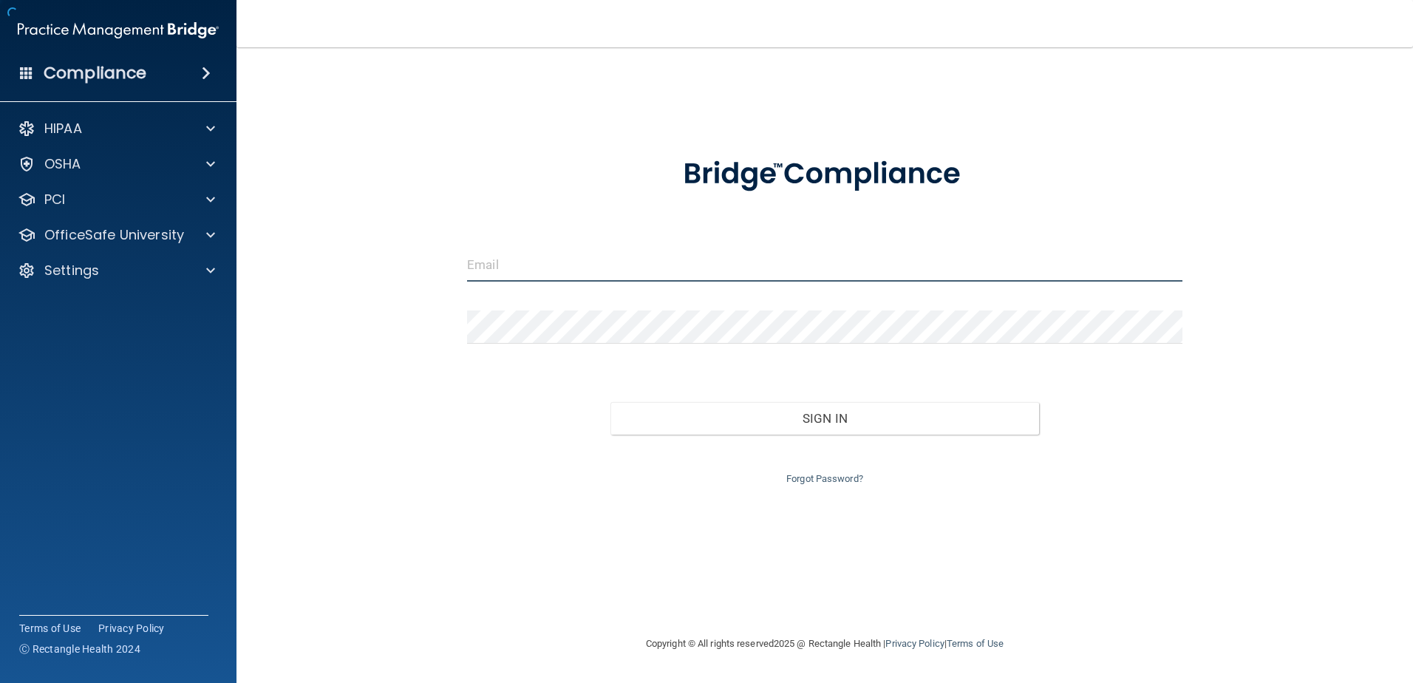
type input "storres@rectanglehealth.com"
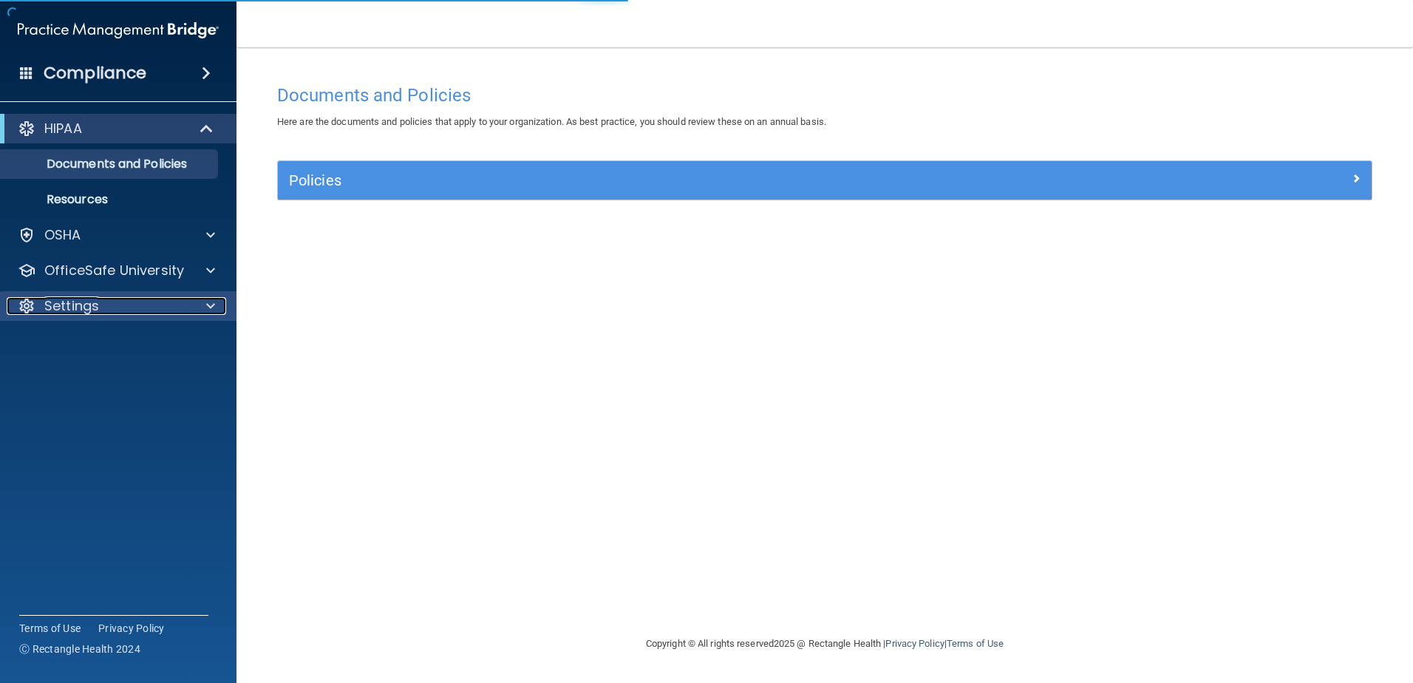
click at [138, 310] on div "Settings" at bounding box center [98, 306] width 183 height 18
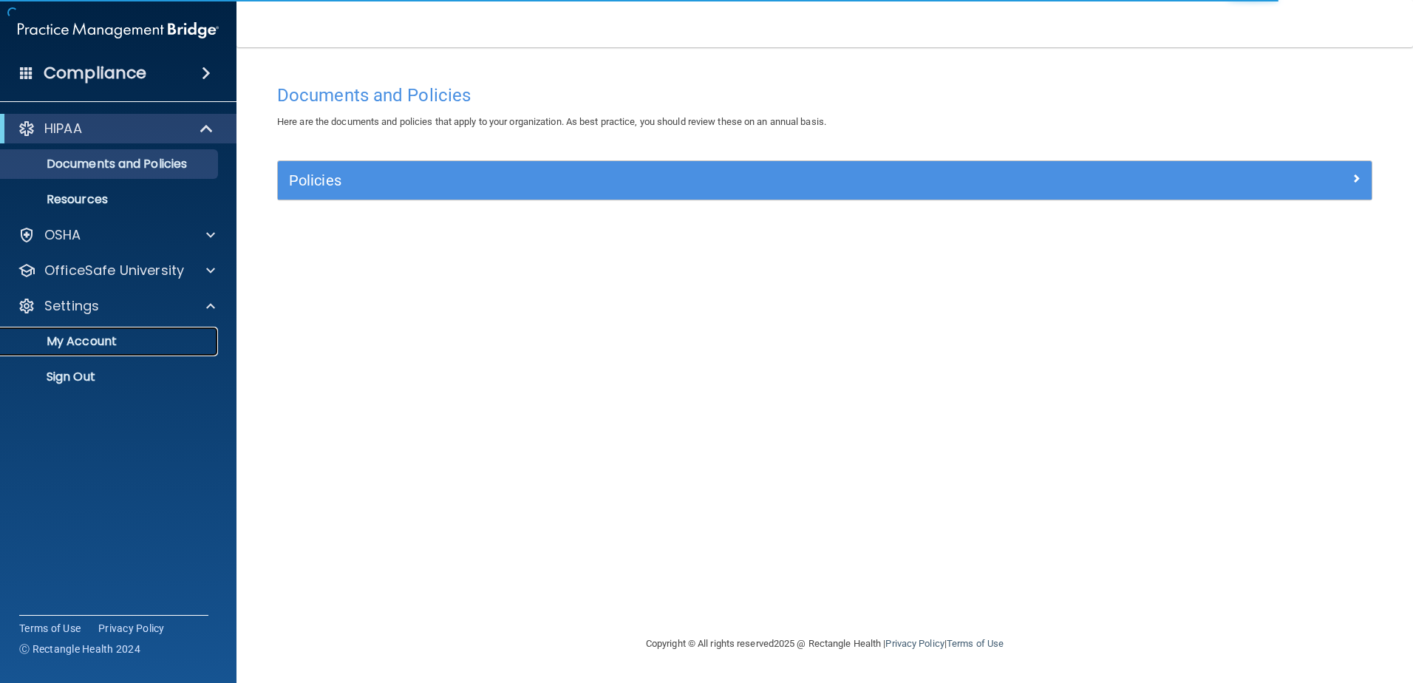
click at [144, 347] on p "My Account" at bounding box center [111, 341] width 202 height 15
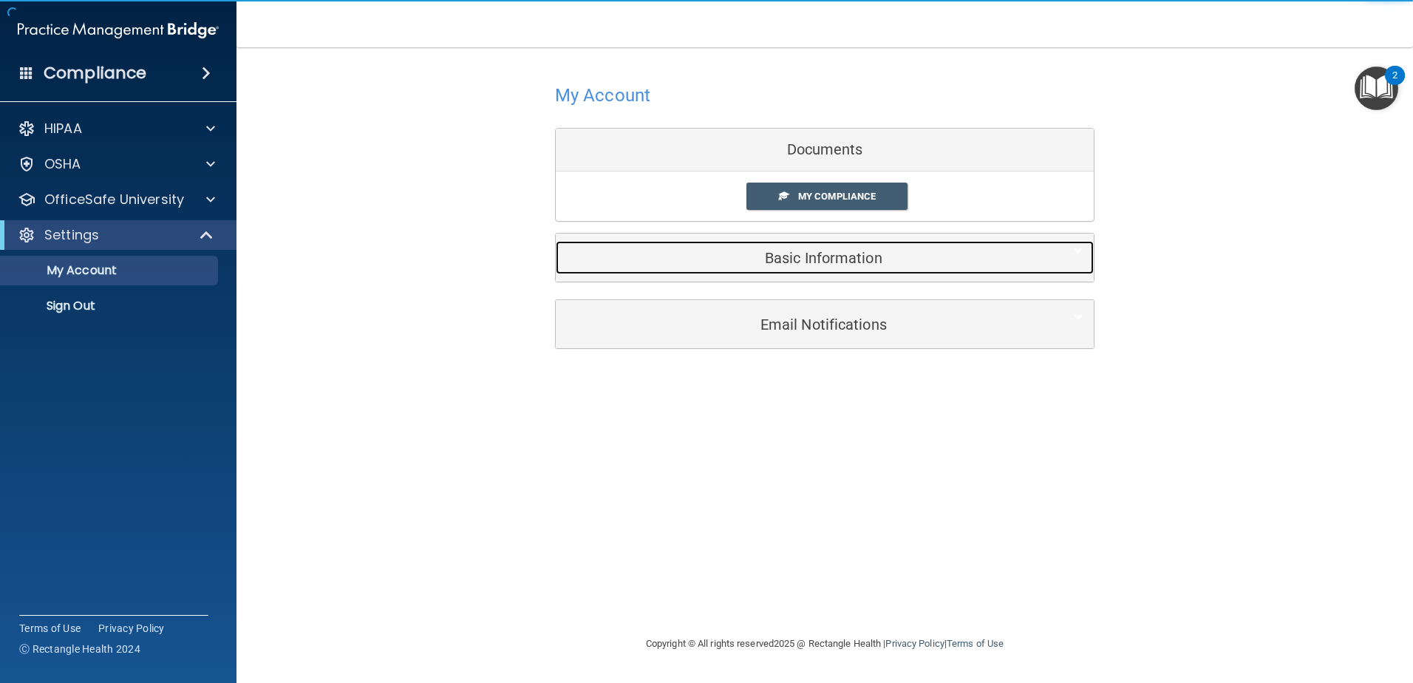
click at [812, 267] on div "Basic Information" at bounding box center [802, 257] width 493 height 33
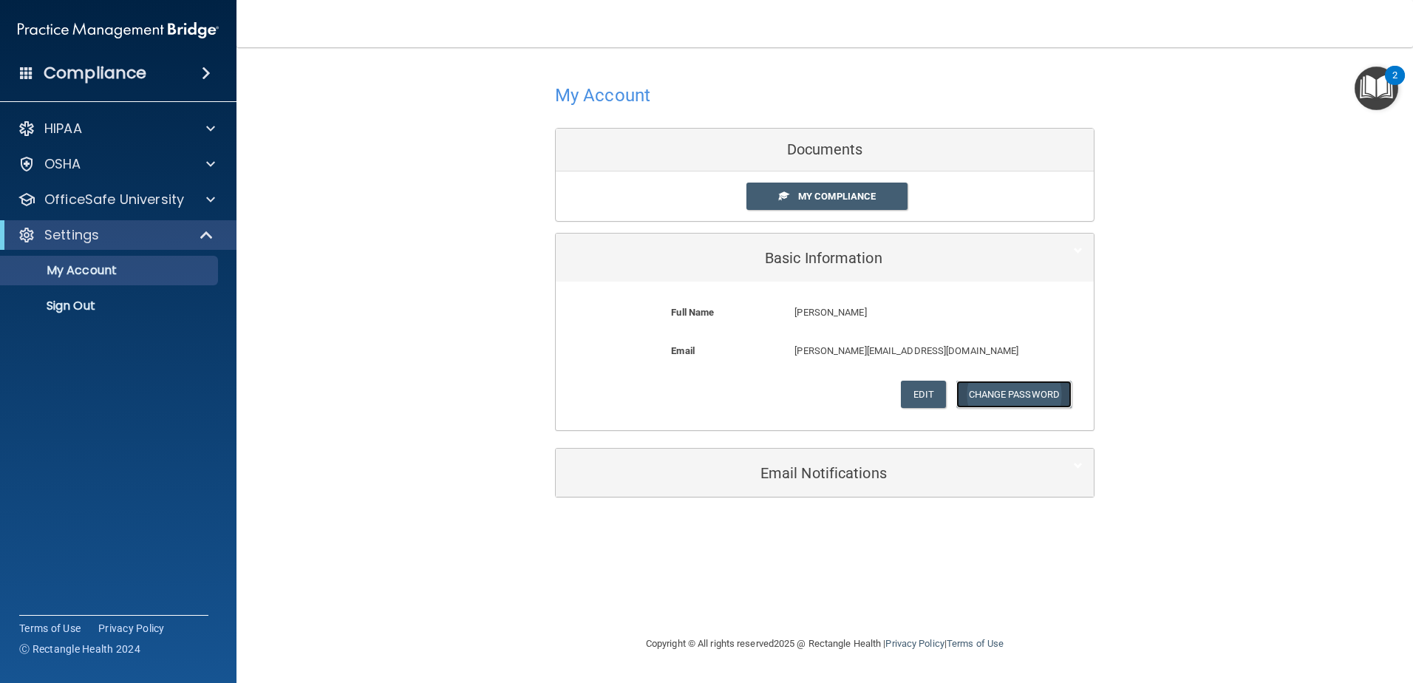
click at [998, 398] on button "Change Password" at bounding box center [1014, 394] width 116 height 27
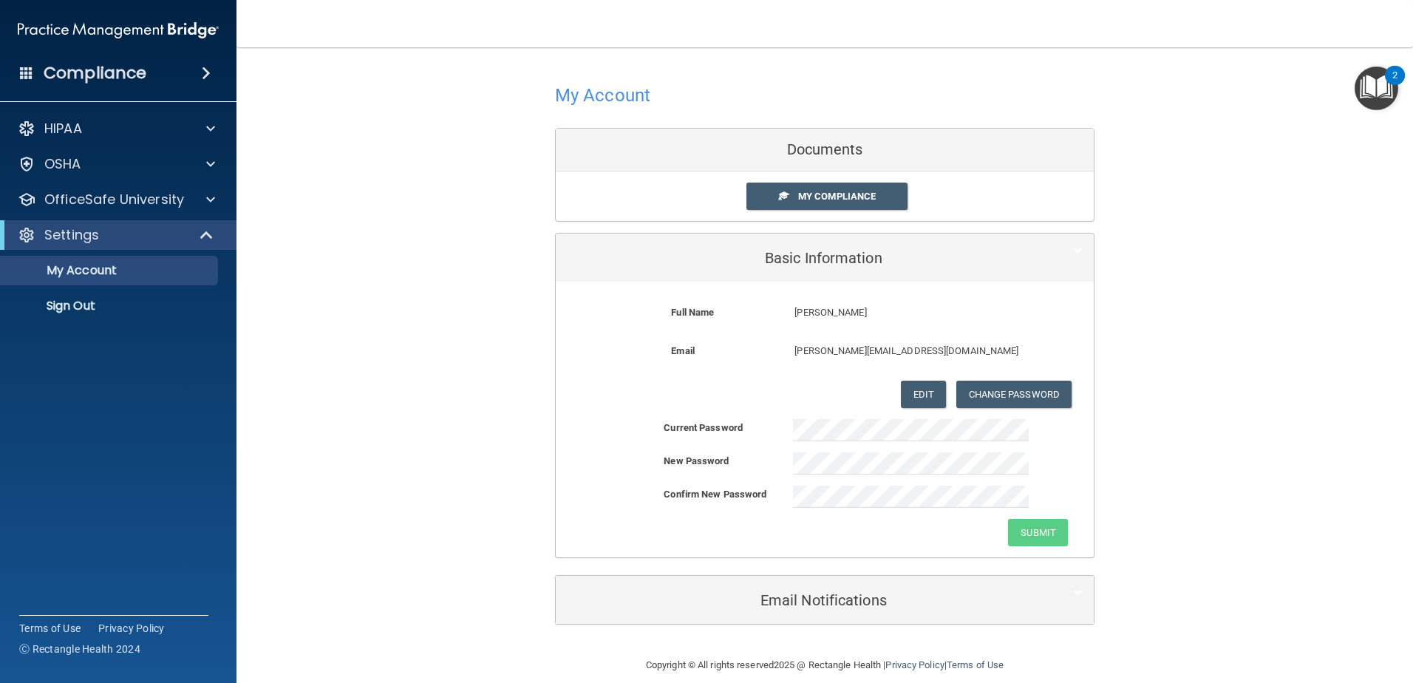
click at [627, 410] on form "Full Name Stephanie Thomas Stephanie Last Name Thomas Email stephanie.d.thomas2…" at bounding box center [825, 356] width 516 height 126
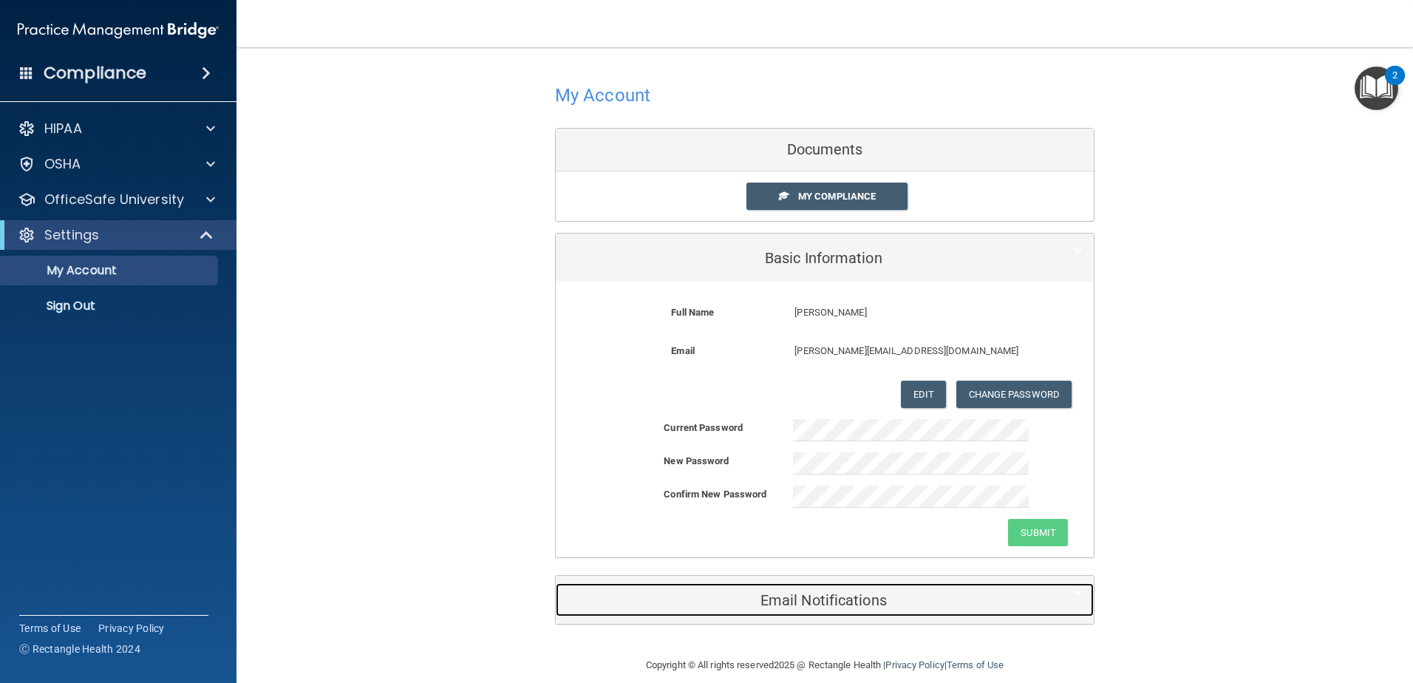
click at [919, 598] on h5 "Email Notifications" at bounding box center [802, 600] width 471 height 16
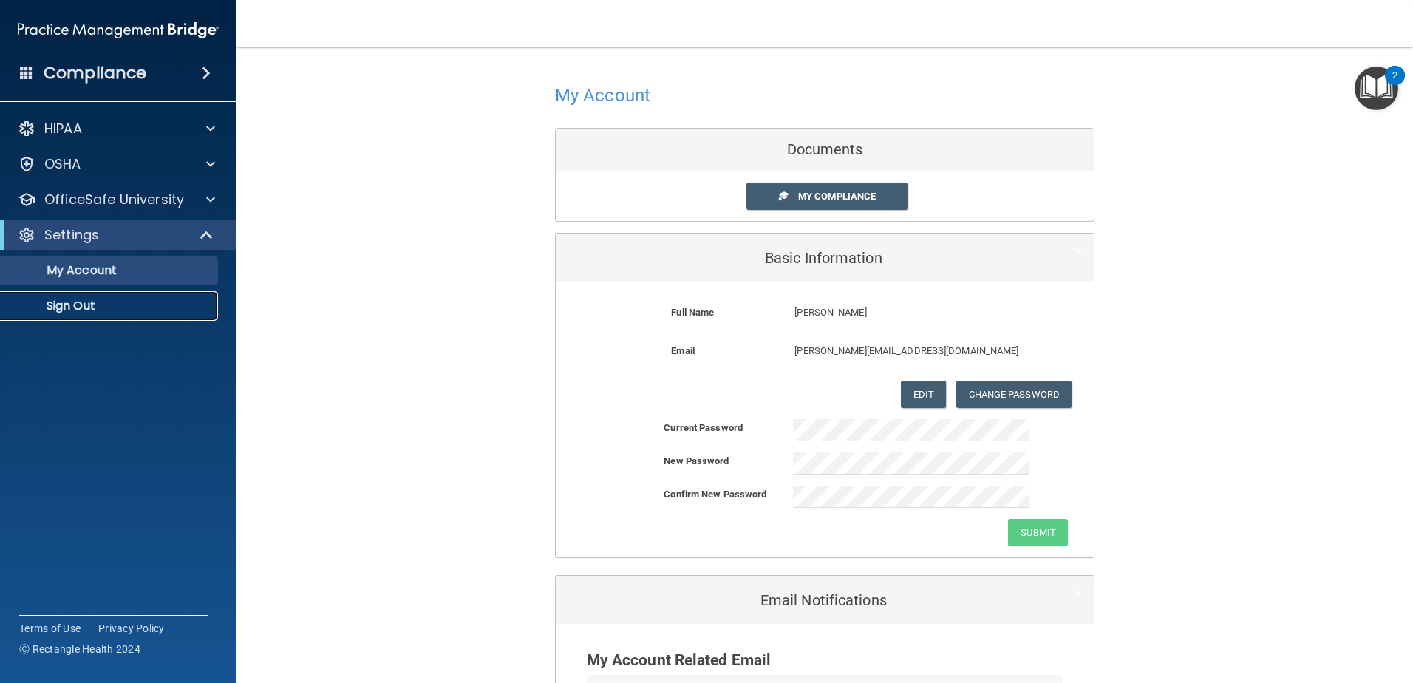
click at [118, 304] on p "Sign Out" at bounding box center [111, 306] width 202 height 15
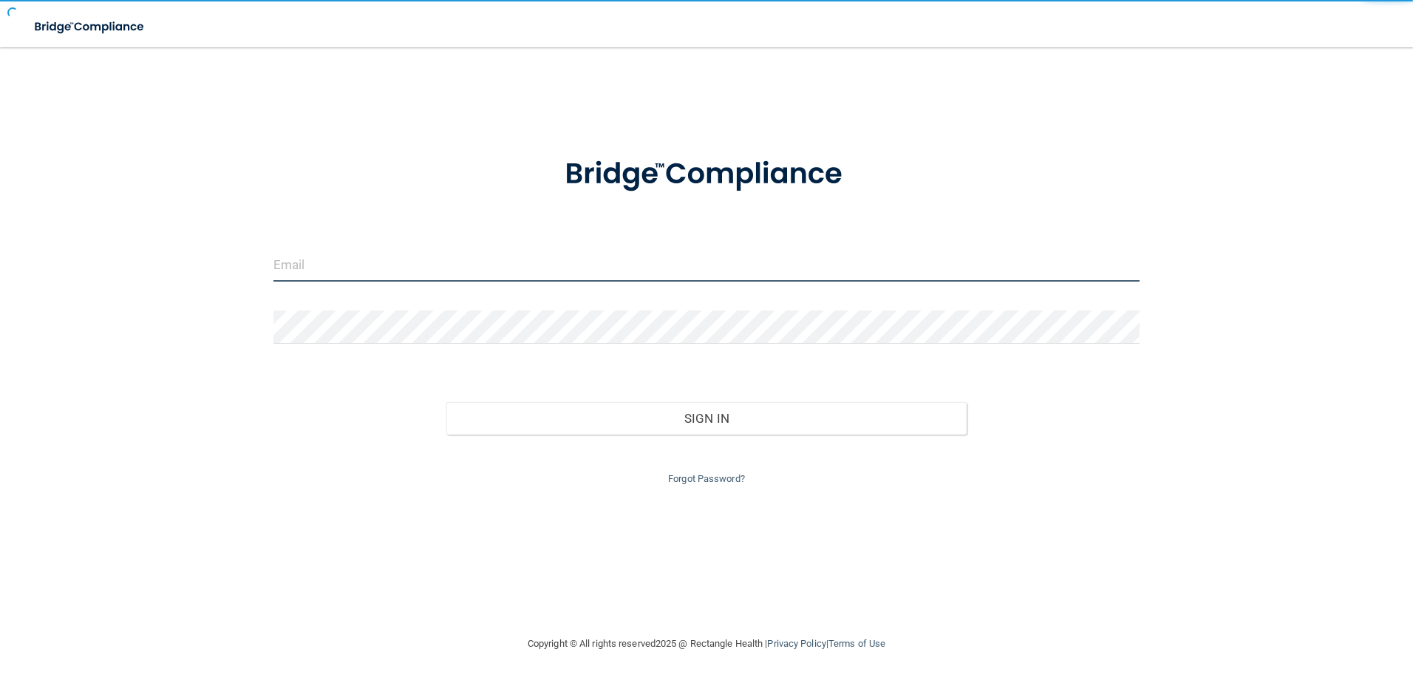
type input "storres@rectanglehealth.com"
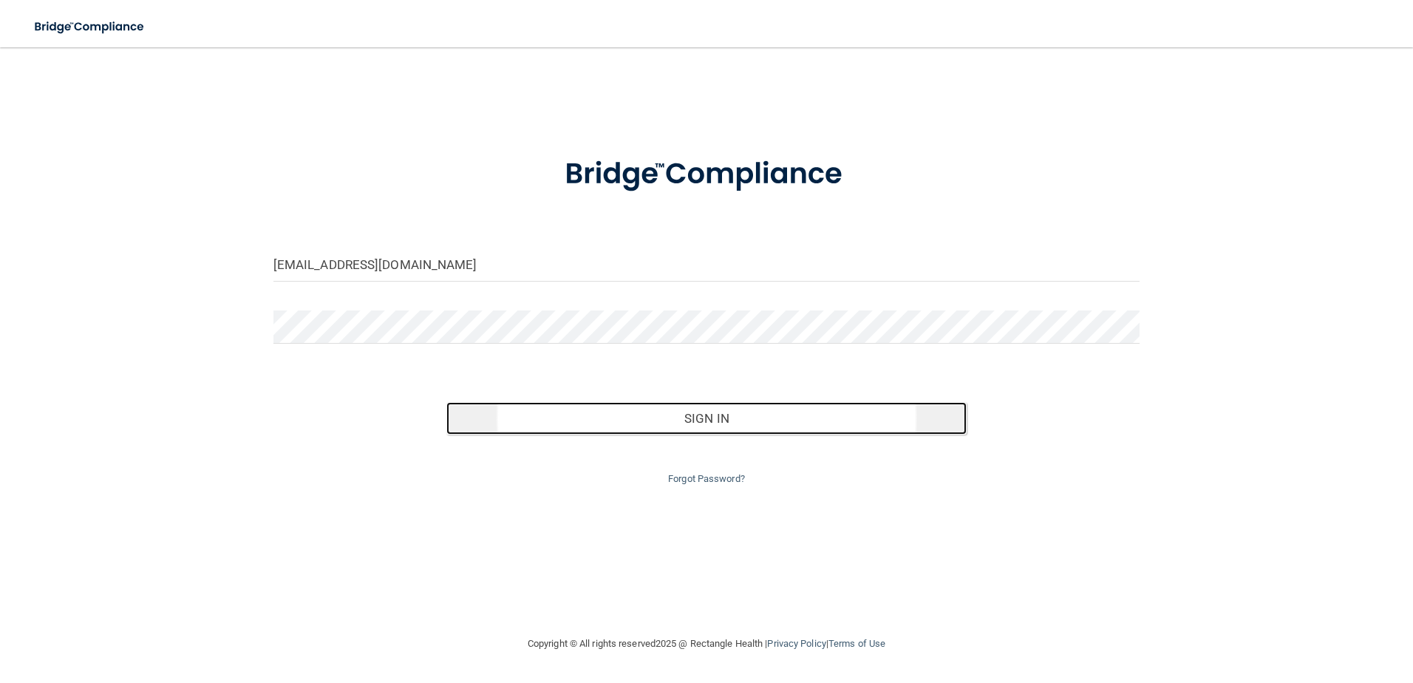
click at [652, 418] on button "Sign In" at bounding box center [706, 418] width 520 height 33
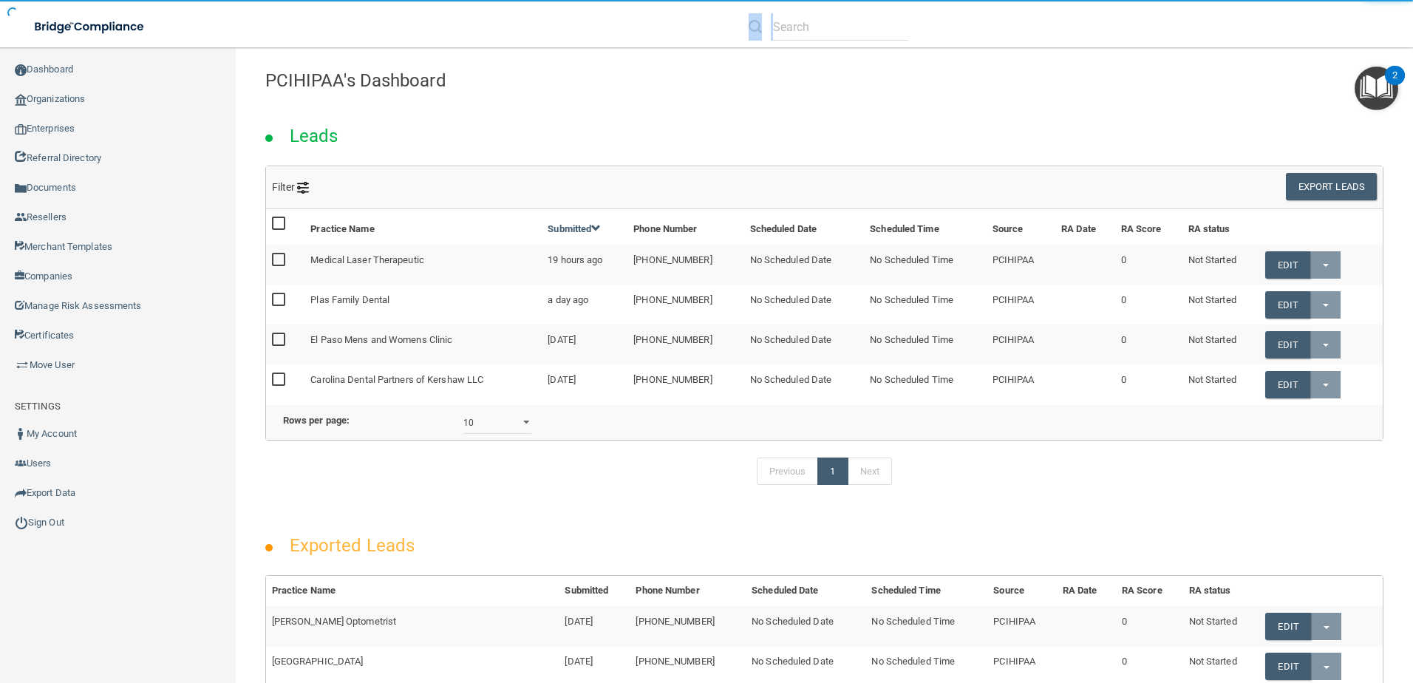
click at [811, 35] on li at bounding box center [828, 26] width 182 height 53
click at [811, 34] on input "text" at bounding box center [840, 26] width 135 height 27
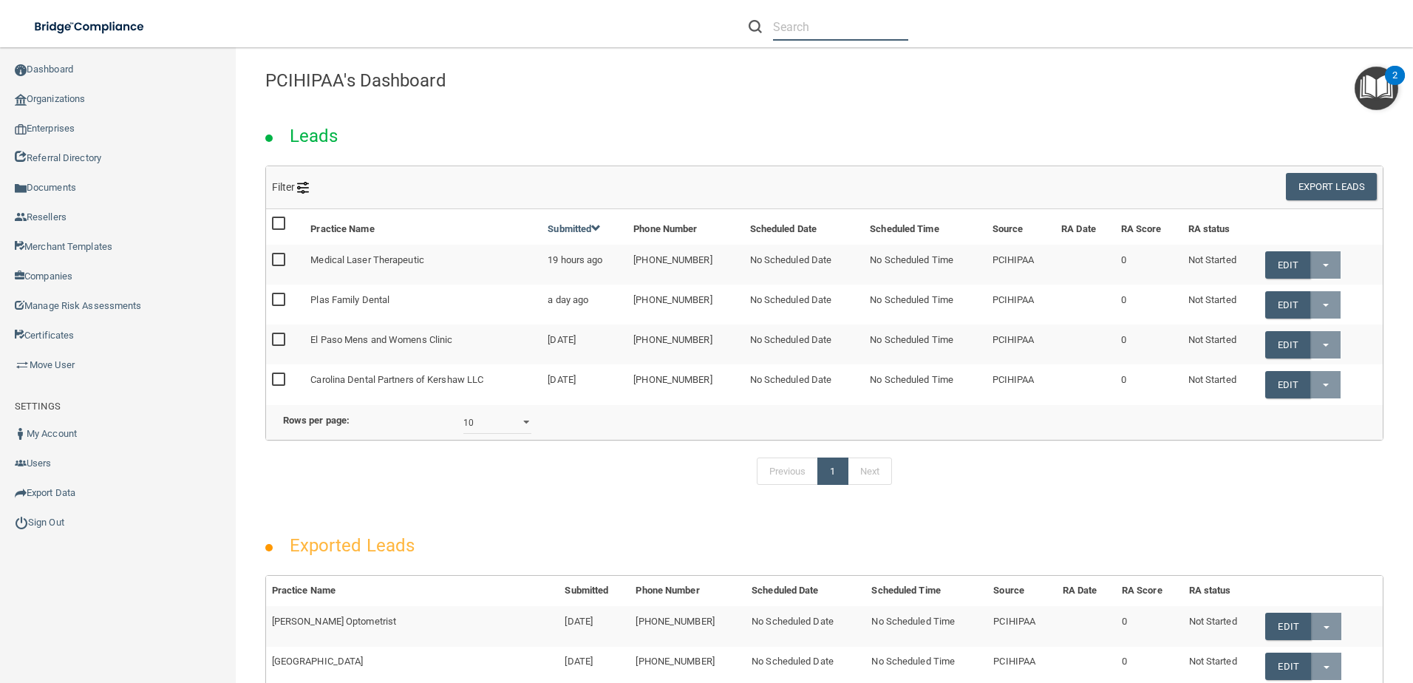
paste input "[PERSON_NAME][EMAIL_ADDRESS][DOMAIN_NAME]"
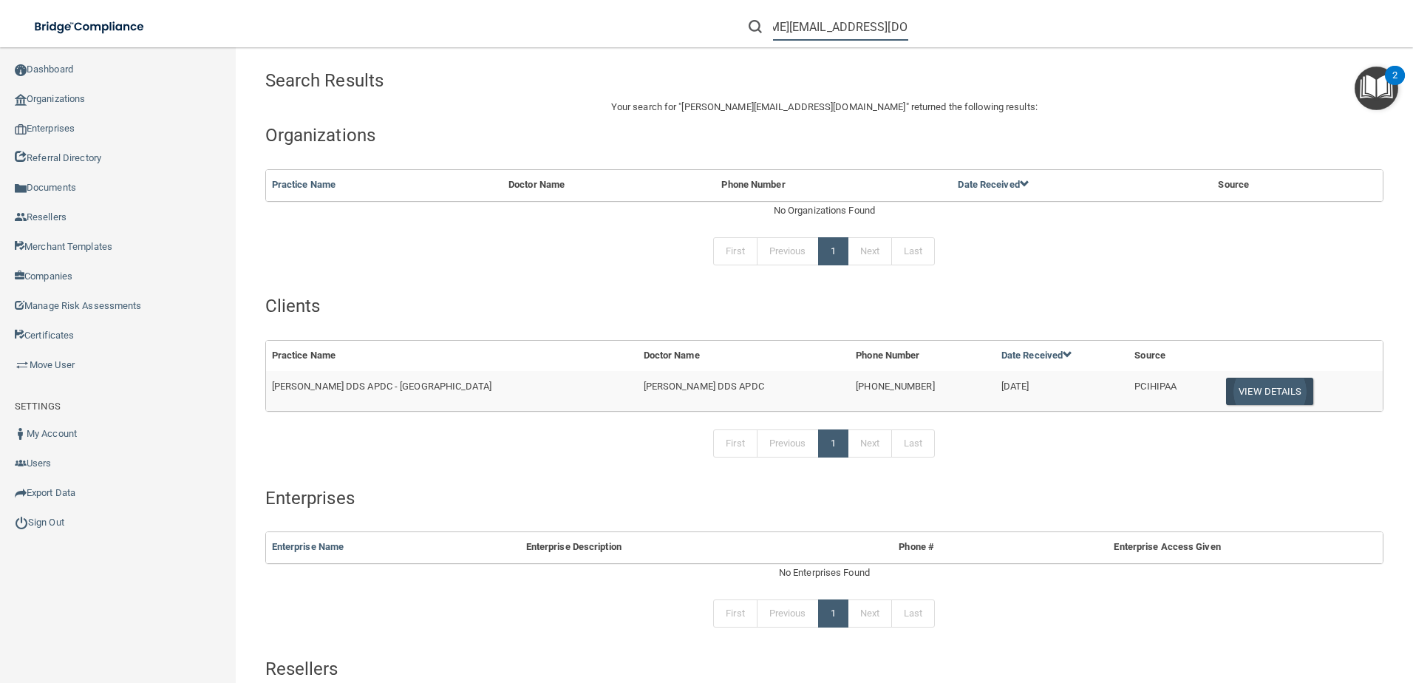
type input "[PERSON_NAME][EMAIL_ADDRESS][DOMAIN_NAME]"
click at [1226, 386] on button "View Details" at bounding box center [1269, 391] width 87 height 27
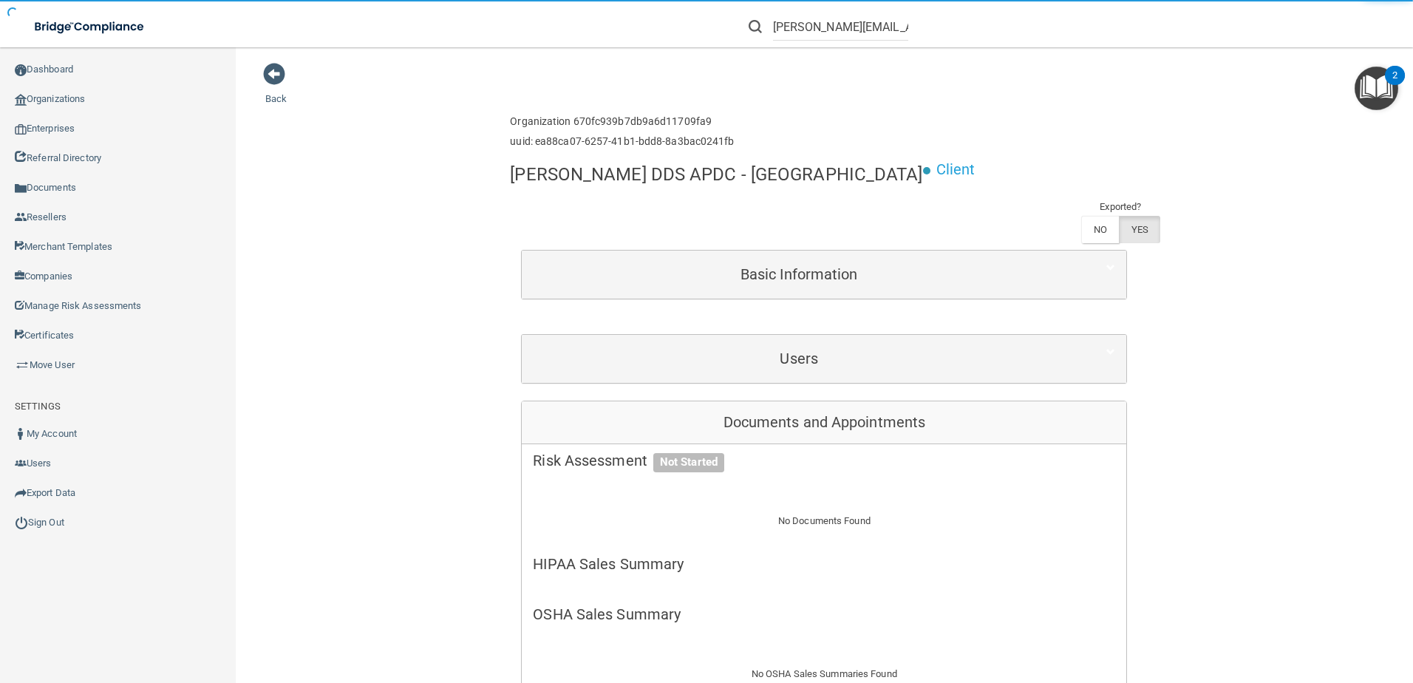
scroll to position [148, 0]
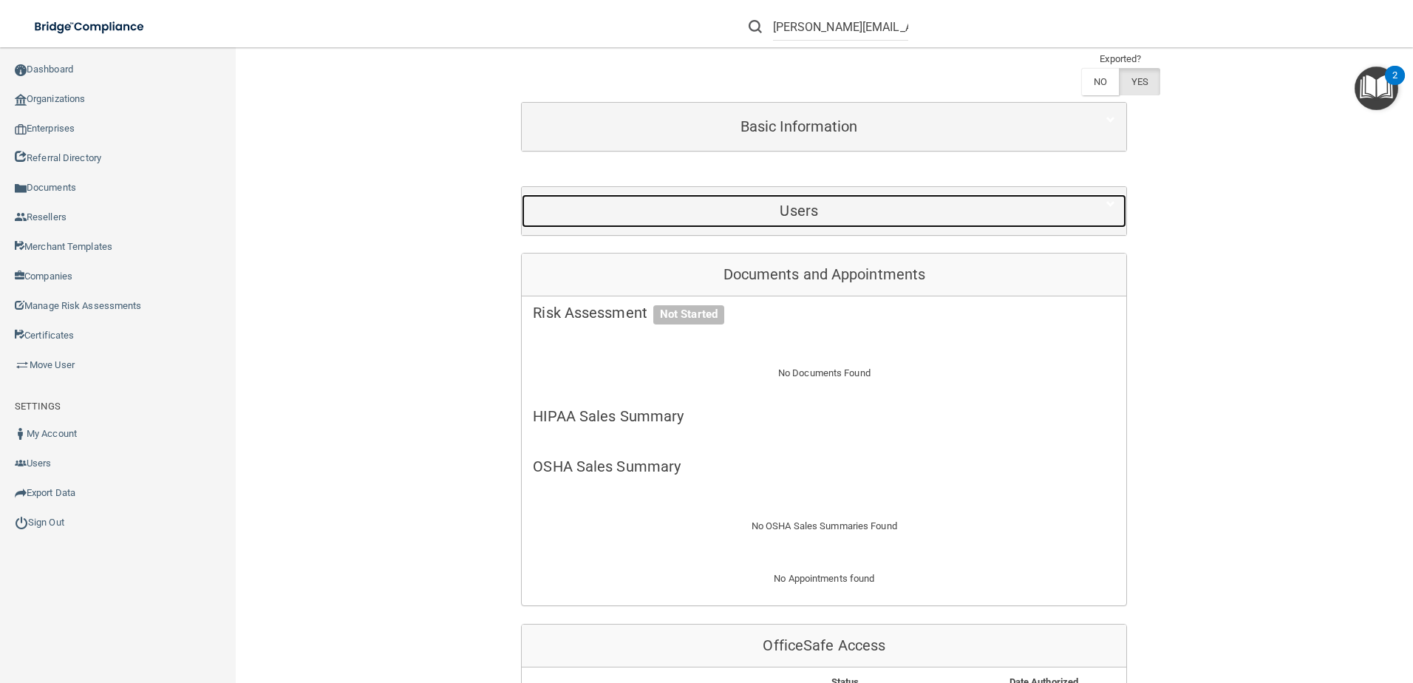
click at [880, 223] on div "Users" at bounding box center [799, 210] width 554 height 33
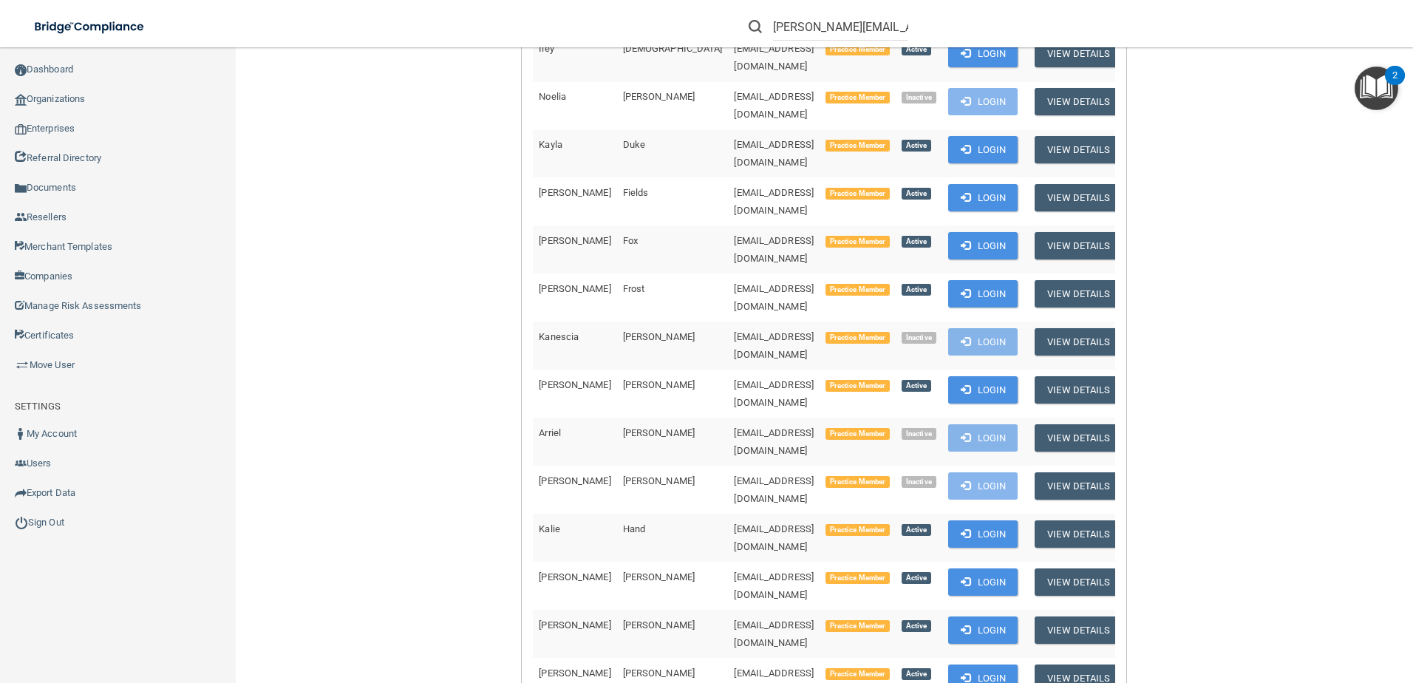
scroll to position [1330, 0]
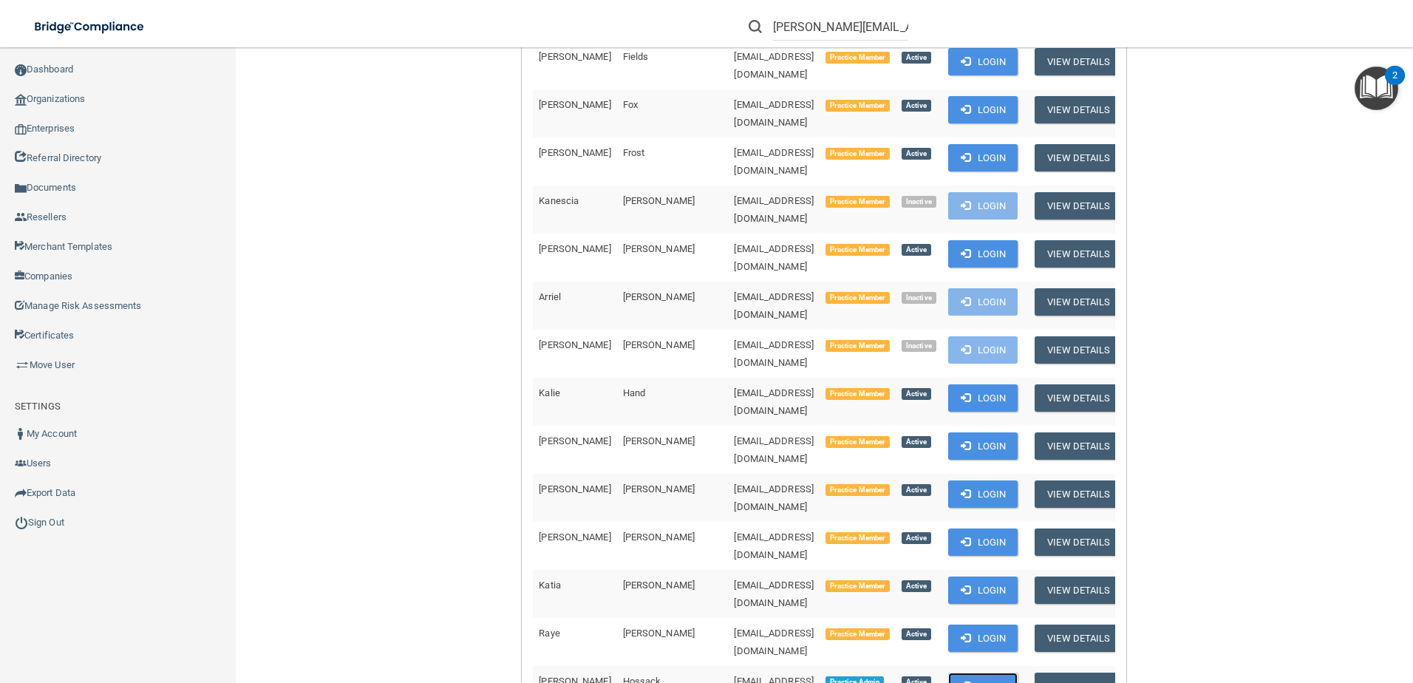
click at [1018, 672] on button "Login" at bounding box center [983, 685] width 70 height 27
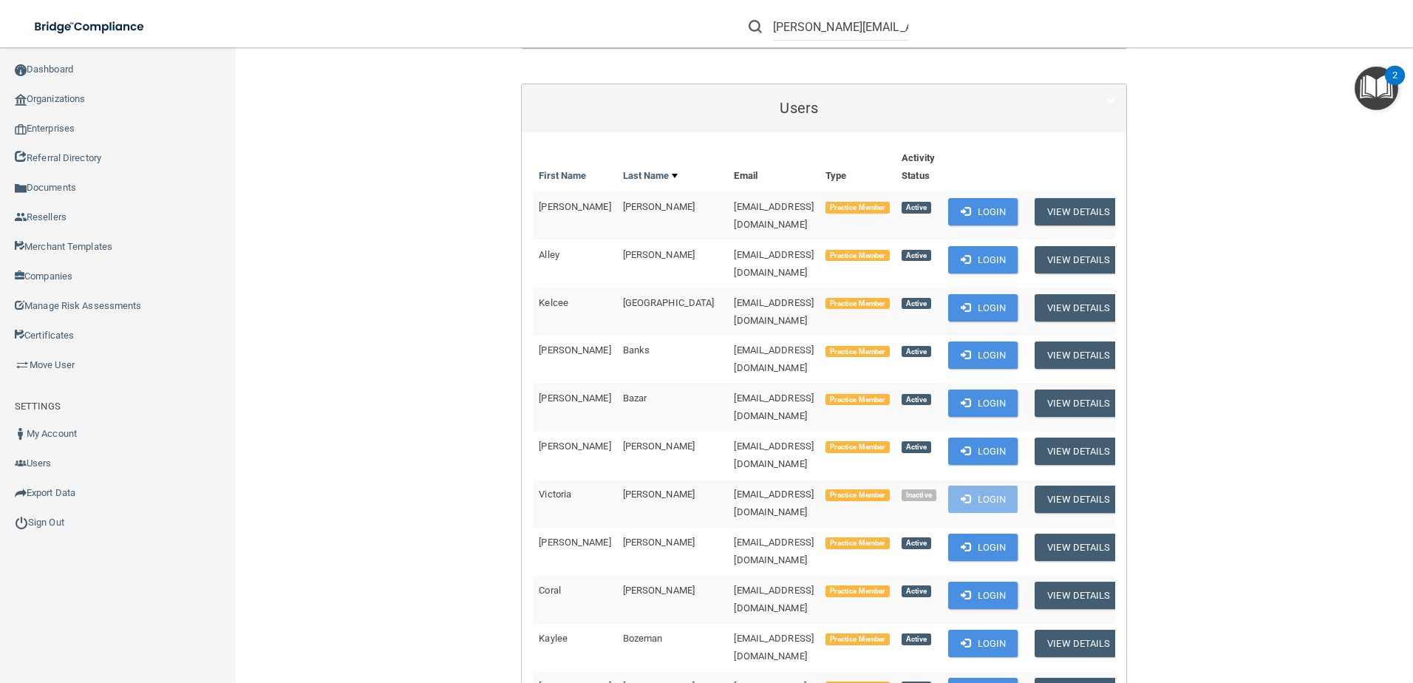
scroll to position [0, 0]
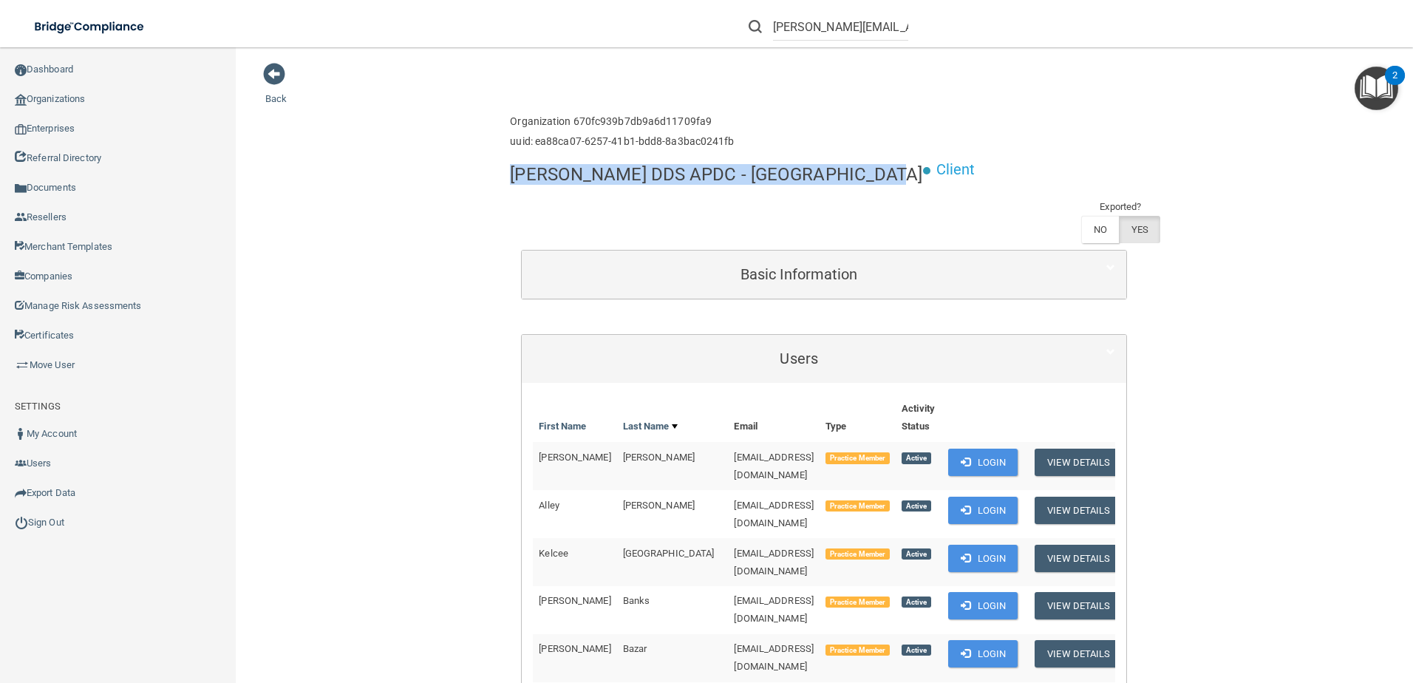
drag, startPoint x: 506, startPoint y: 176, endPoint x: 845, endPoint y: 177, distance: 338.4
click at [845, 177] on h4 "[PERSON_NAME] DDS APDC - [GEOGRAPHIC_DATA]" at bounding box center [716, 174] width 412 height 19
copy h4 "[PERSON_NAME] DDS APDC - [GEOGRAPHIC_DATA]"
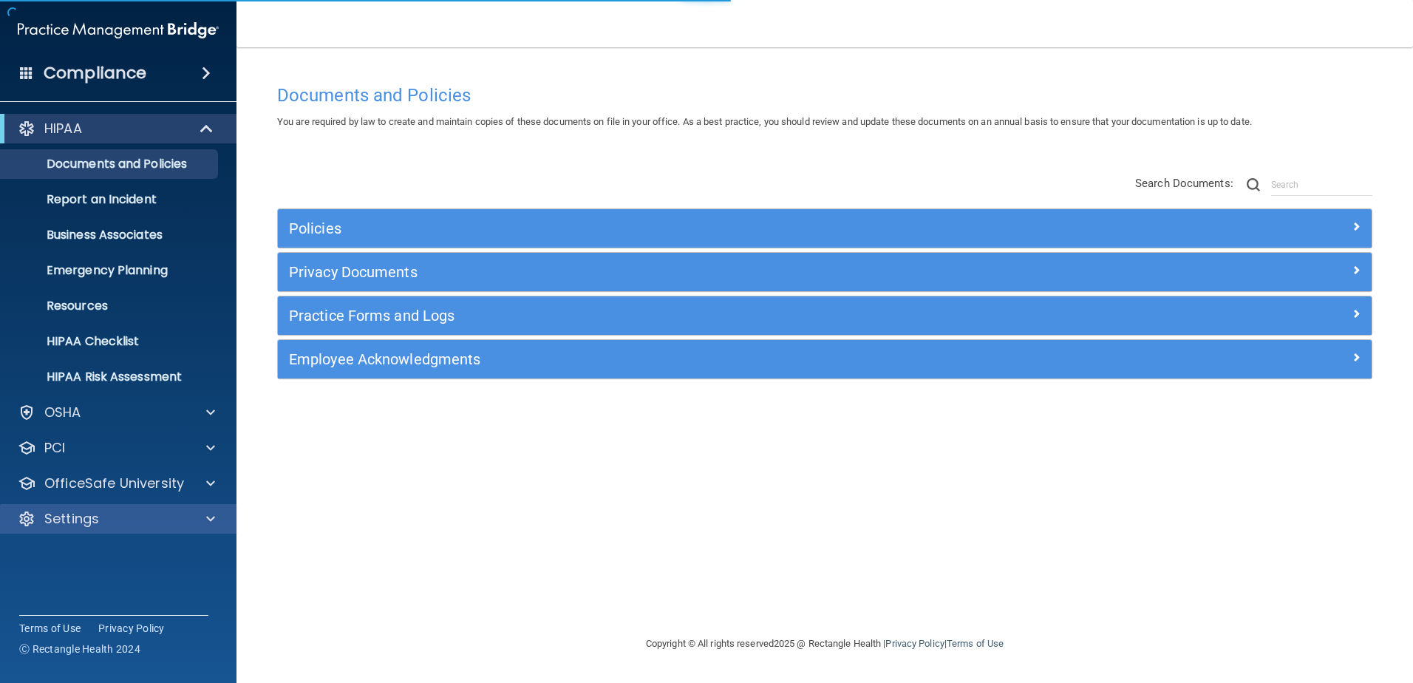
click at [98, 506] on div "Settings" at bounding box center [118, 519] width 237 height 30
click at [144, 515] on div "Settings" at bounding box center [98, 519] width 183 height 18
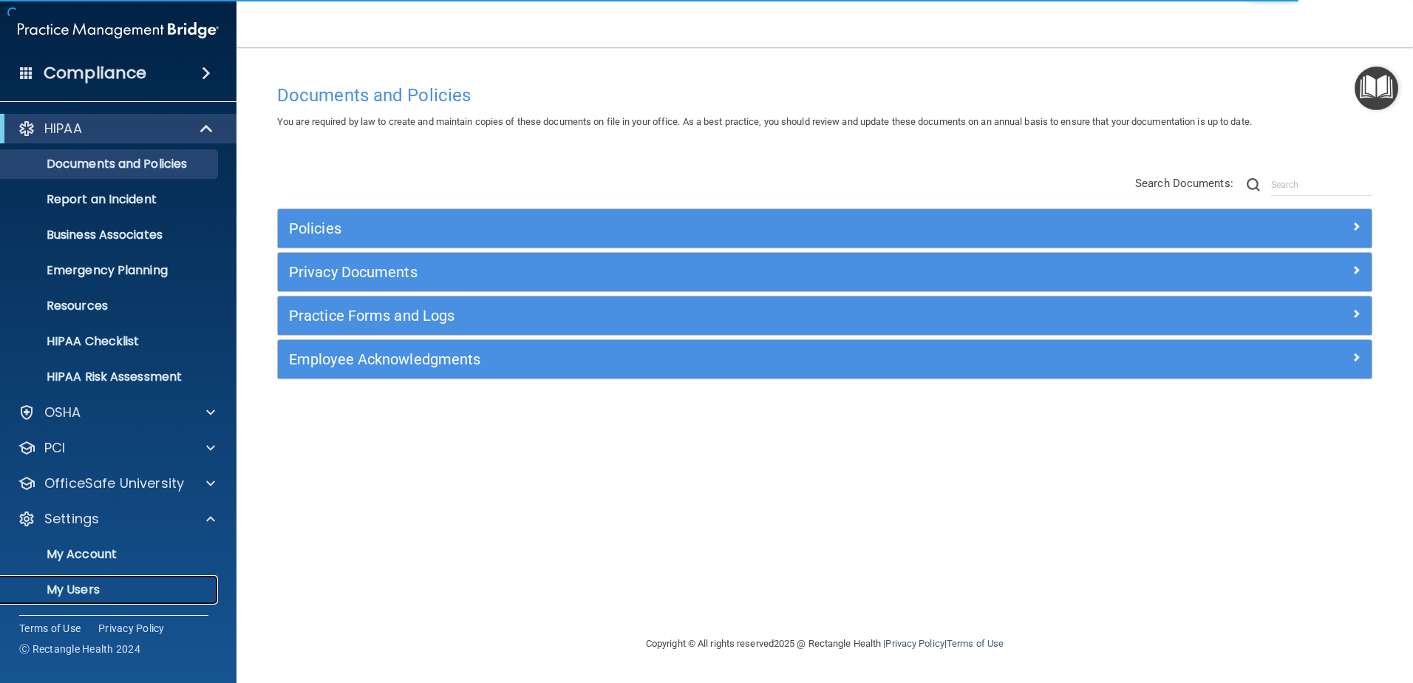
click at [132, 582] on link "My Users" at bounding box center [101, 590] width 233 height 30
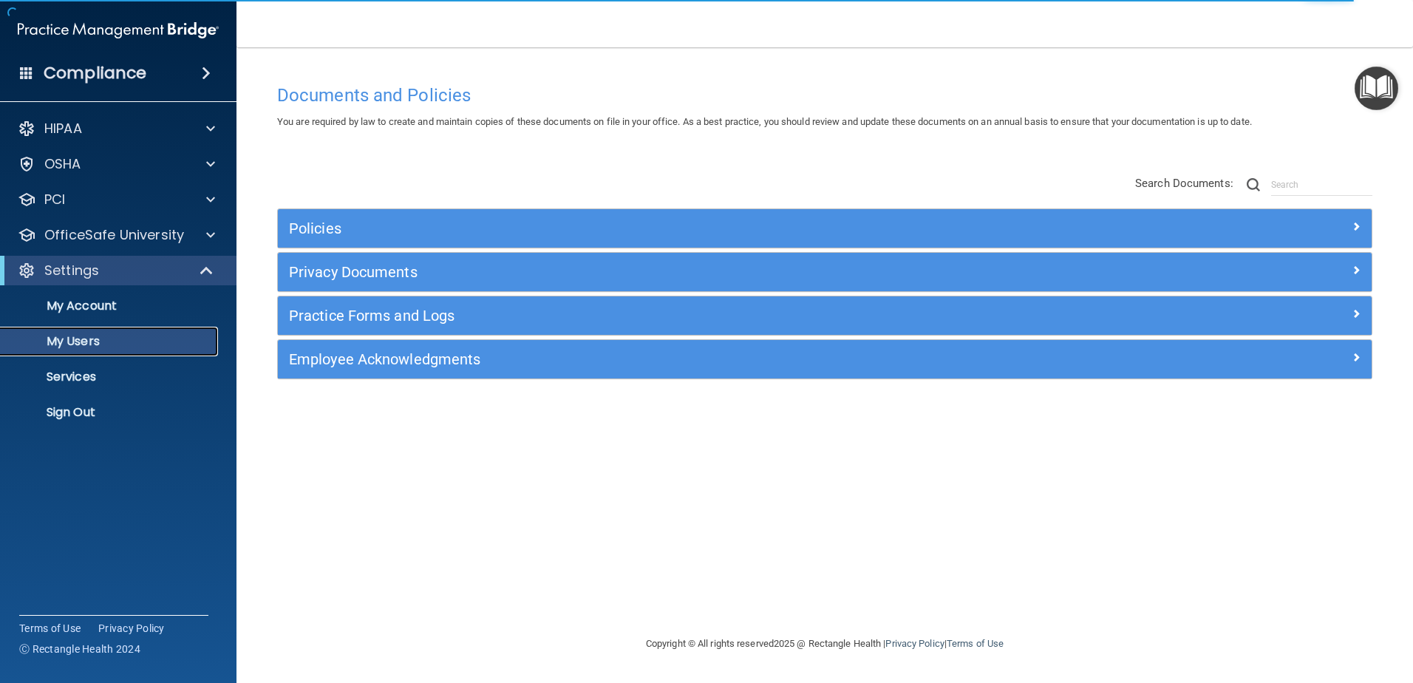
select select "20"
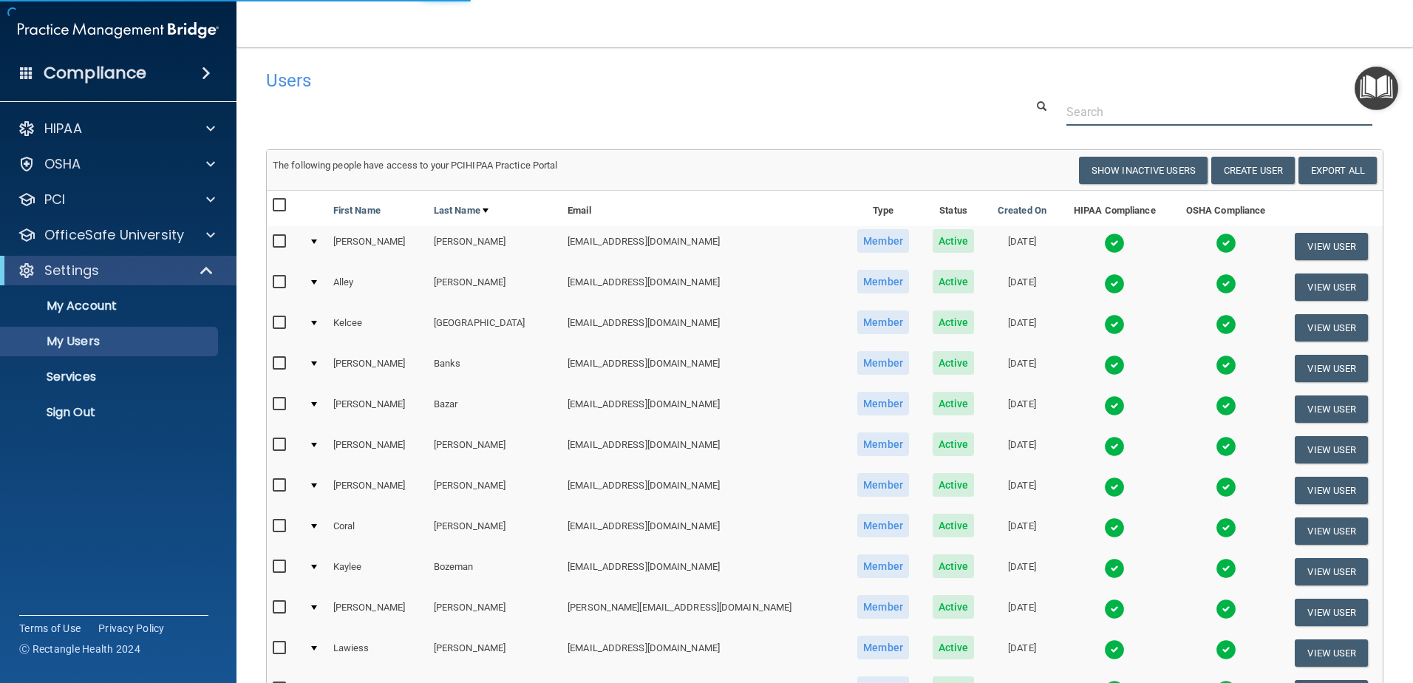
click at [1151, 118] on input "text" at bounding box center [1219, 111] width 306 height 27
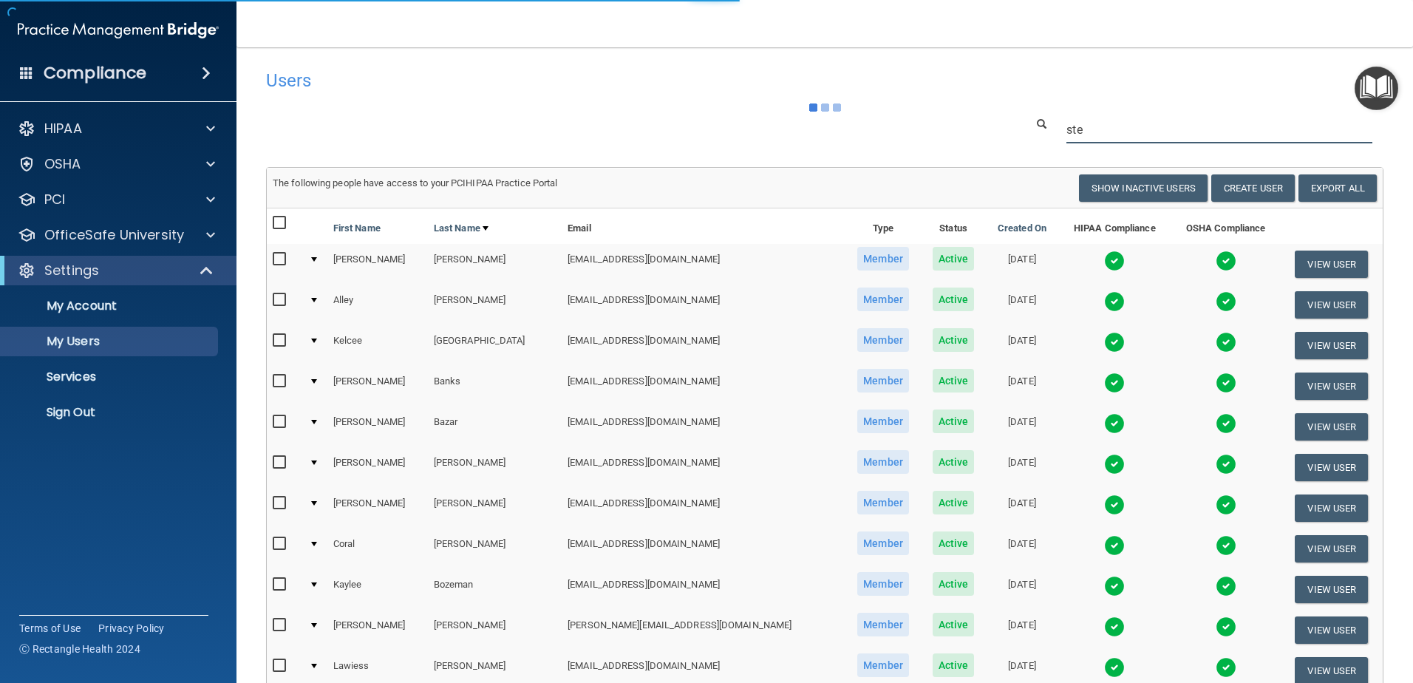
type input "ste"
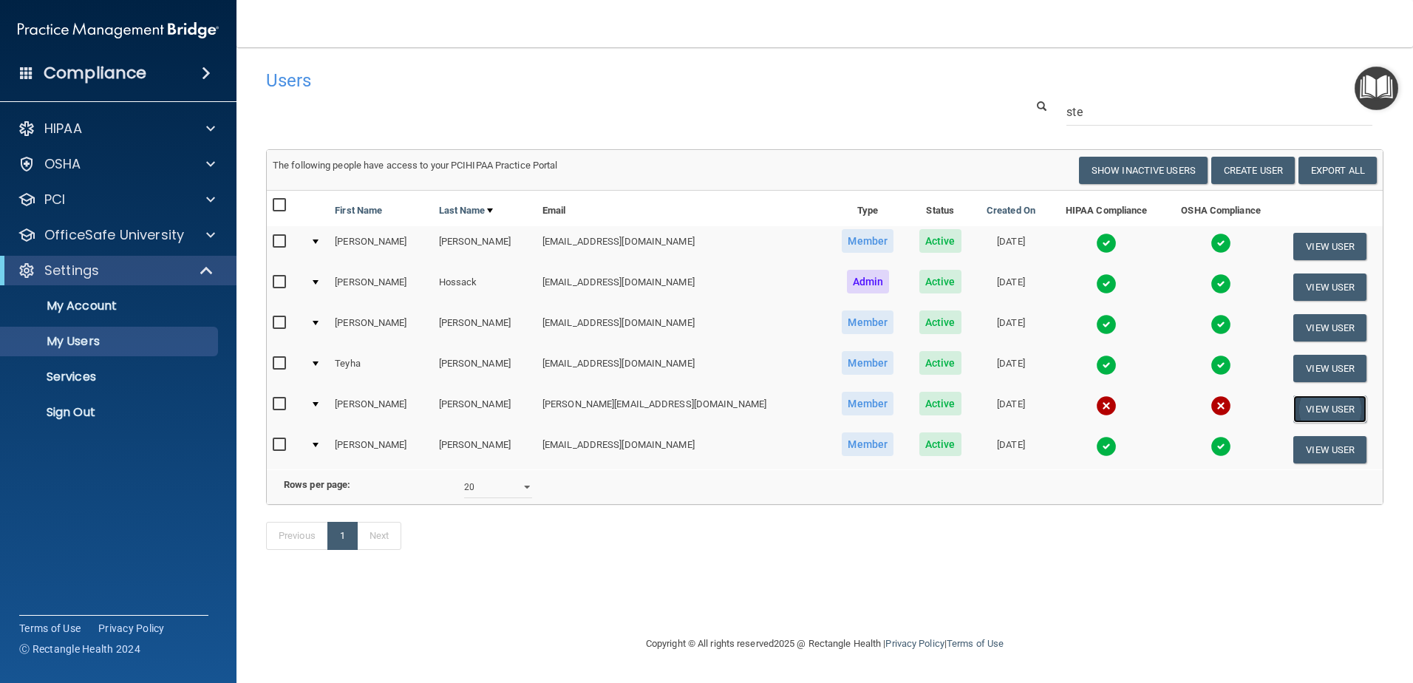
click at [1311, 404] on button "View User" at bounding box center [1329, 408] width 73 height 27
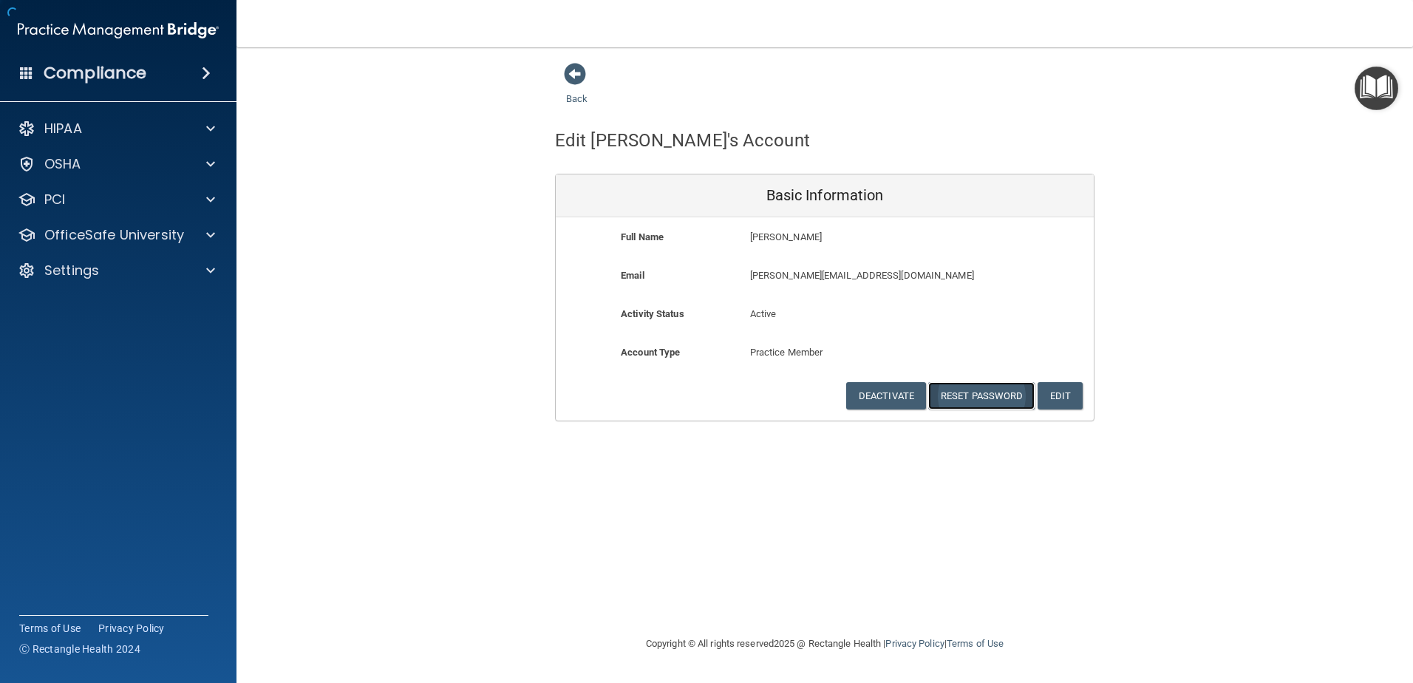
click at [992, 394] on button "Reset Password" at bounding box center [981, 395] width 106 height 27
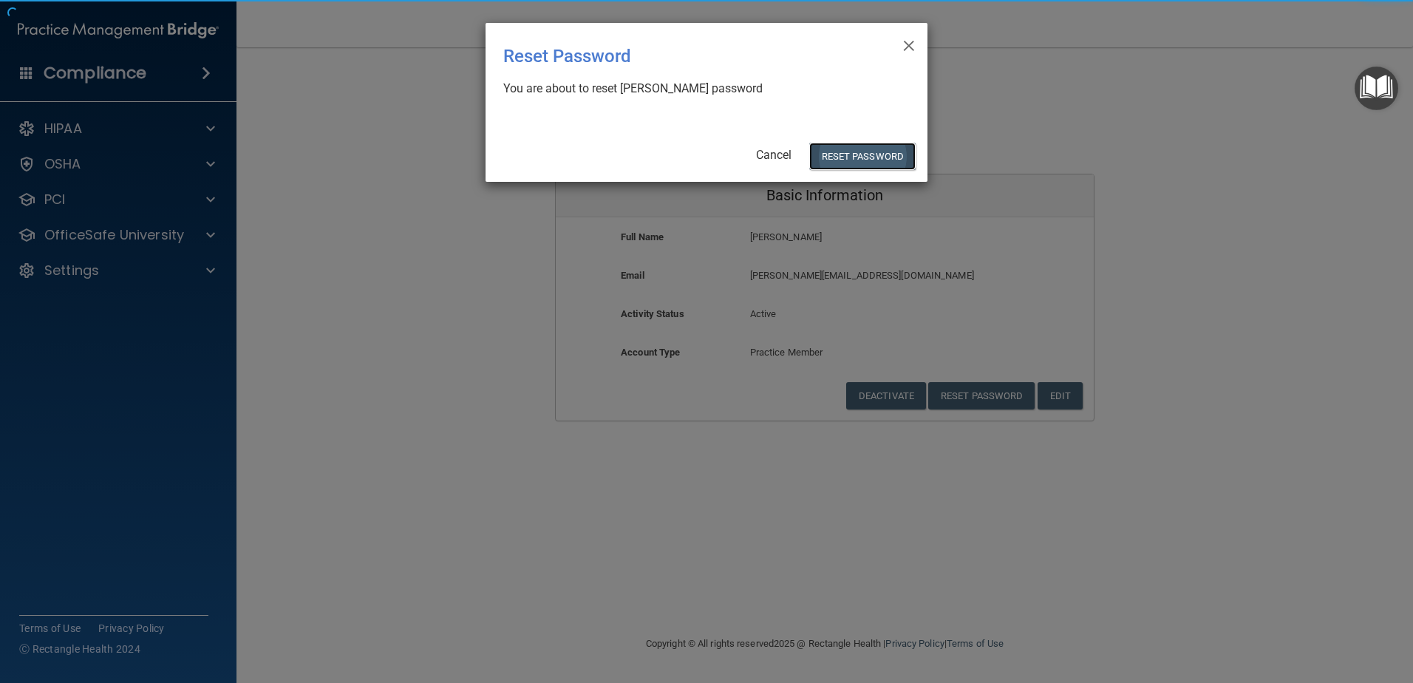
click at [873, 159] on button "Reset Password" at bounding box center [862, 156] width 106 height 27
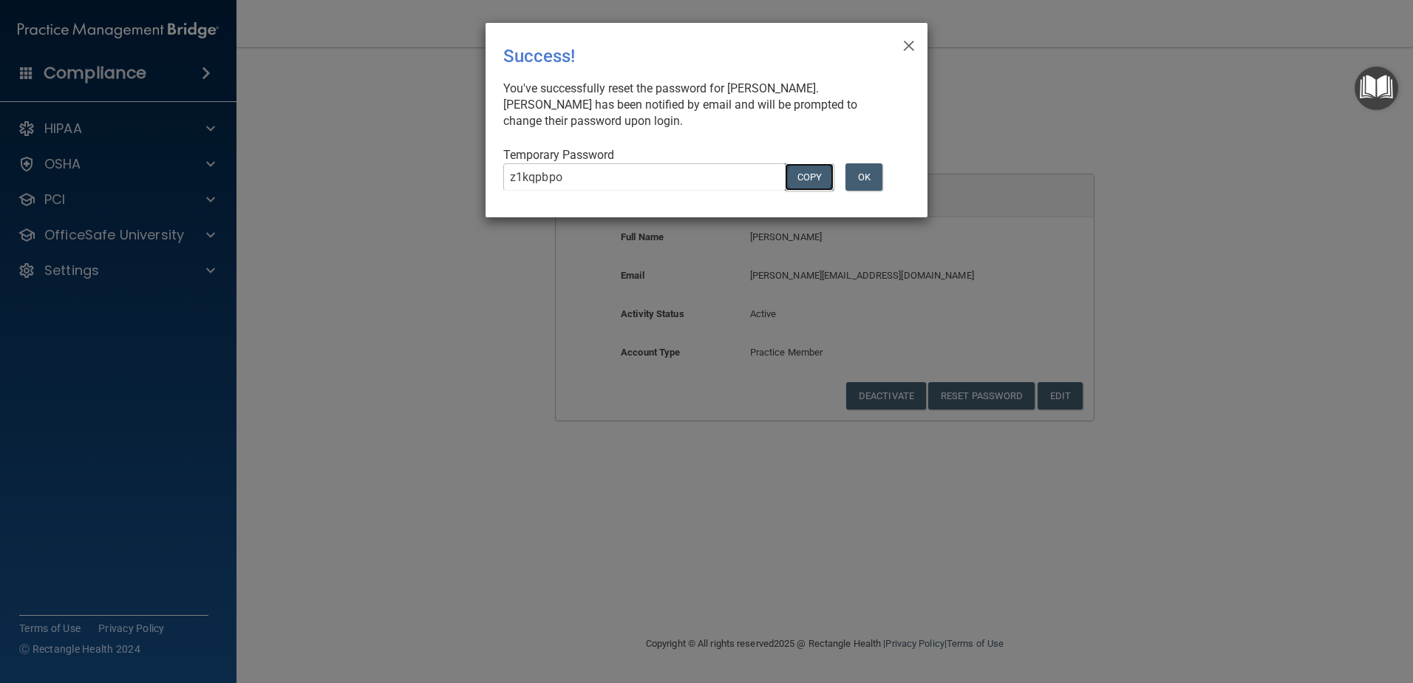
click at [800, 181] on button "COPY" at bounding box center [809, 176] width 49 height 27
